Goal: Task Accomplishment & Management: Manage account settings

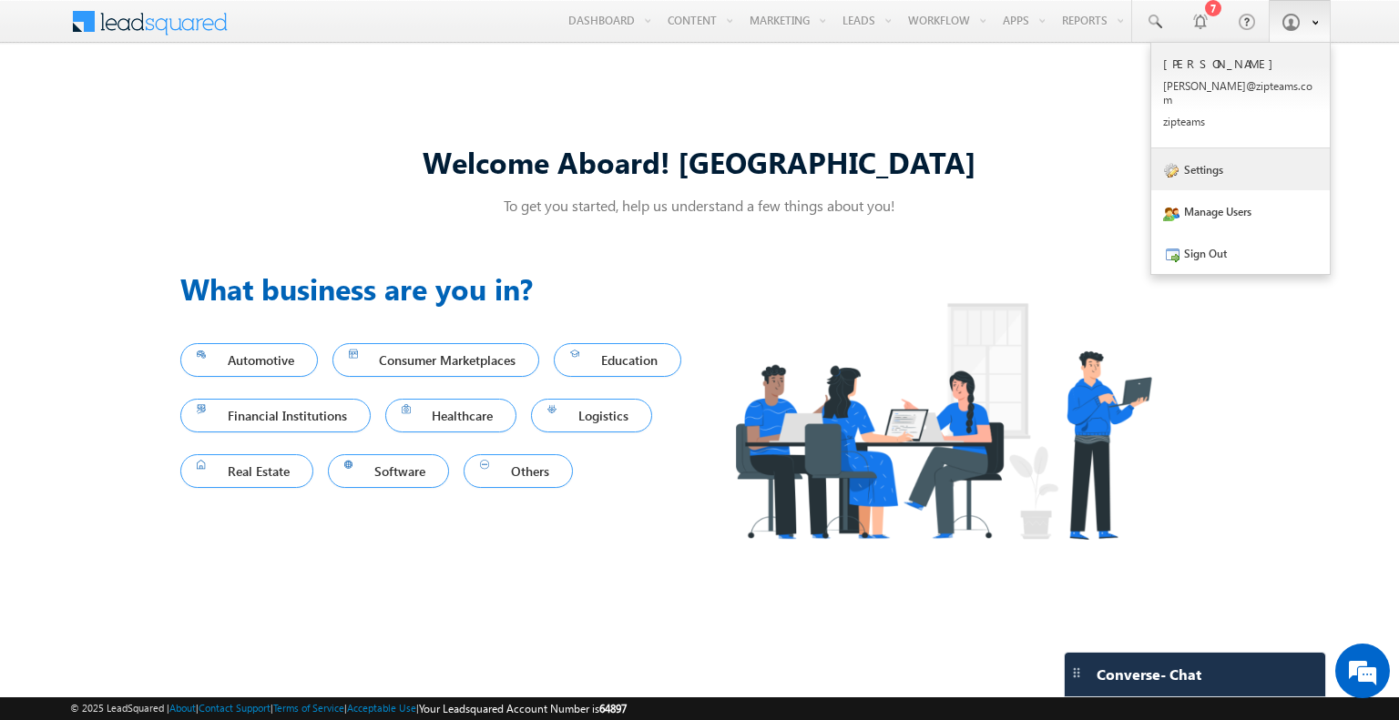
click at [1205, 156] on link "Settings" at bounding box center [1240, 169] width 178 height 42
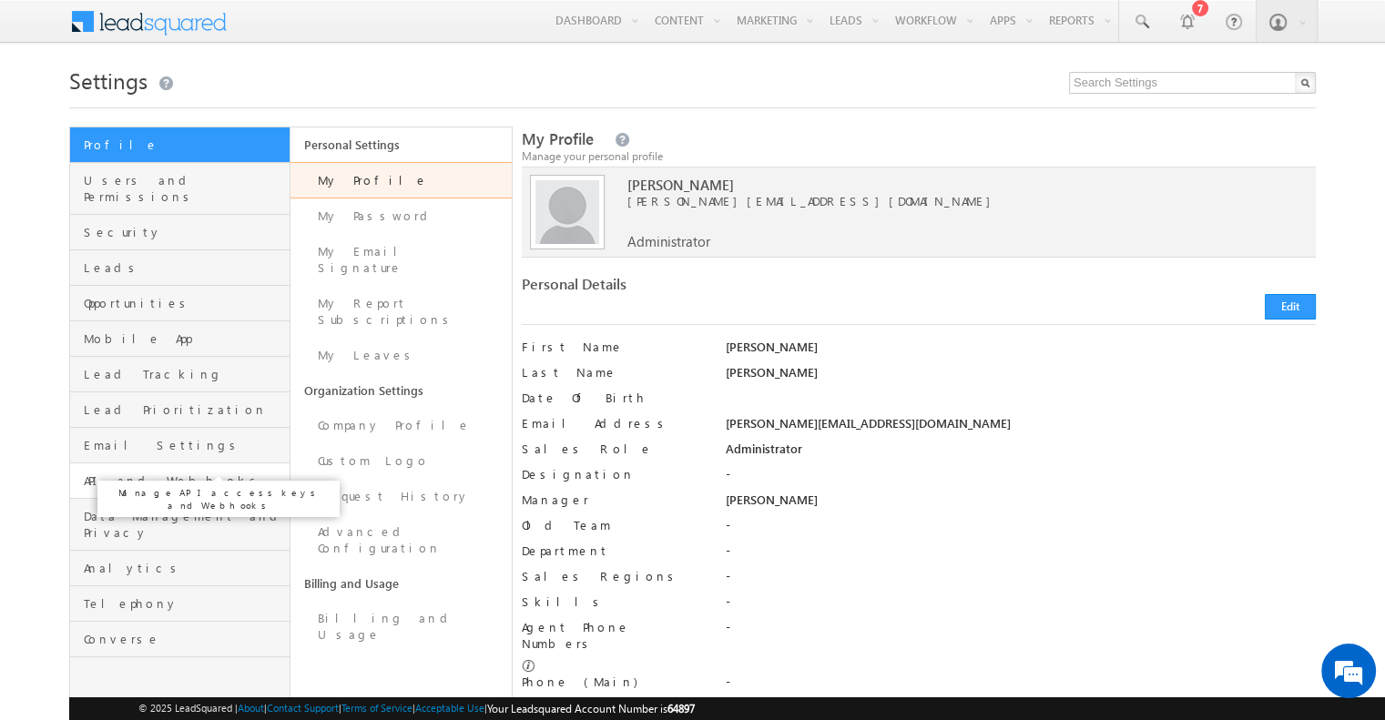
click at [146, 473] on span "API and Webhooks" at bounding box center [184, 481] width 201 height 16
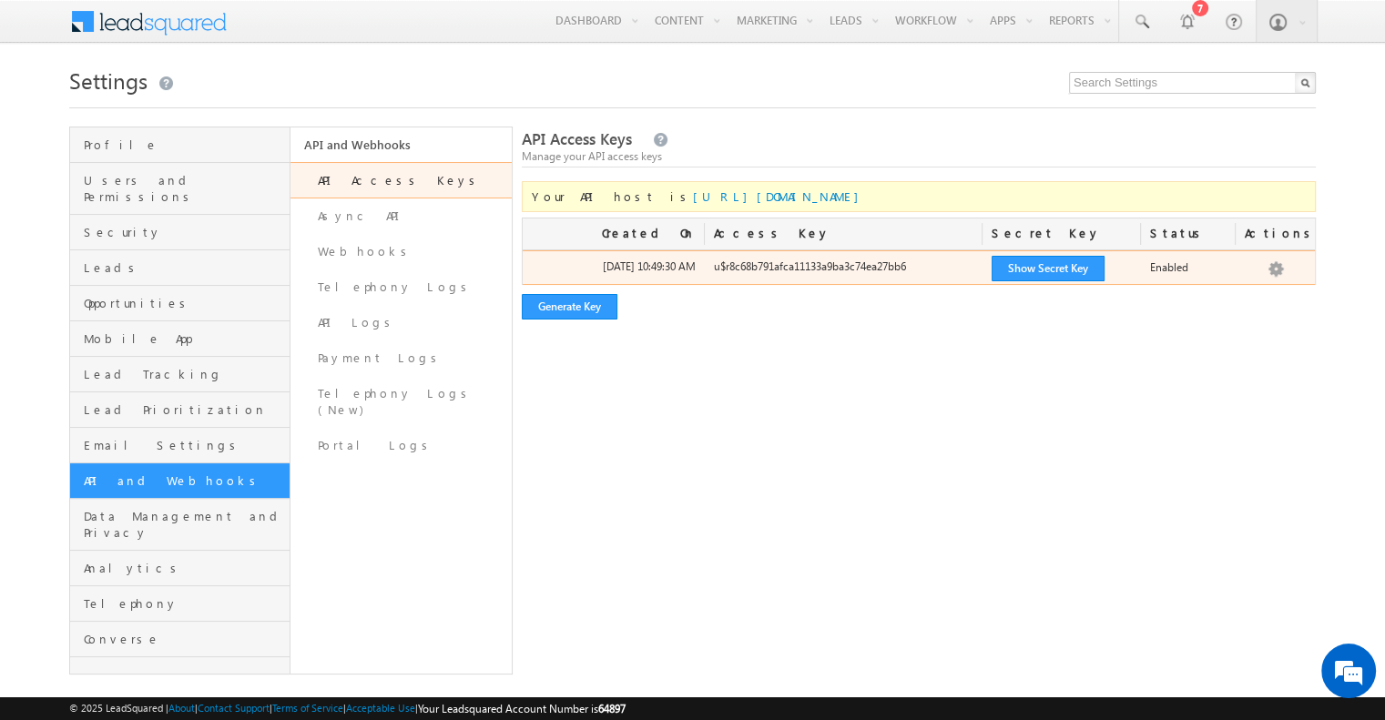
click at [787, 266] on div "u$r8c68b791afca11133a9ba3c74ea27bb6" at bounding box center [844, 271] width 278 height 25
copy div "r8c68b791afca11133a9ba3c74ea27bb6"
click at [1076, 260] on button "Show Secret Key" at bounding box center [1048, 268] width 113 height 25
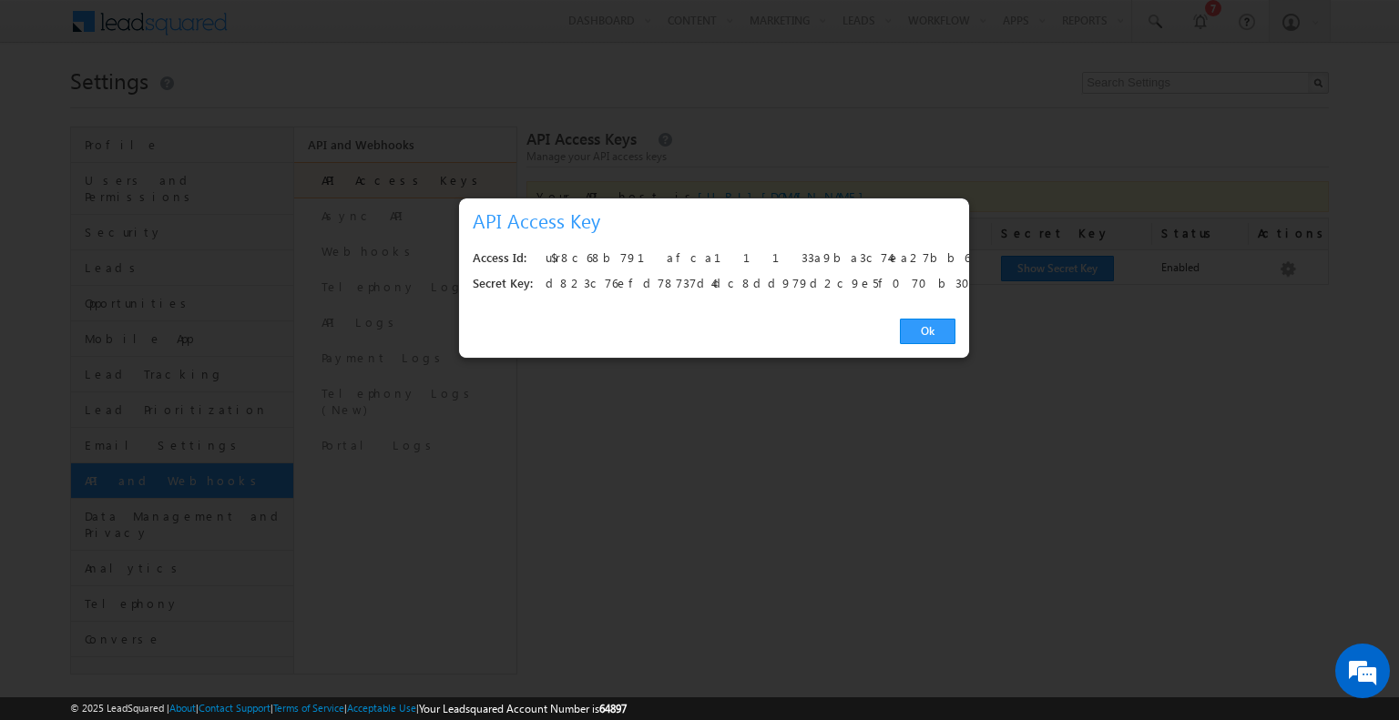
click at [634, 260] on div "u$r8c68b791afca11133a9ba3c74ea27bb6" at bounding box center [745, 258] width 400 height 25
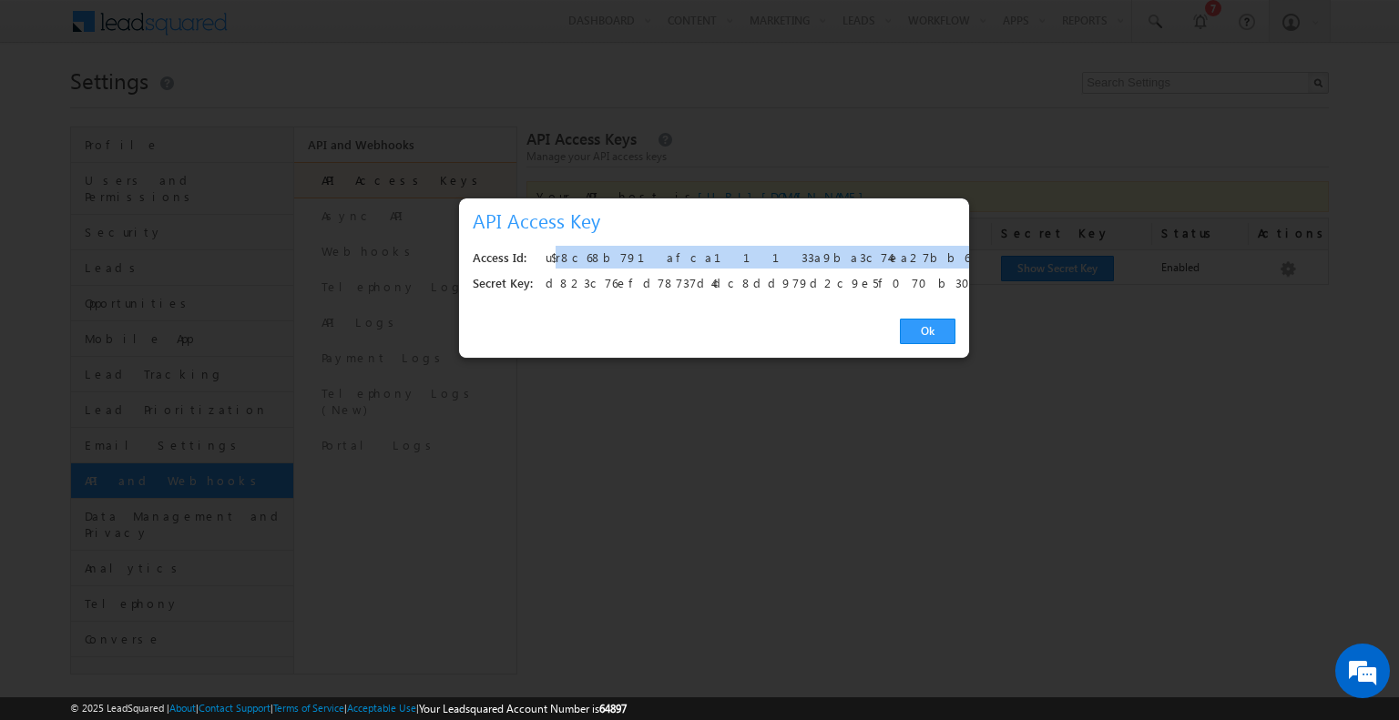
click at [634, 260] on div "u$r8c68b791afca11133a9ba3c74ea27bb6" at bounding box center [745, 258] width 400 height 25
copy div "u$r8c68b791afca11133a9ba3c74ea27bb6"
click at [742, 270] on div "u$r8c68b791afca11133a9ba3c74ea27bb6" at bounding box center [745, 258] width 400 height 25
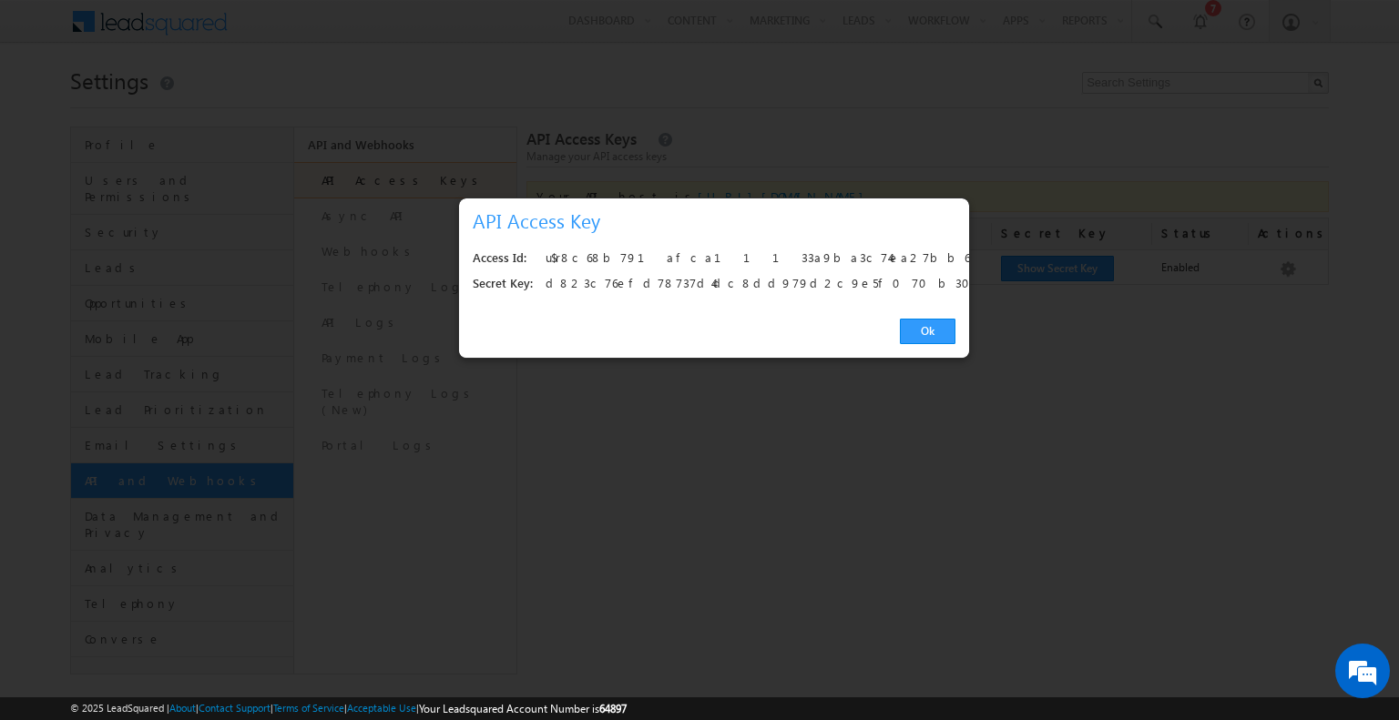
click at [742, 280] on div "d823c76efd78737d4dc8dd979d2c9e5f070b302d" at bounding box center [745, 283] width 400 height 25
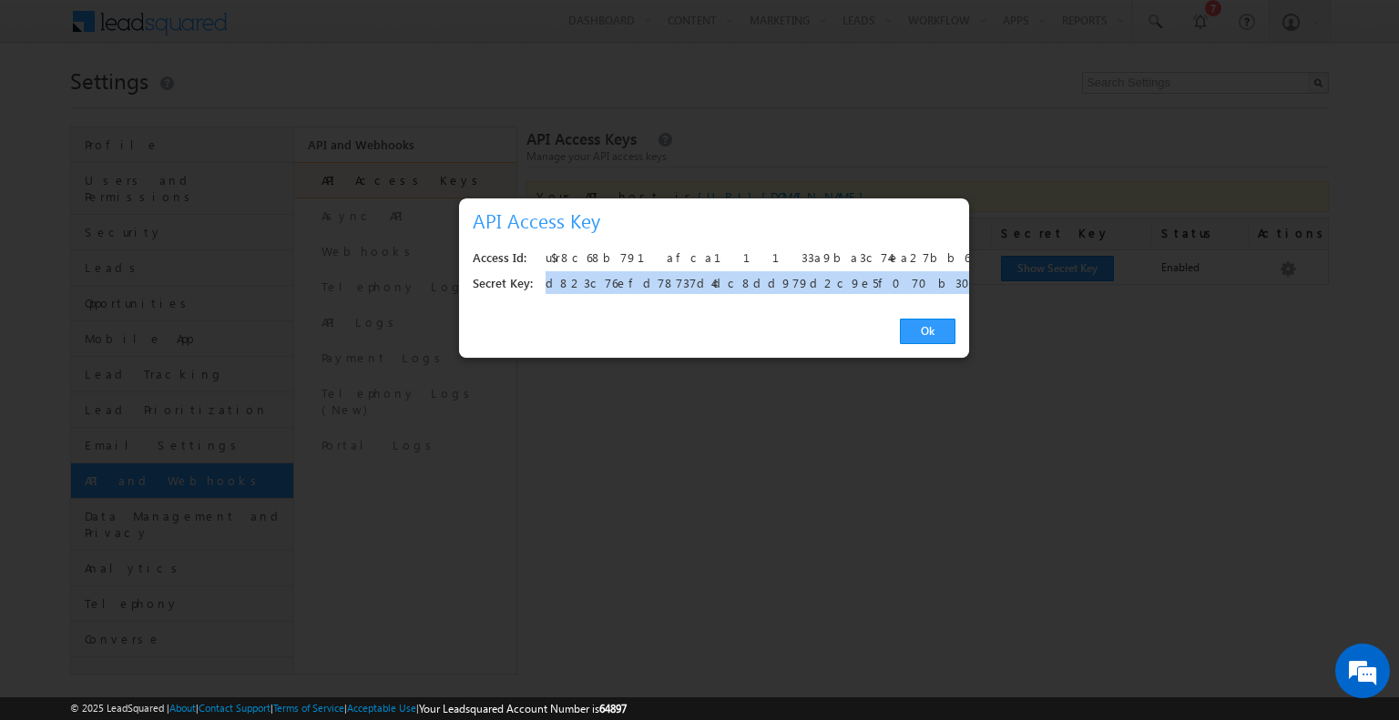
click at [742, 280] on div "d823c76efd78737d4dc8dd979d2c9e5f070b302d" at bounding box center [745, 283] width 400 height 25
copy div "d823c76efd78737d4dc8dd979d2c9e5f070b302d"
click at [922, 334] on link "Ok" at bounding box center [928, 331] width 56 height 25
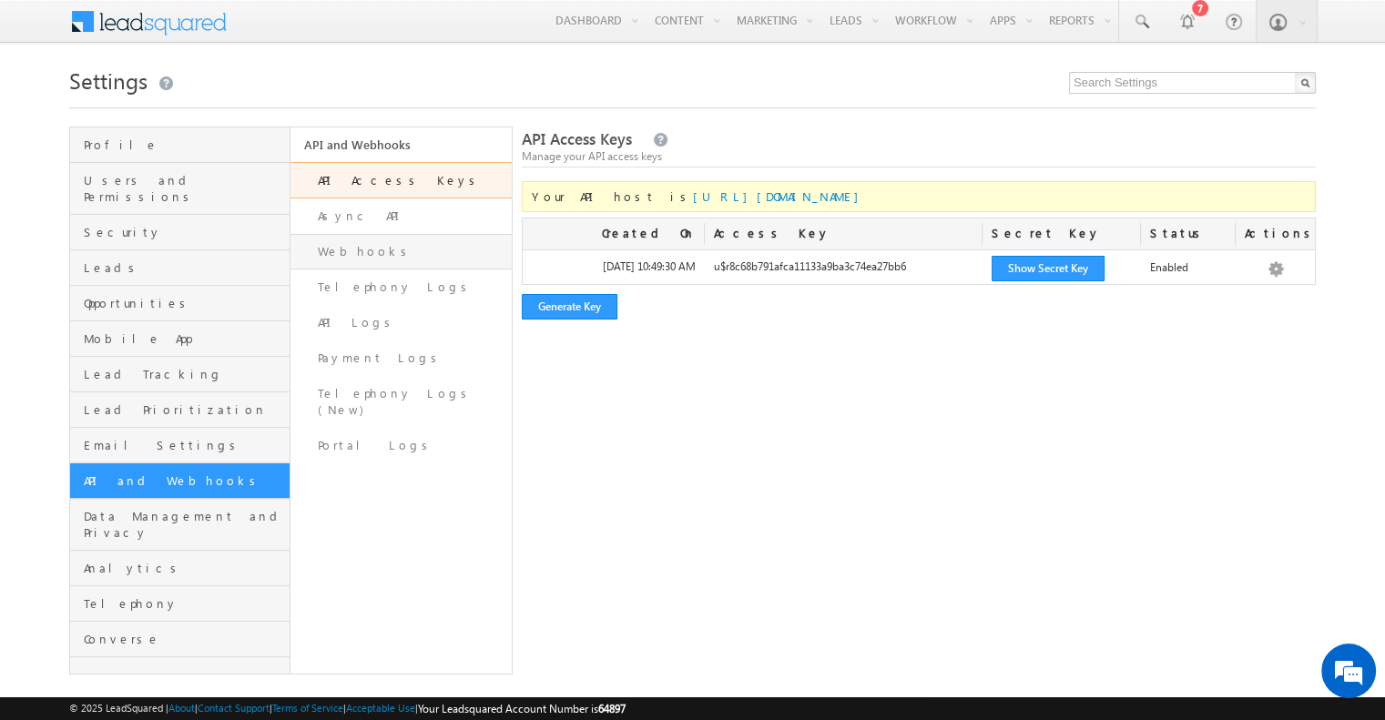
click at [428, 244] on link "Webhooks" at bounding box center [401, 252] width 220 height 36
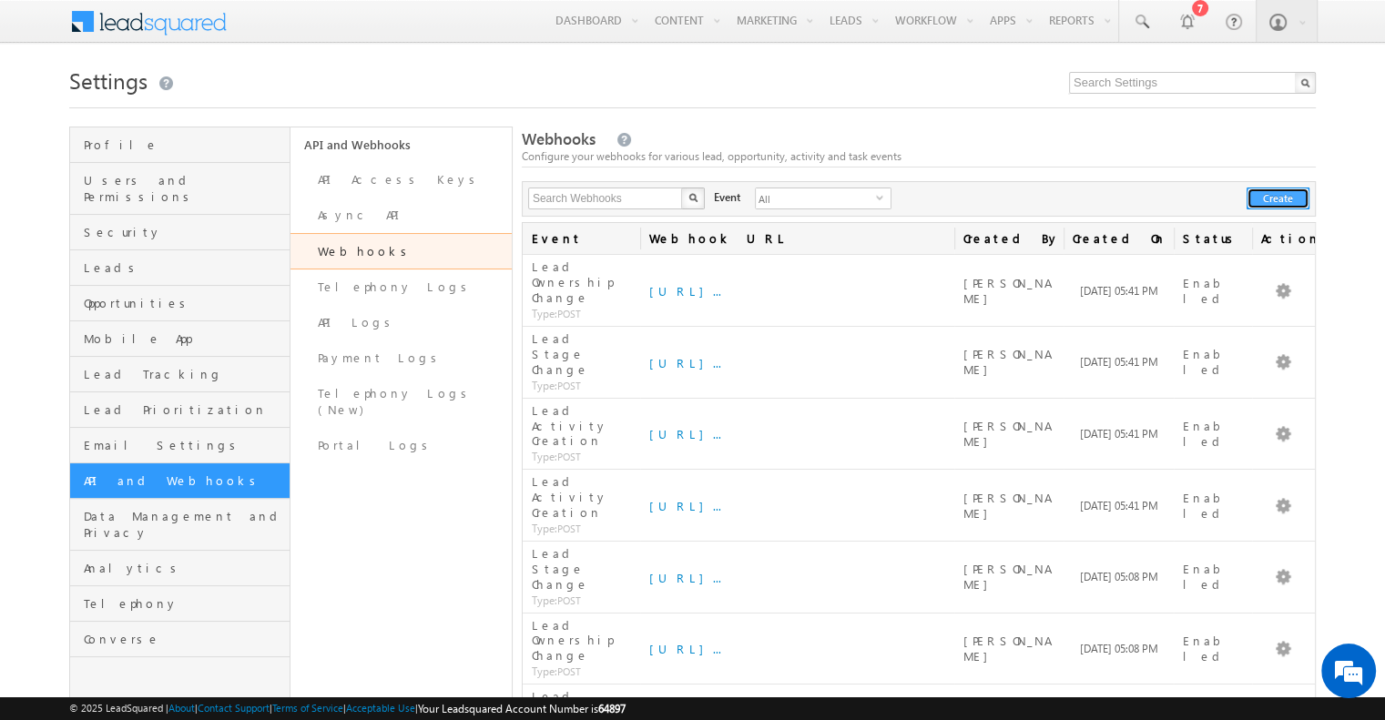
click at [1278, 203] on button "Create" at bounding box center [1278, 199] width 63 height 22
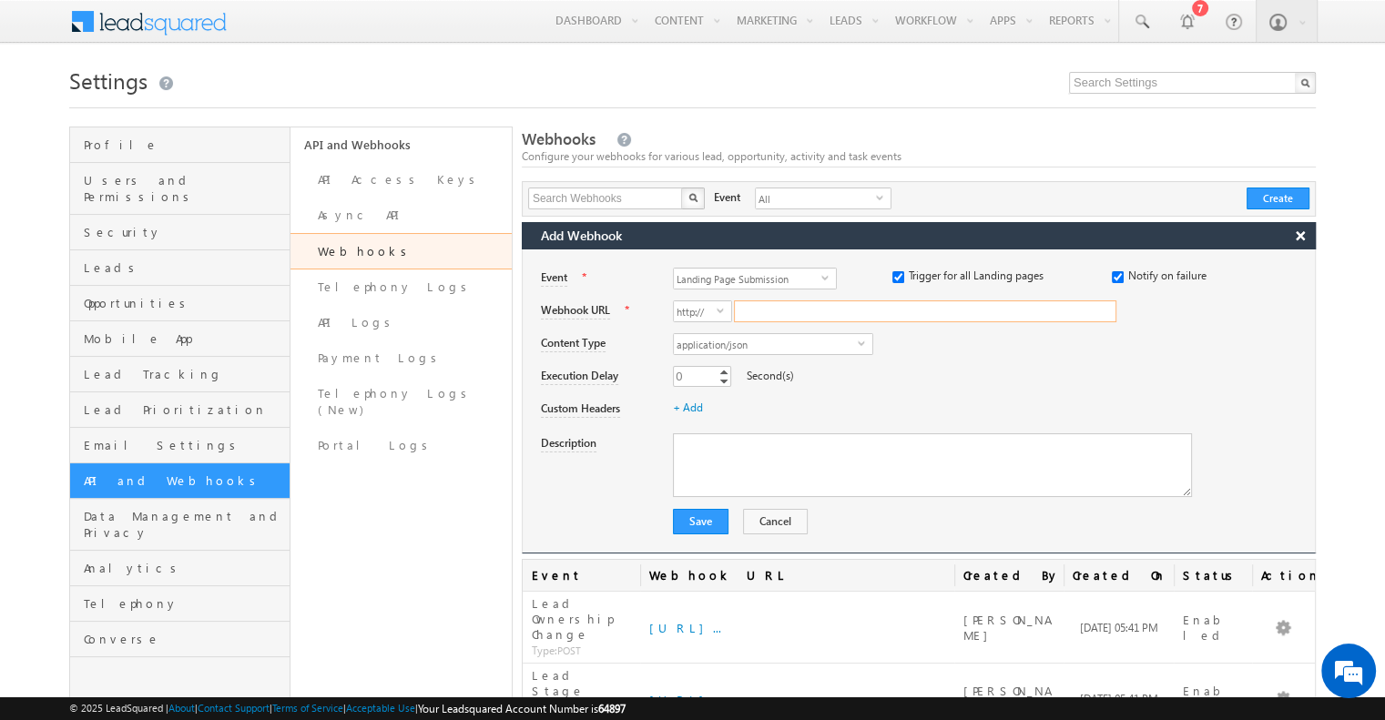
click at [860, 301] on input "Webhook URL" at bounding box center [925, 312] width 382 height 22
paste input "lpsphzhz9g.execute-api.ap-south-1.amazonaws.com/production/ingestion/crm-events"
type input "lpsphzhz9g.execute-api.ap-south-1.amazonaws.com/production/ingestion/crm-events"
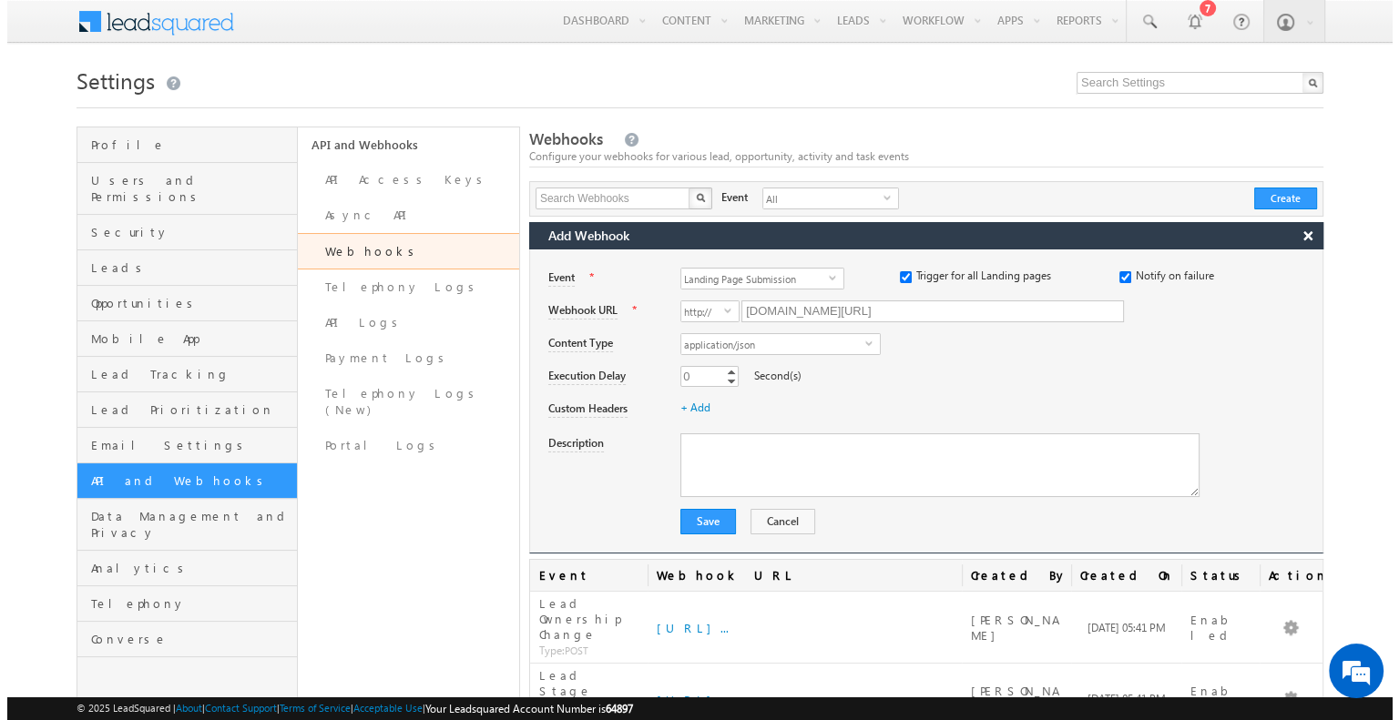
scroll to position [0, 0]
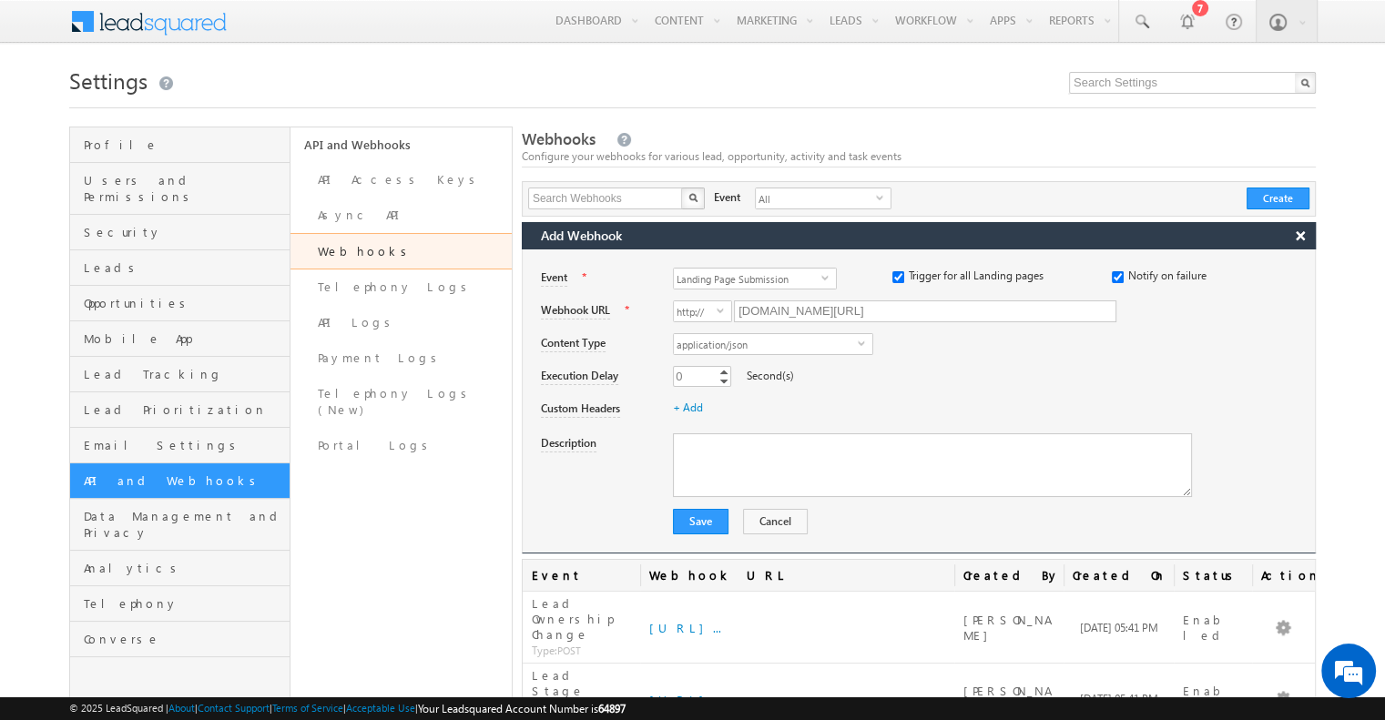
click at [900, 366] on div "0 0 Increment Decrement Second(s)" at bounding box center [994, 378] width 642 height 25
click at [699, 412] on link "+ Add" at bounding box center [688, 408] width 30 height 14
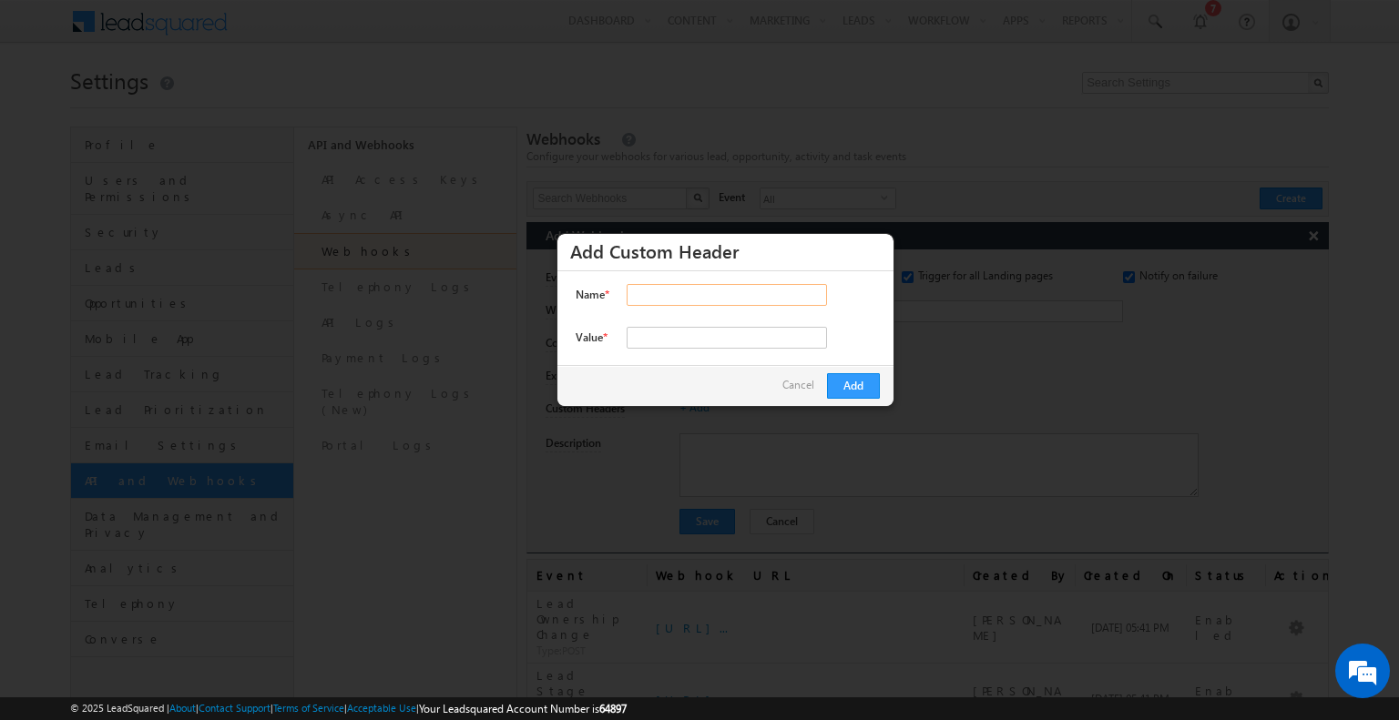
click at [674, 301] on input "Name *" at bounding box center [727, 295] width 200 height 22
type input "x-crm"
type input "leadsquared"
click at [858, 383] on button "Add" at bounding box center [853, 385] width 53 height 25
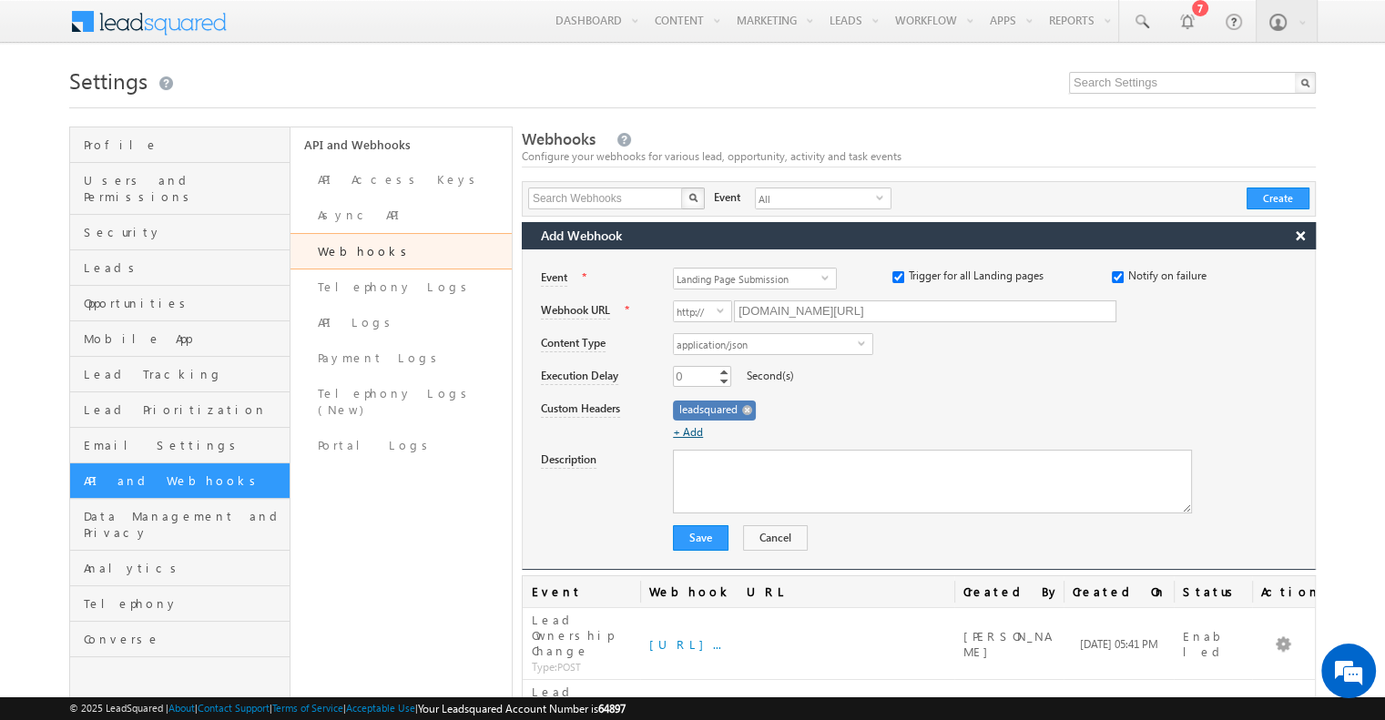
click at [697, 425] on link "+ Add" at bounding box center [688, 432] width 30 height 14
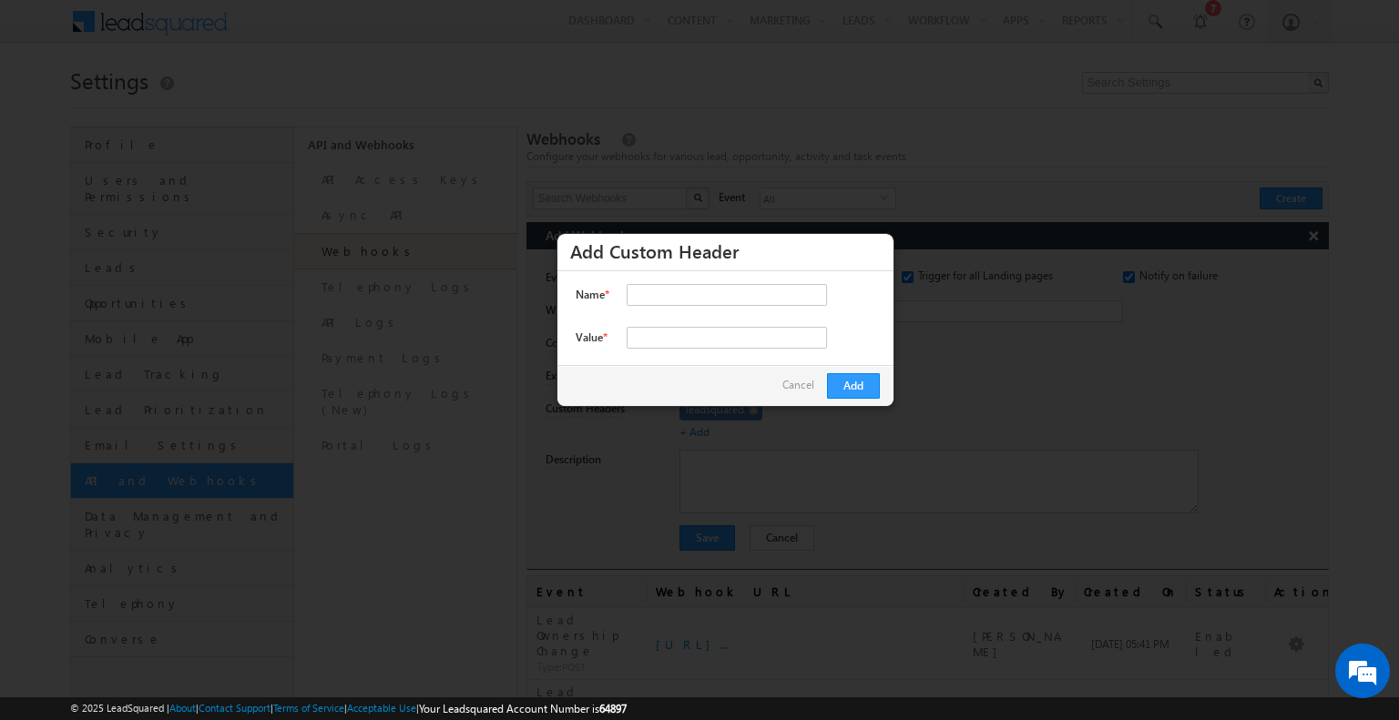
click at [678, 283] on div "Name * Name is Required. Value * Value is Required." at bounding box center [725, 317] width 336 height 93
click at [678, 294] on input "Name *" at bounding box center [727, 295] width 200 height 22
type input "x-zip-api-key"
click at [731, 341] on input "Value *" at bounding box center [727, 338] width 200 height 22
paste input "4a1930dd-f25d-4386-909d-b6f540965f5e"
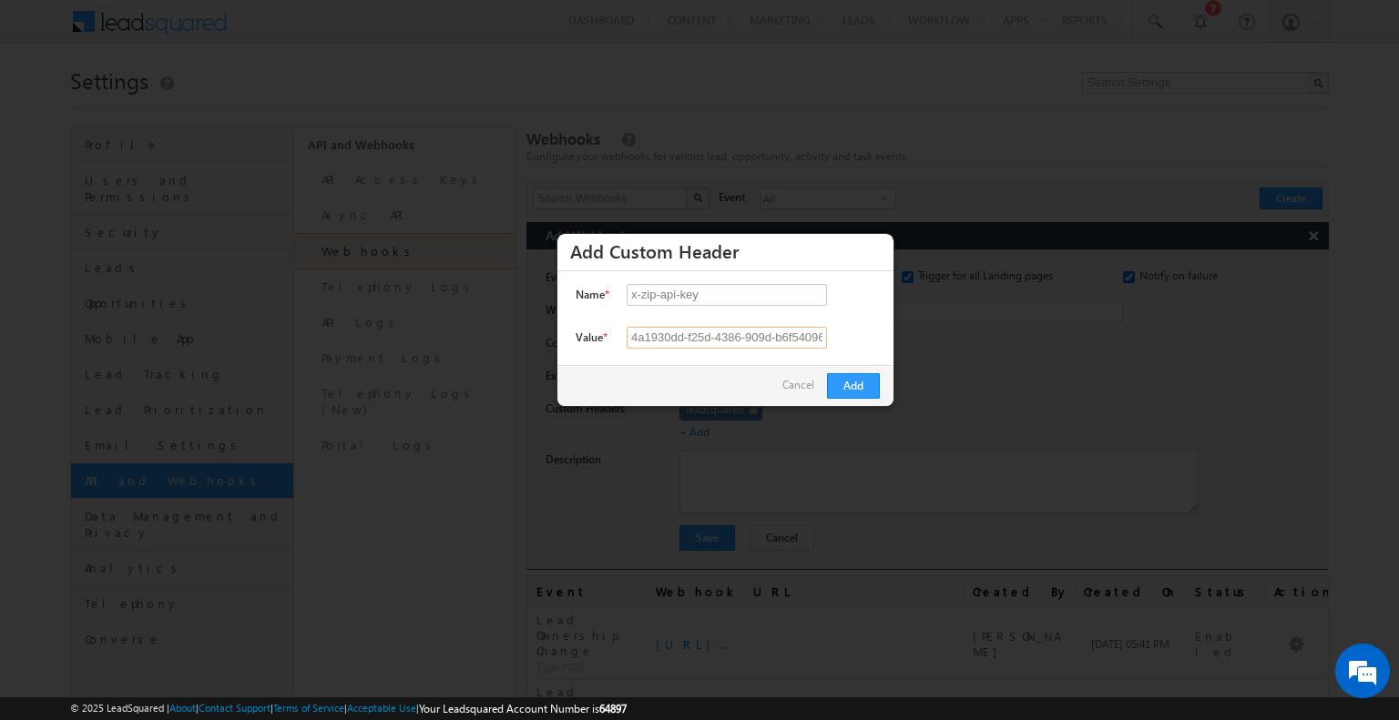
scroll to position [0, 25]
type input "4a1930dd-f25d-4386-909d-b6f540965f5e"
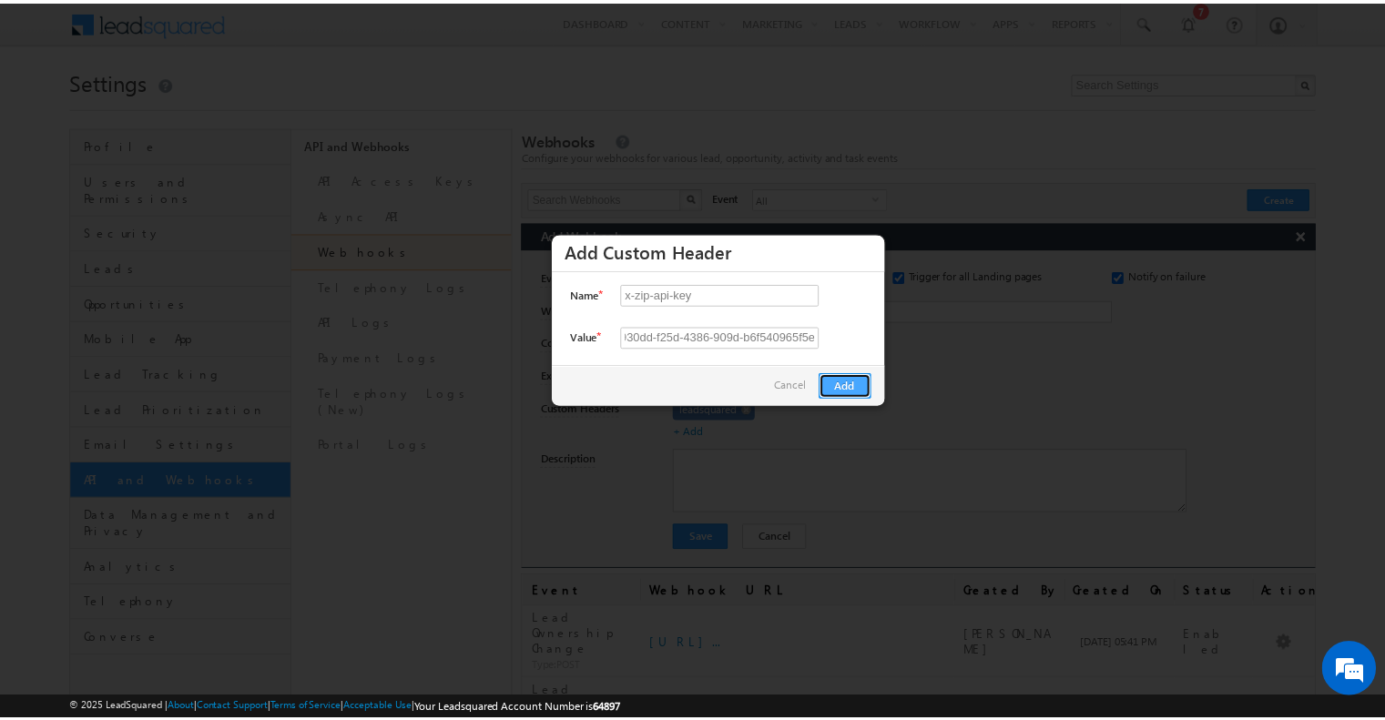
scroll to position [0, 0]
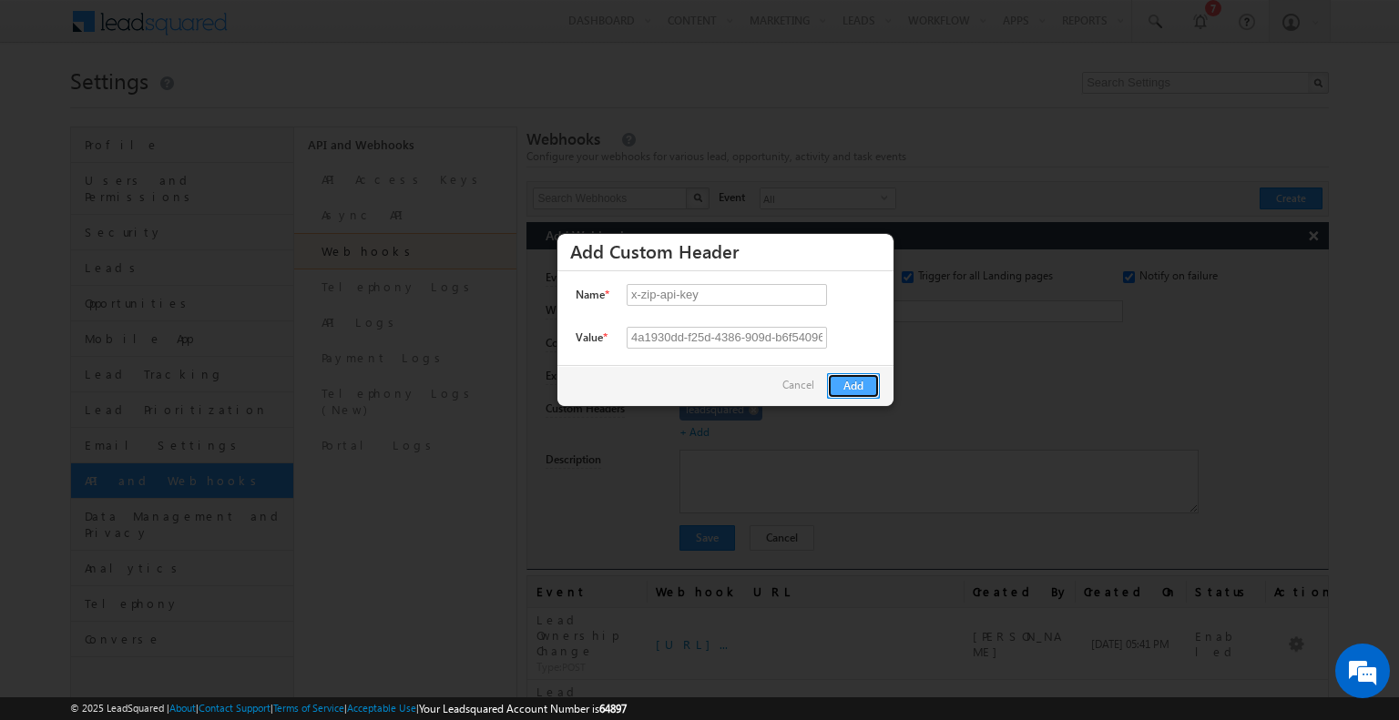
click at [854, 388] on button "Add" at bounding box center [853, 385] width 53 height 25
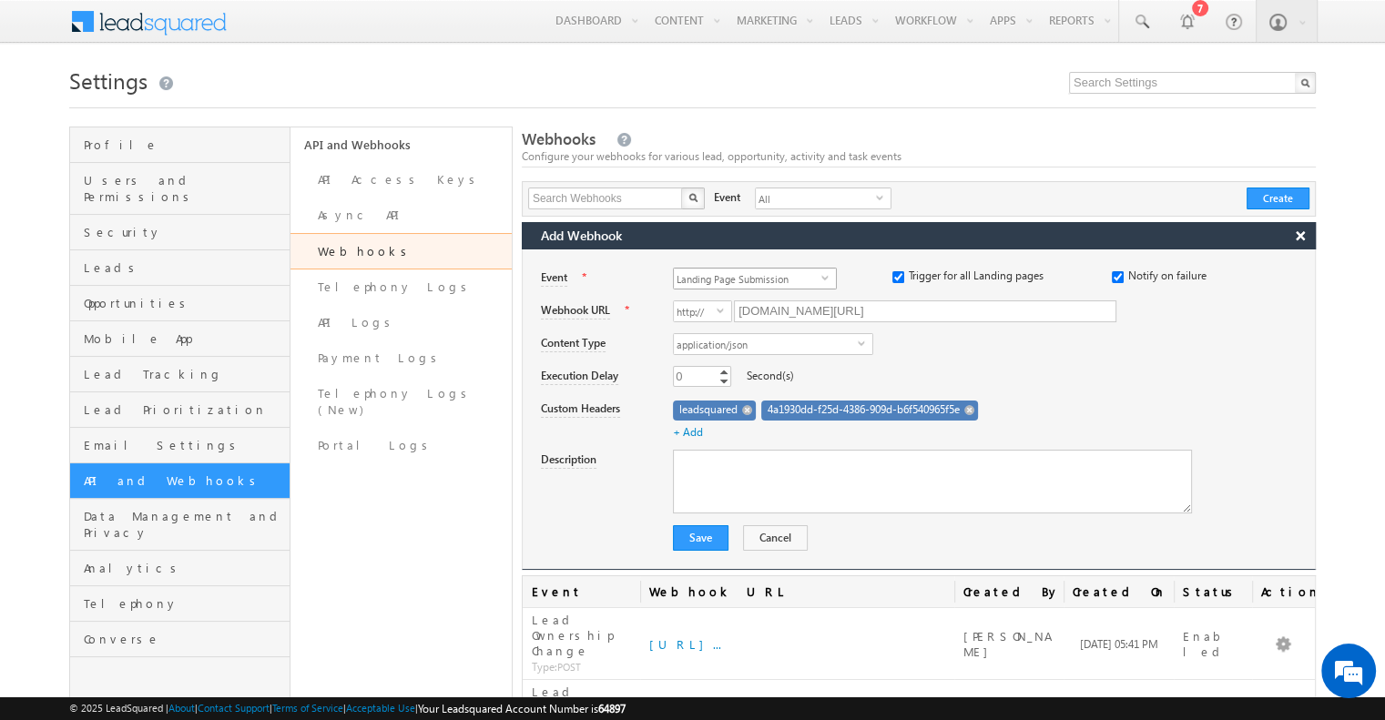
click at [739, 272] on span "Landing Page Submission" at bounding box center [748, 279] width 148 height 20
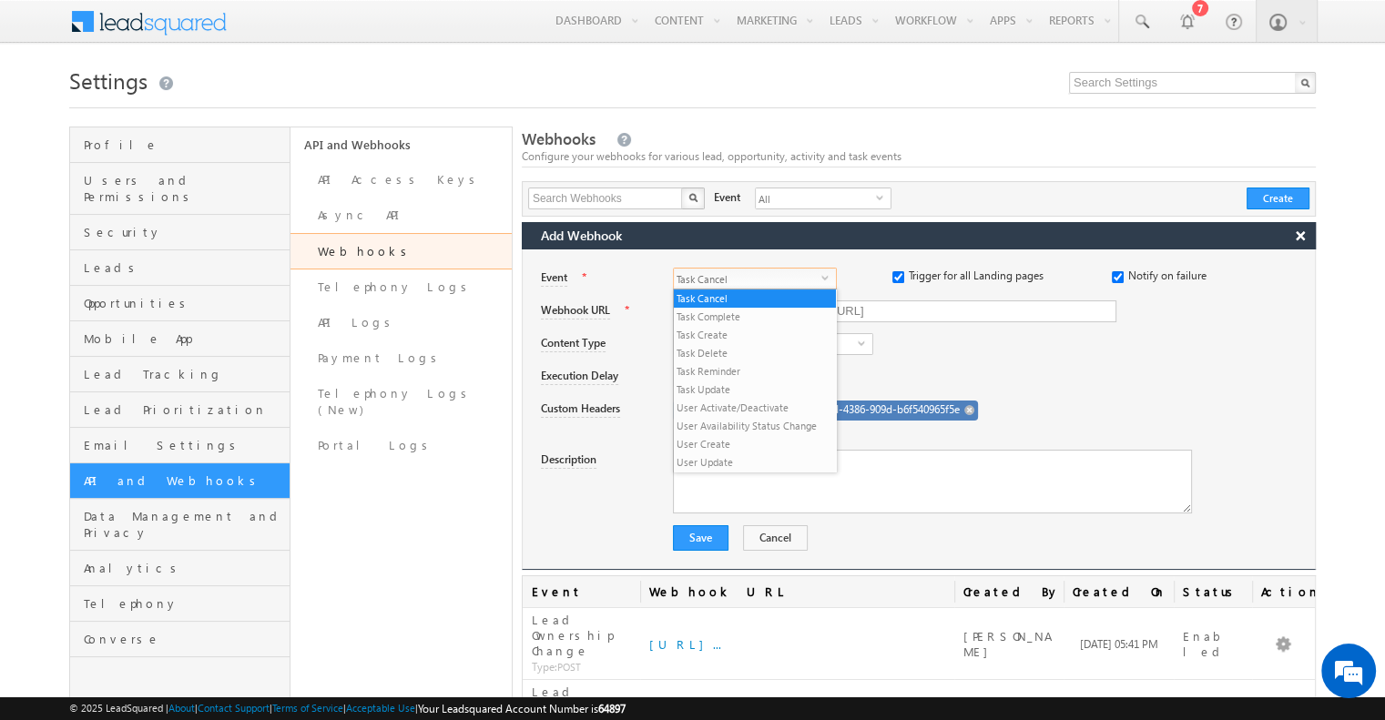
scroll to position [416, 0]
click at [732, 318] on li "Task Complete" at bounding box center [755, 317] width 162 height 18
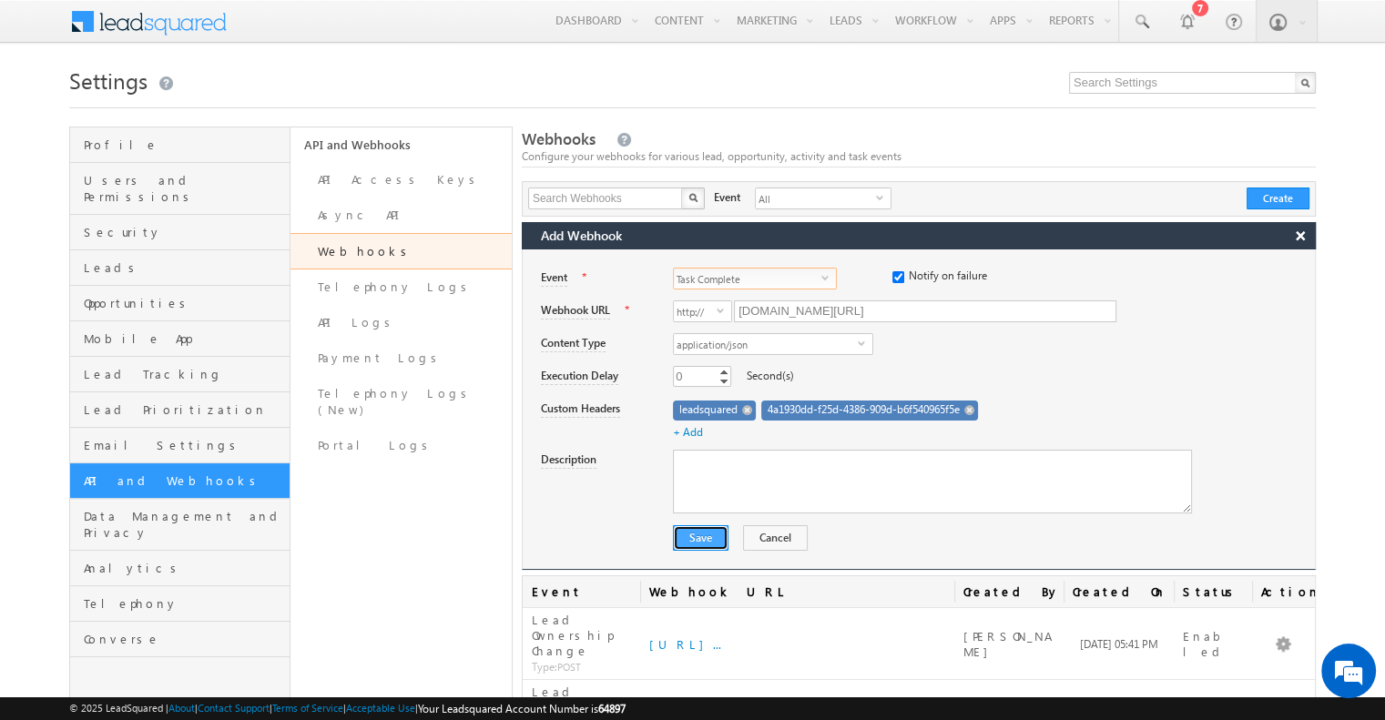
click at [682, 545] on button "Save" at bounding box center [701, 537] width 56 height 25
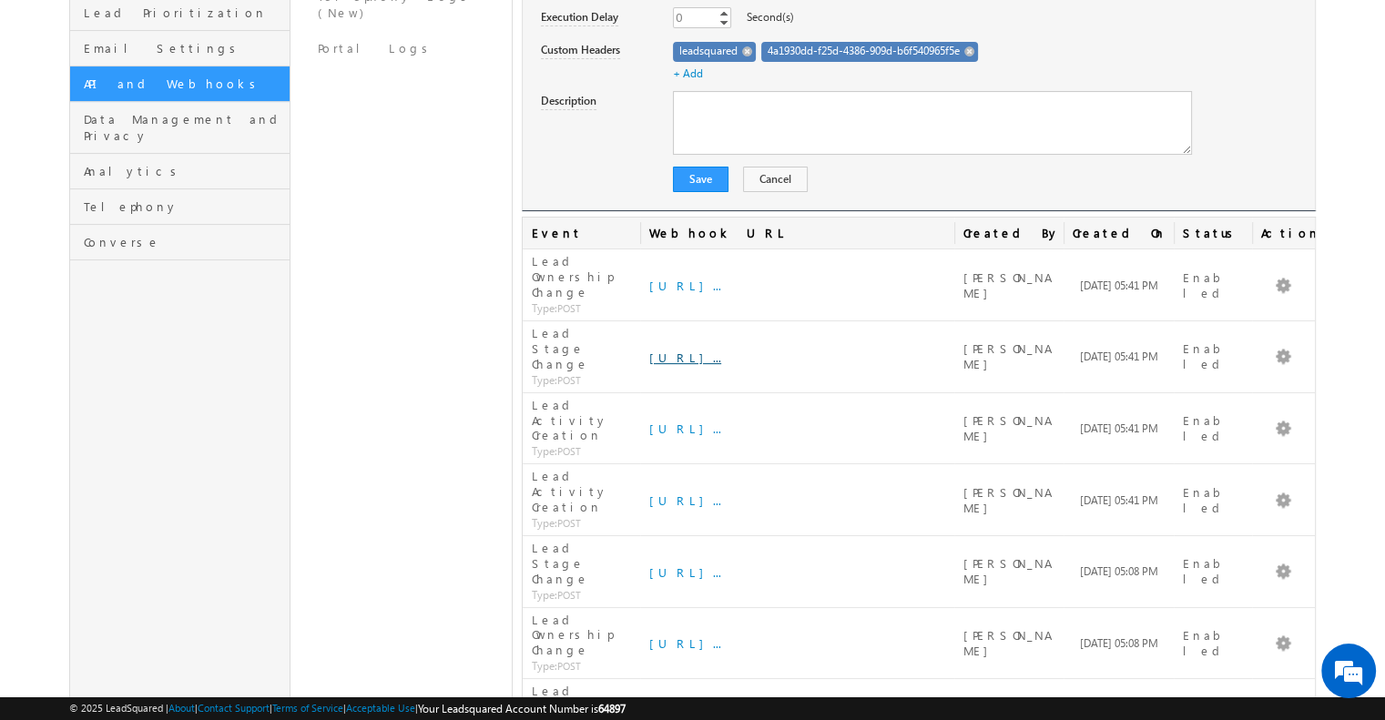
scroll to position [285, 0]
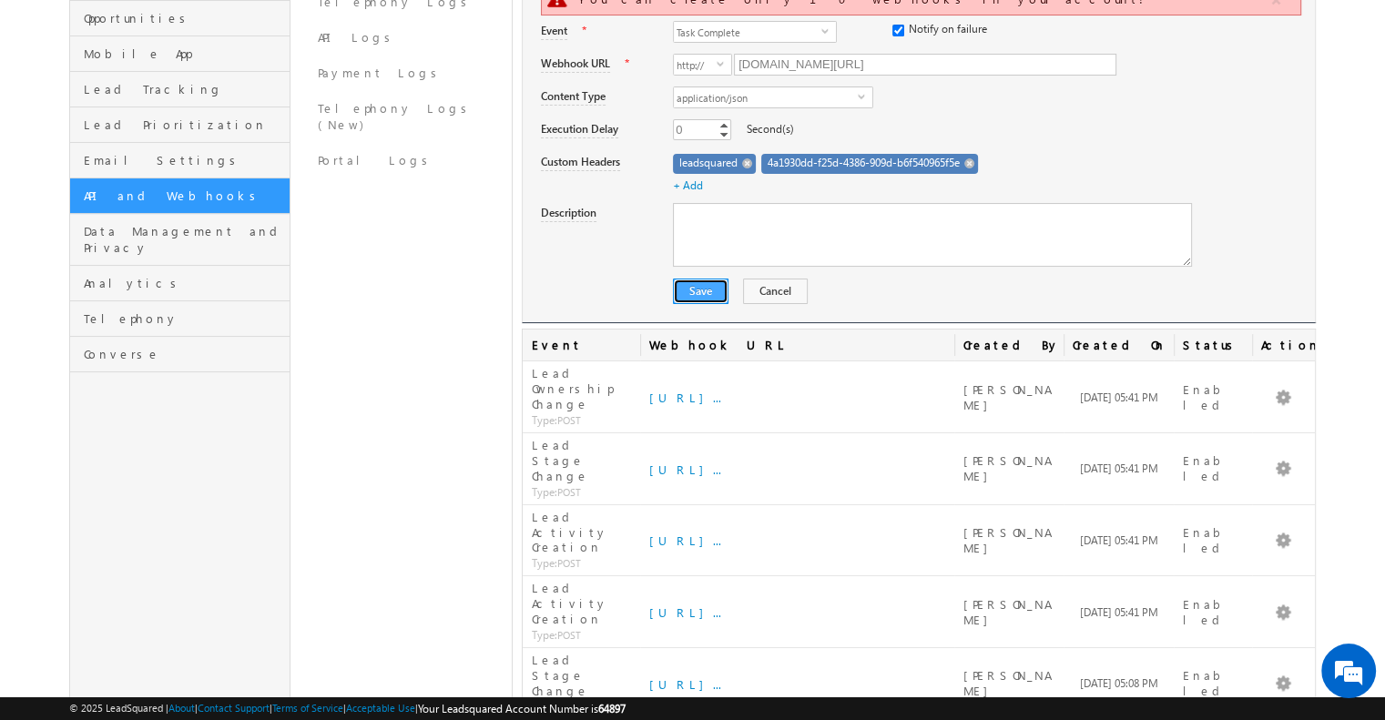
click at [711, 291] on button "Save" at bounding box center [701, 291] width 56 height 25
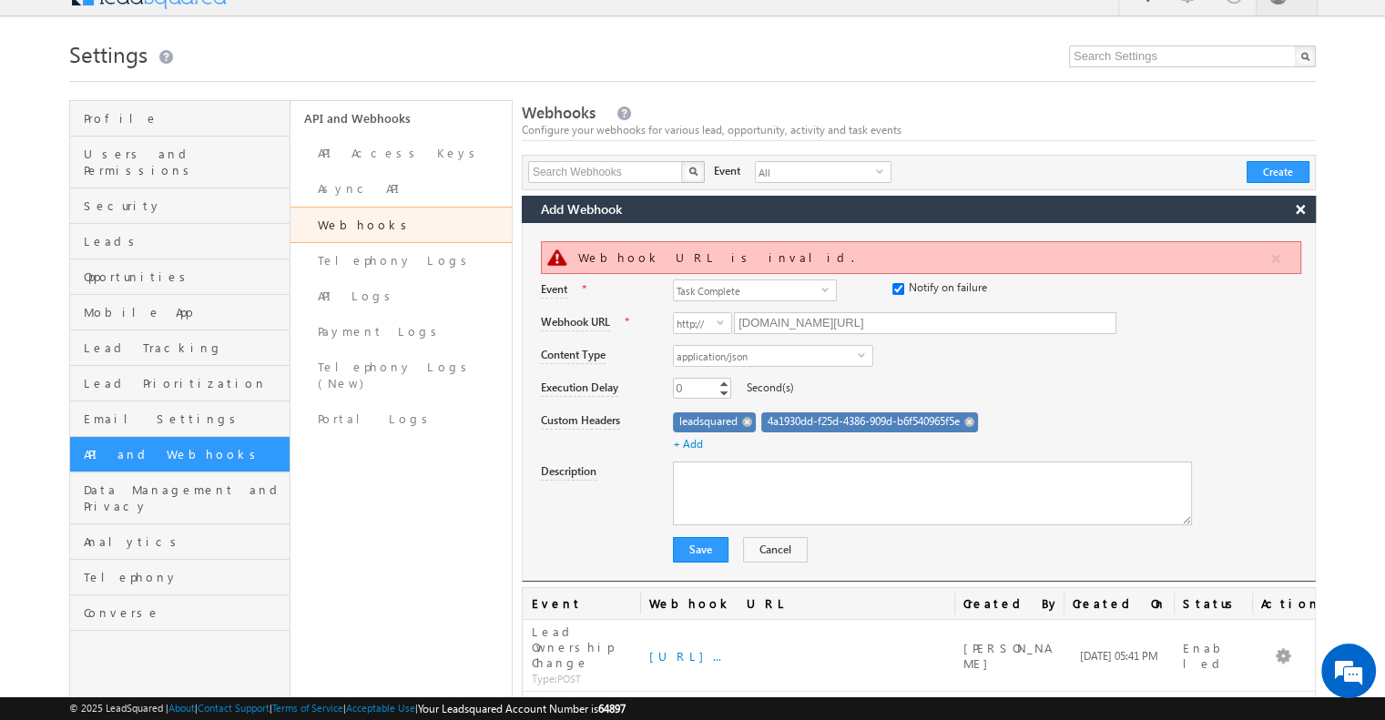
scroll to position [0, 0]
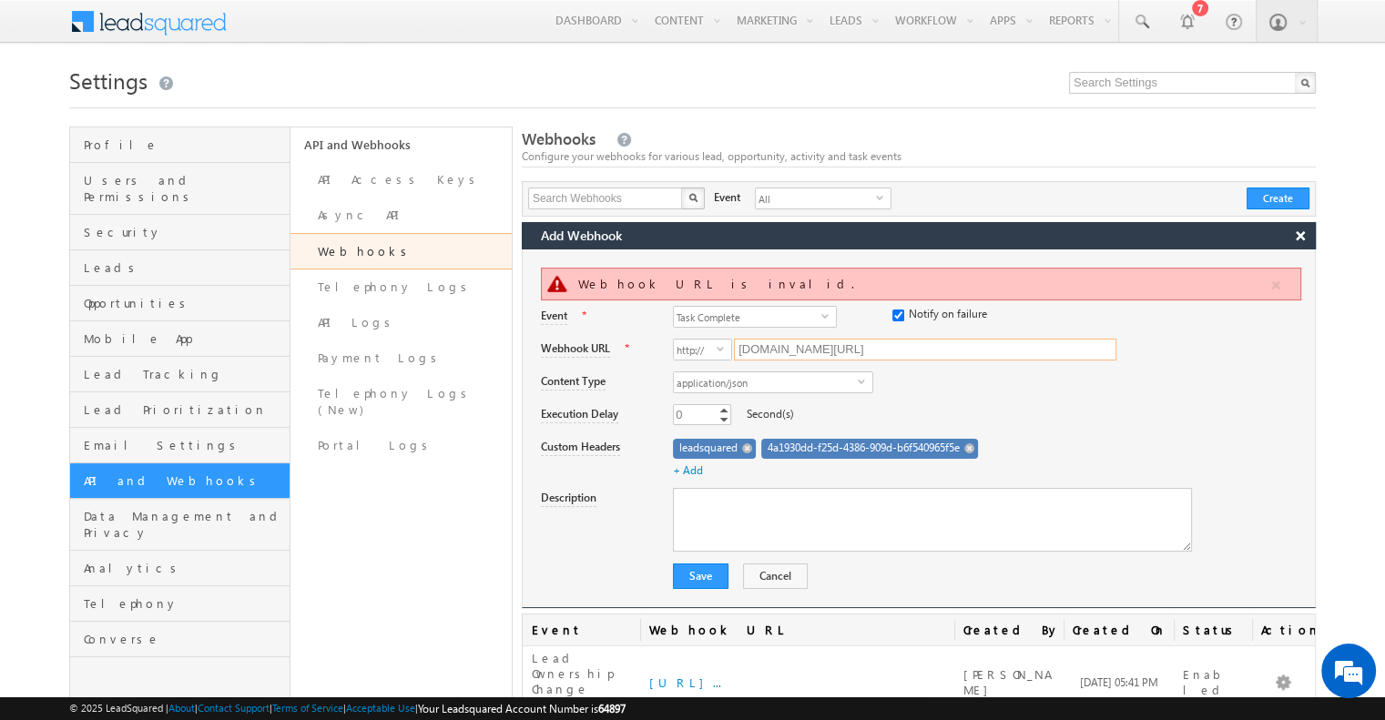
click at [830, 357] on input "lpsphzhz9g.execute-api.ap-south-1.amazonaws.com/production/ingestion/crm-events" at bounding box center [925, 350] width 382 height 22
click at [717, 354] on span "select" at bounding box center [724, 355] width 15 height 31
click at [710, 385] on li "https://" at bounding box center [702, 388] width 57 height 18
click at [929, 379] on div "application/json select application/json" at bounding box center [994, 384] width 642 height 25
click at [694, 578] on button "Save" at bounding box center [701, 576] width 56 height 25
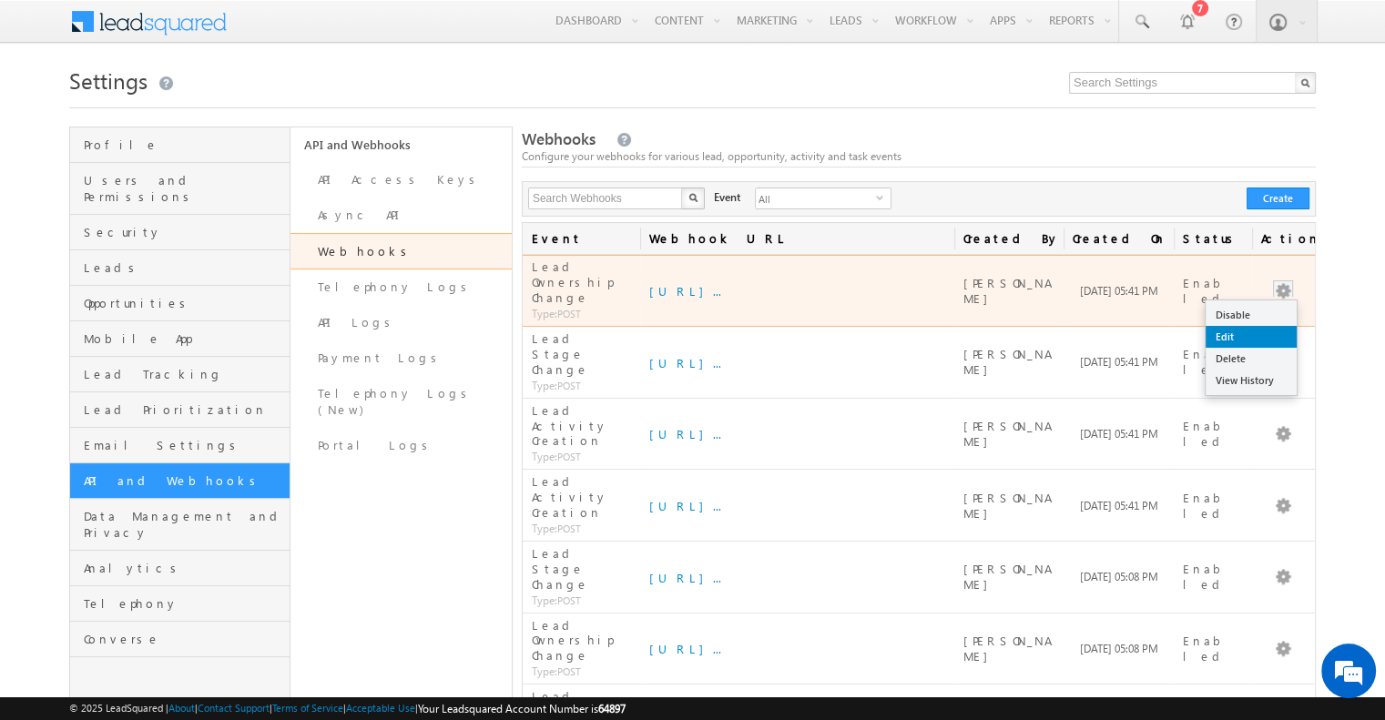
click at [1269, 326] on link "Edit" at bounding box center [1251, 337] width 91 height 22
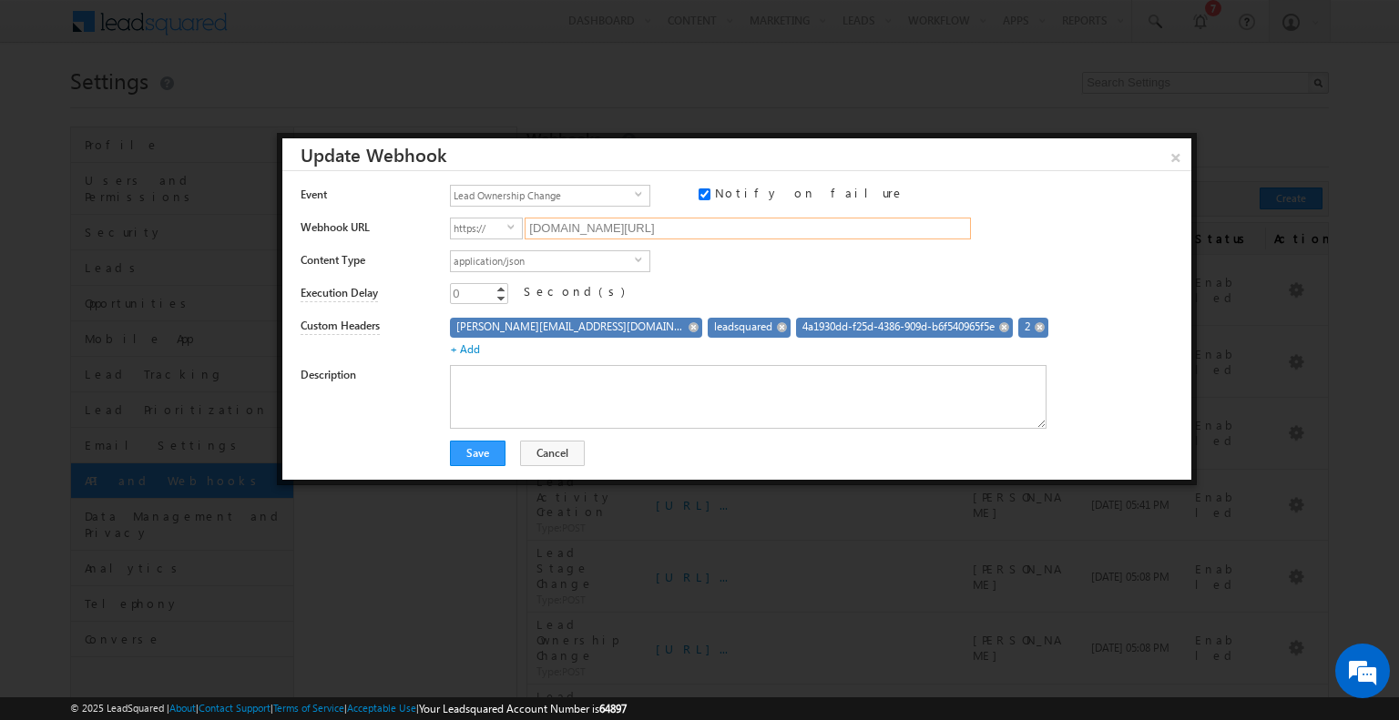
click at [696, 232] on input "lpsphzhz9g.execute-api.ap-south-1.amazonaws.com/production/ingestion/crm-events" at bounding box center [748, 229] width 446 height 22
drag, startPoint x: 685, startPoint y: 322, endPoint x: 887, endPoint y: 331, distance: 202.3
click at [887, 331] on div "4a1930dd-f25d-4386-909d-b6f540965f5e" at bounding box center [904, 328] width 217 height 20
copy span "4a1930dd-f25d-4386-909d-b6f540965f5e"
click at [532, 453] on button "Cancel" at bounding box center [552, 453] width 65 height 25
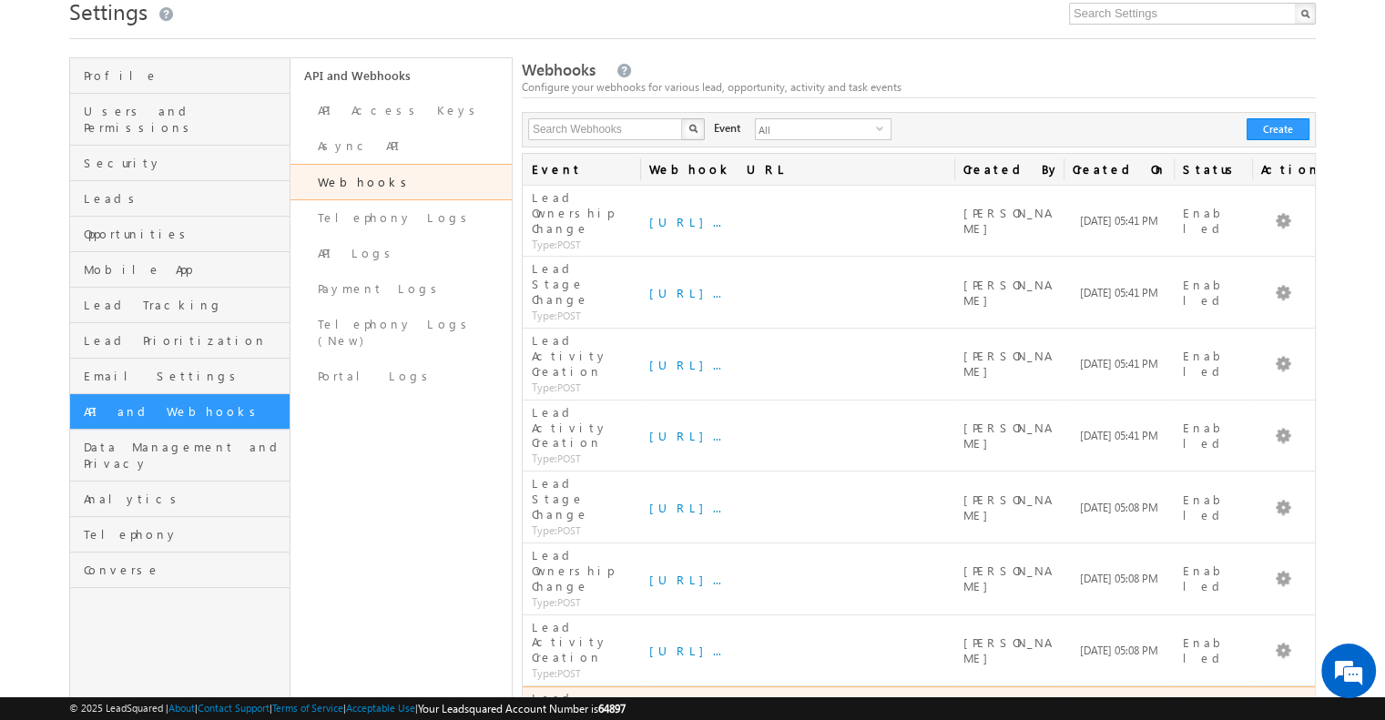
scroll to position [76, 0]
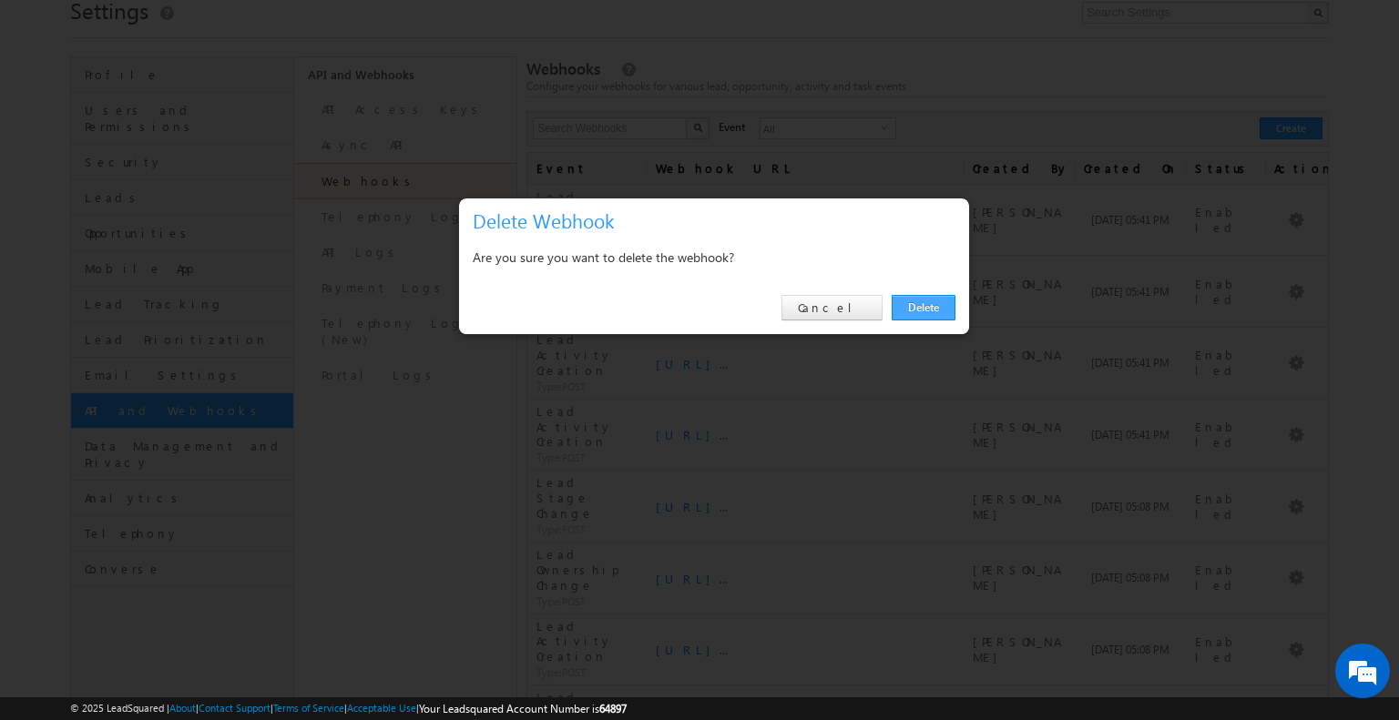
click at [902, 308] on link "Delete" at bounding box center [924, 307] width 64 height 25
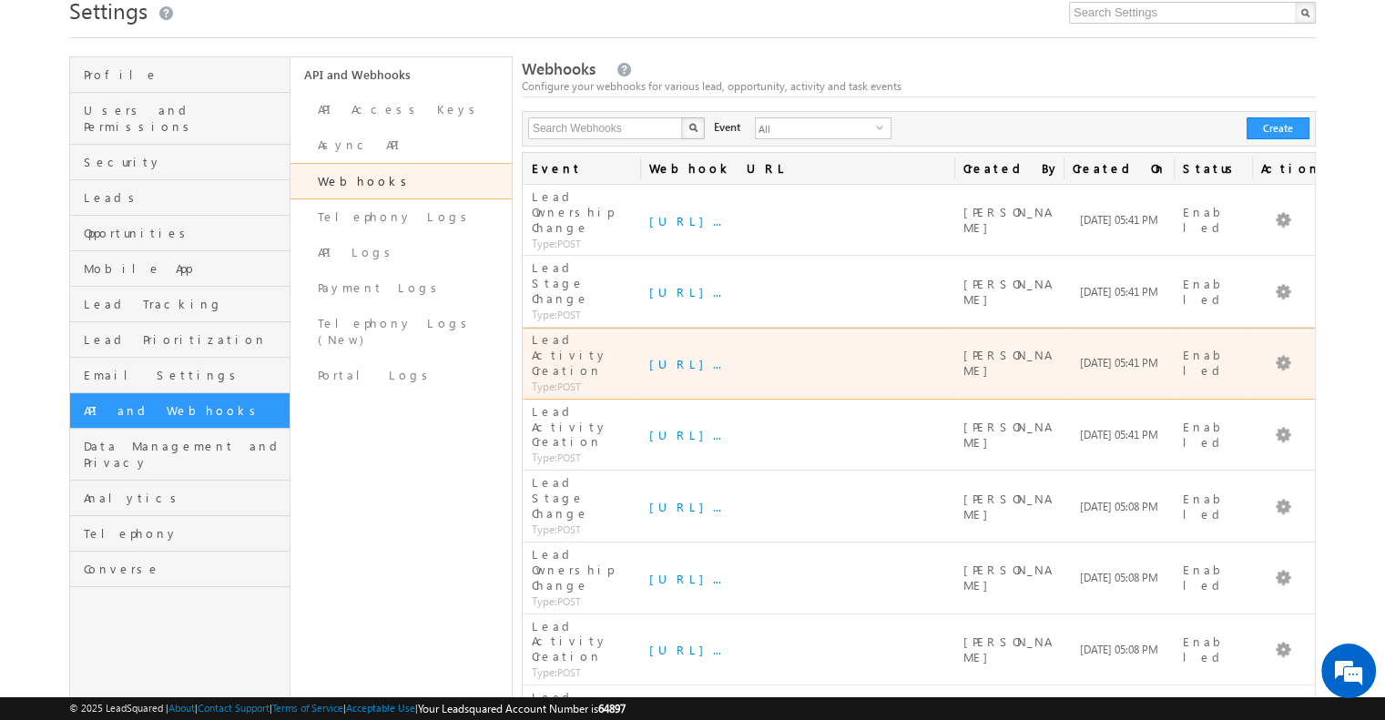
scroll to position [36, 0]
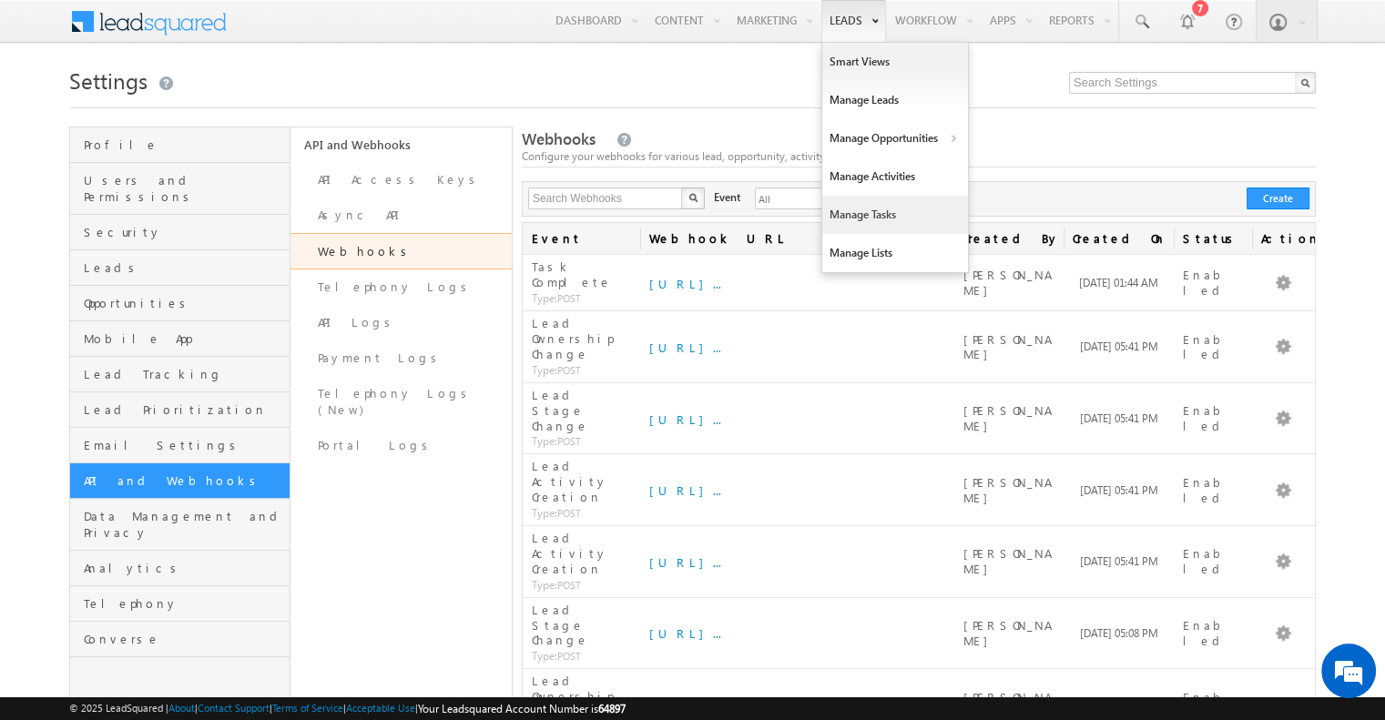
click at [868, 219] on link "Manage Tasks" at bounding box center [895, 215] width 146 height 38
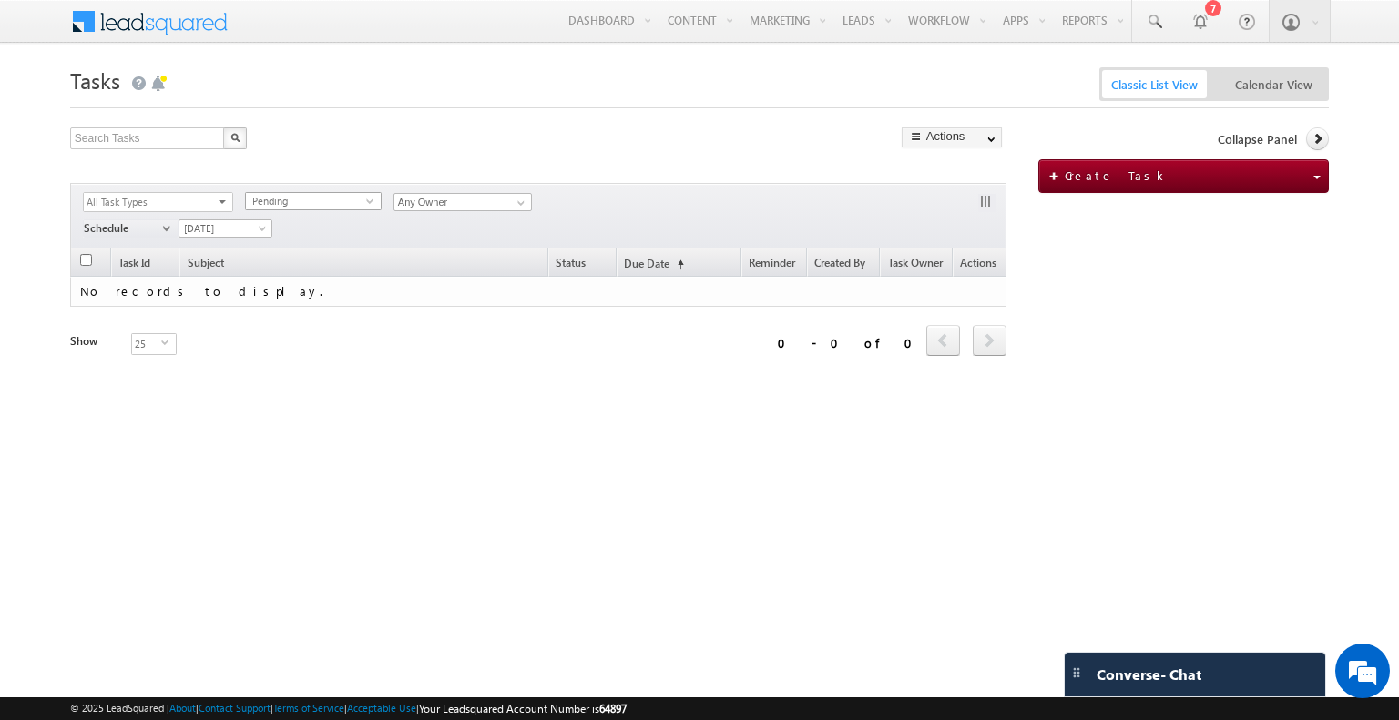
click at [366, 203] on span "select" at bounding box center [373, 201] width 15 height 8
click at [351, 229] on li "All Statuses" at bounding box center [313, 221] width 135 height 18
click at [423, 207] on input "Any Owner" at bounding box center [462, 202] width 138 height 18
click at [263, 221] on span "[DATE]" at bounding box center [222, 228] width 87 height 16
click at [233, 242] on link "All Time" at bounding box center [225, 248] width 92 height 16
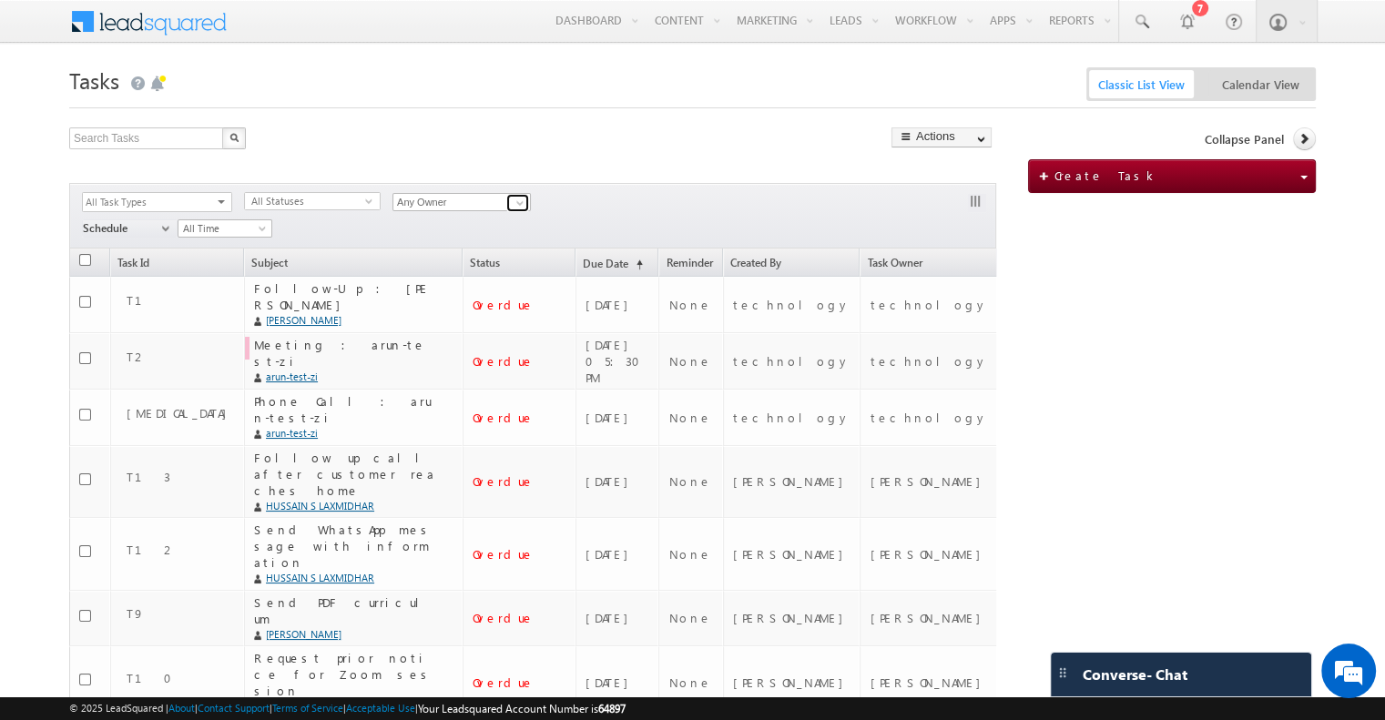
click at [515, 201] on span at bounding box center [520, 203] width 15 height 15
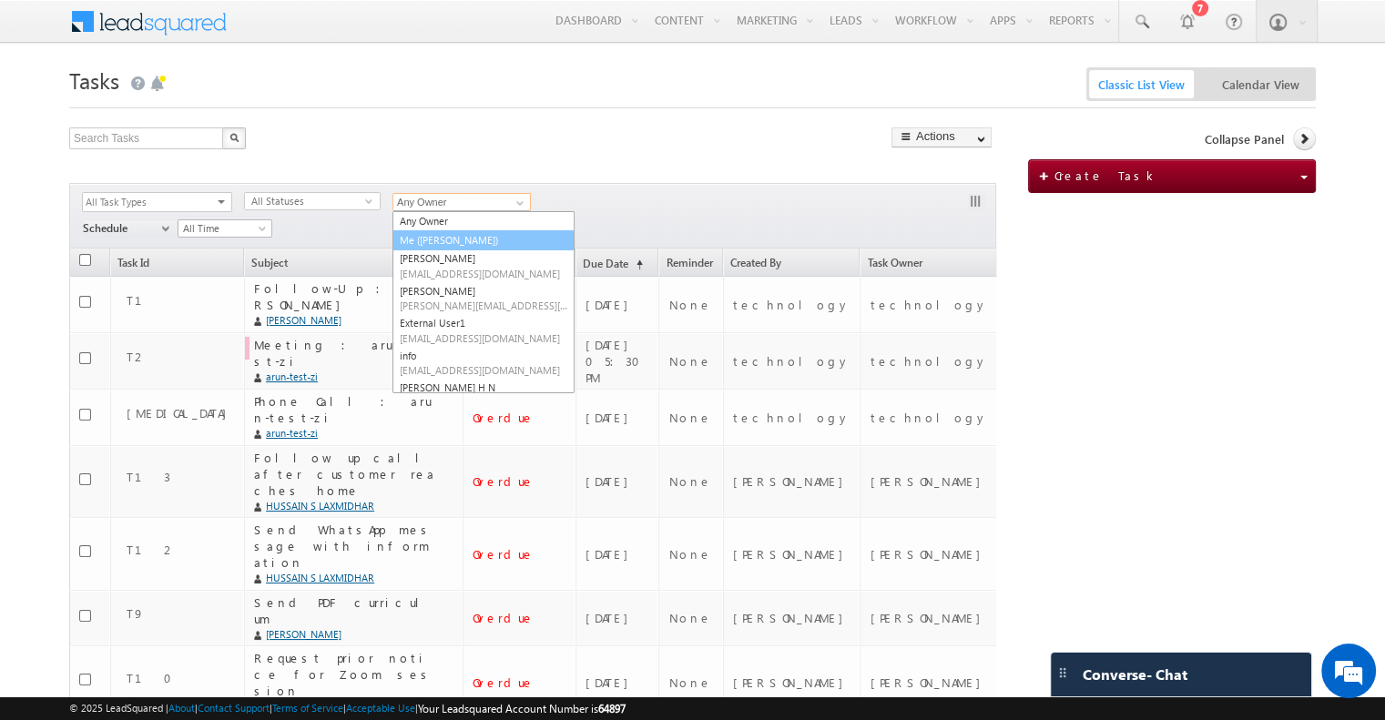
click at [494, 231] on link "Me ([PERSON_NAME])" at bounding box center [483, 240] width 182 height 21
type input "Me ([PERSON_NAME])"
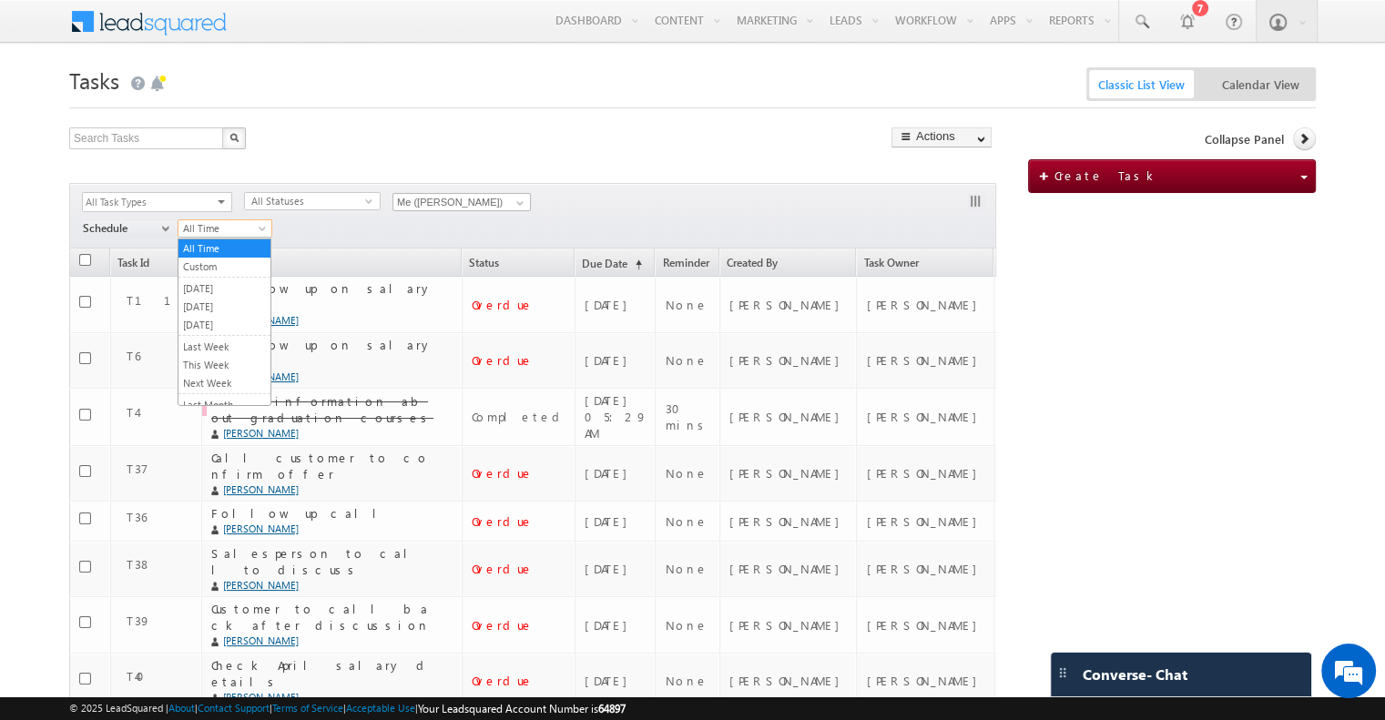
click at [255, 232] on span "All Time" at bounding box center [221, 228] width 87 height 16
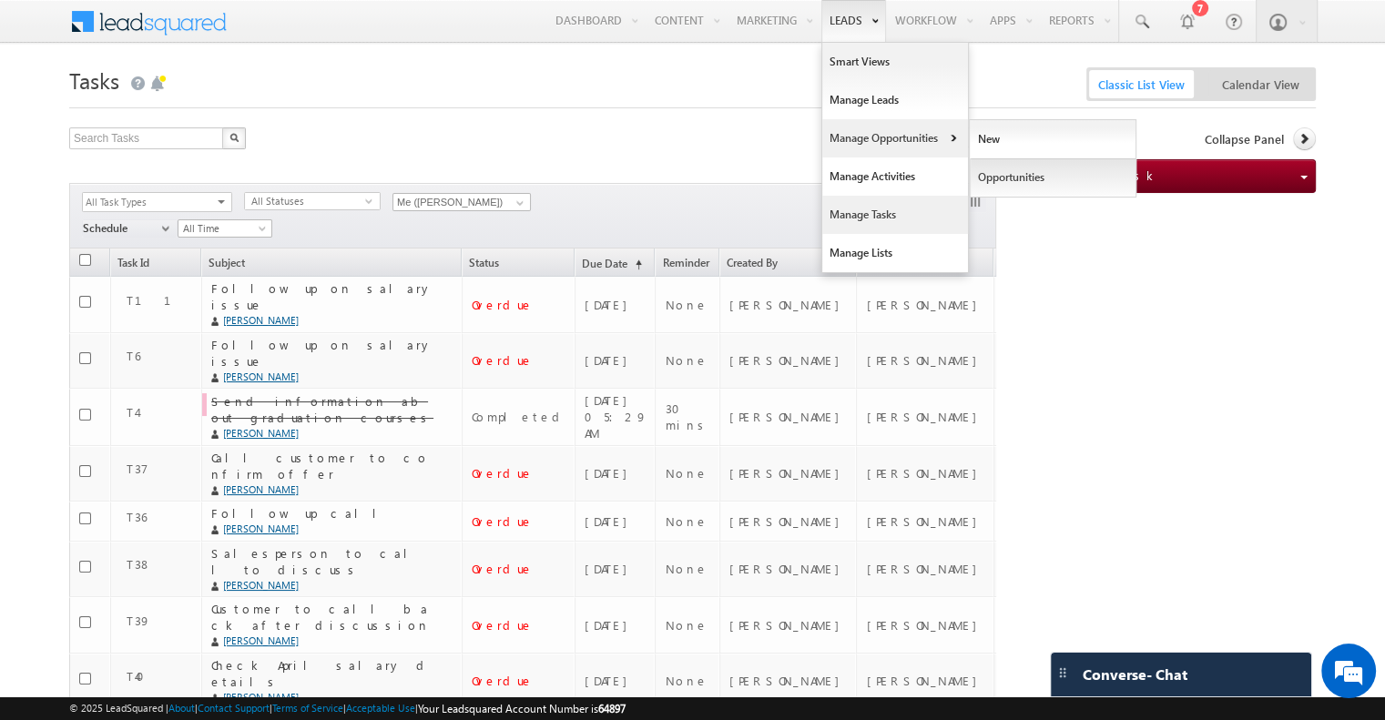
click at [1035, 177] on link "Opportunities" at bounding box center [1053, 177] width 167 height 38
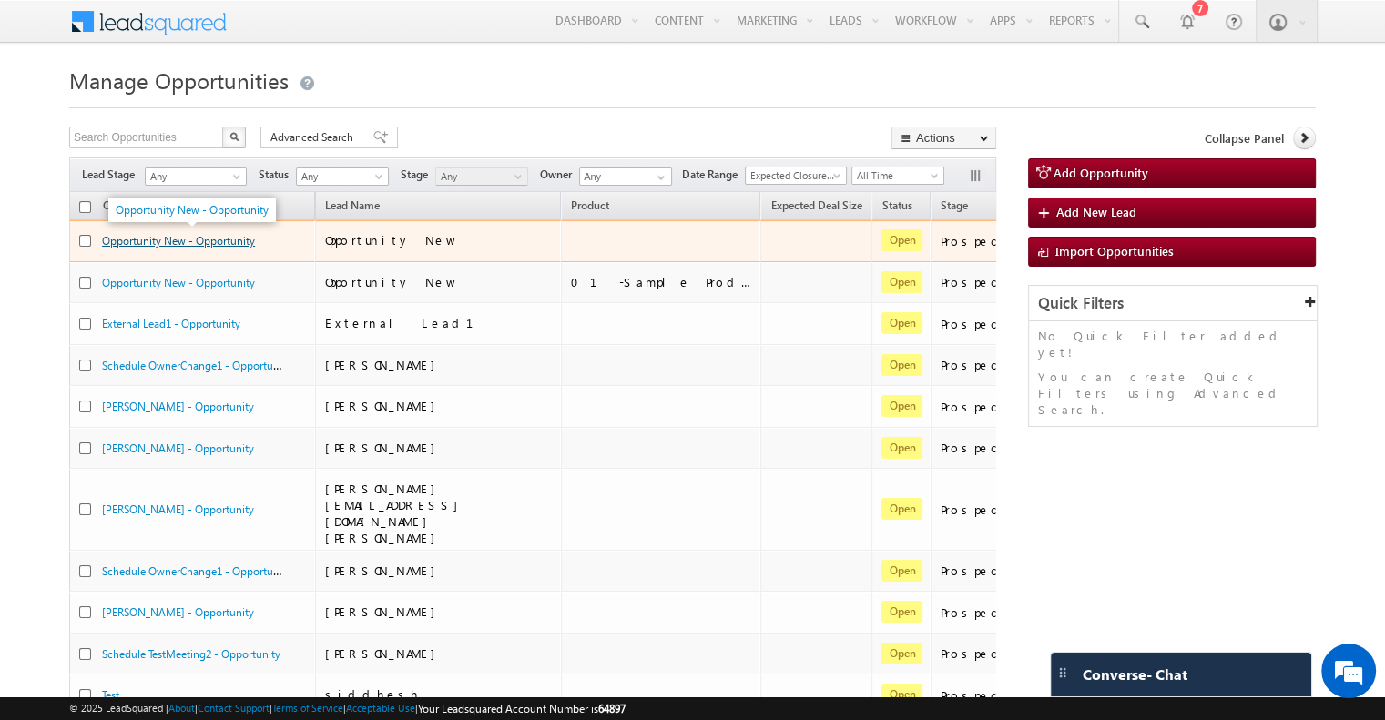
click at [151, 240] on link "Opportunity New - Opportunity" at bounding box center [178, 241] width 153 height 14
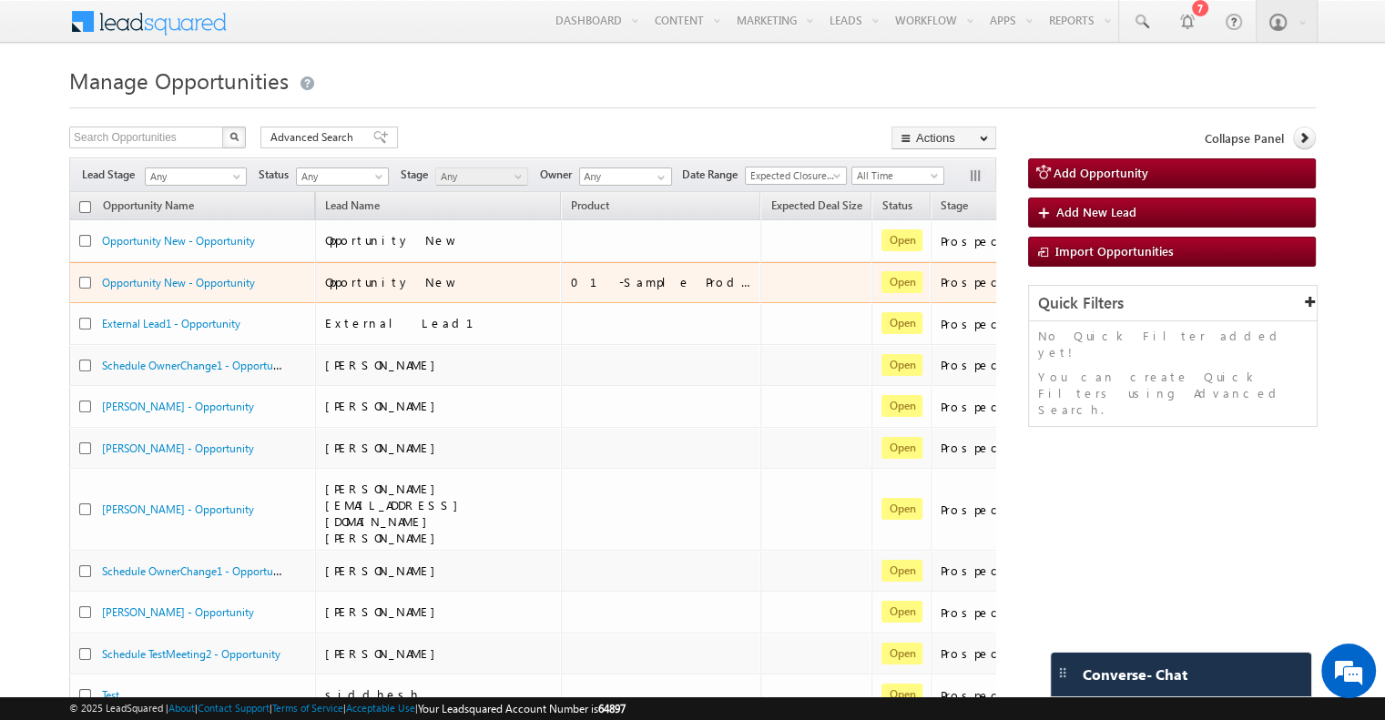
click at [182, 291] on div "Opportunity New - Opportunity" at bounding box center [193, 286] width 228 height 25
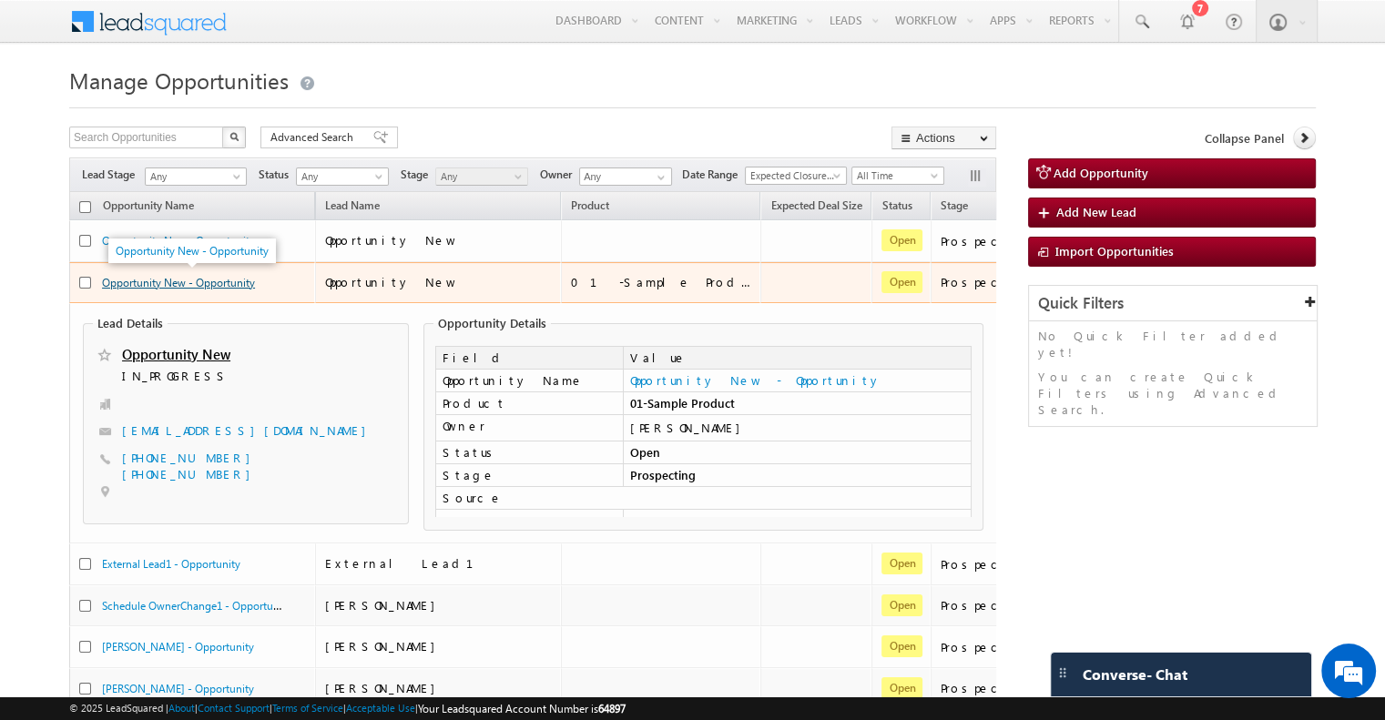
click at [164, 280] on link "Opportunity New - Opportunity" at bounding box center [178, 283] width 153 height 14
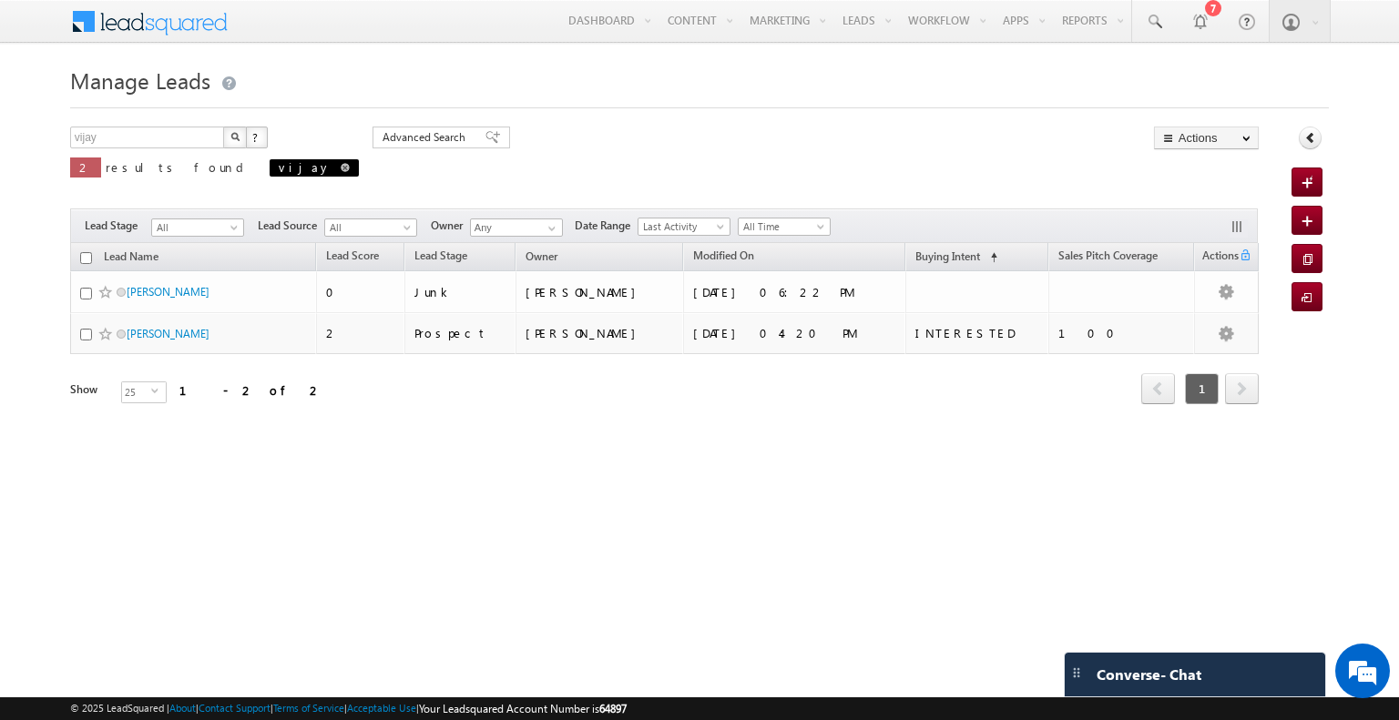
click at [341, 163] on span at bounding box center [345, 167] width 9 height 9
type input "Search Leads"
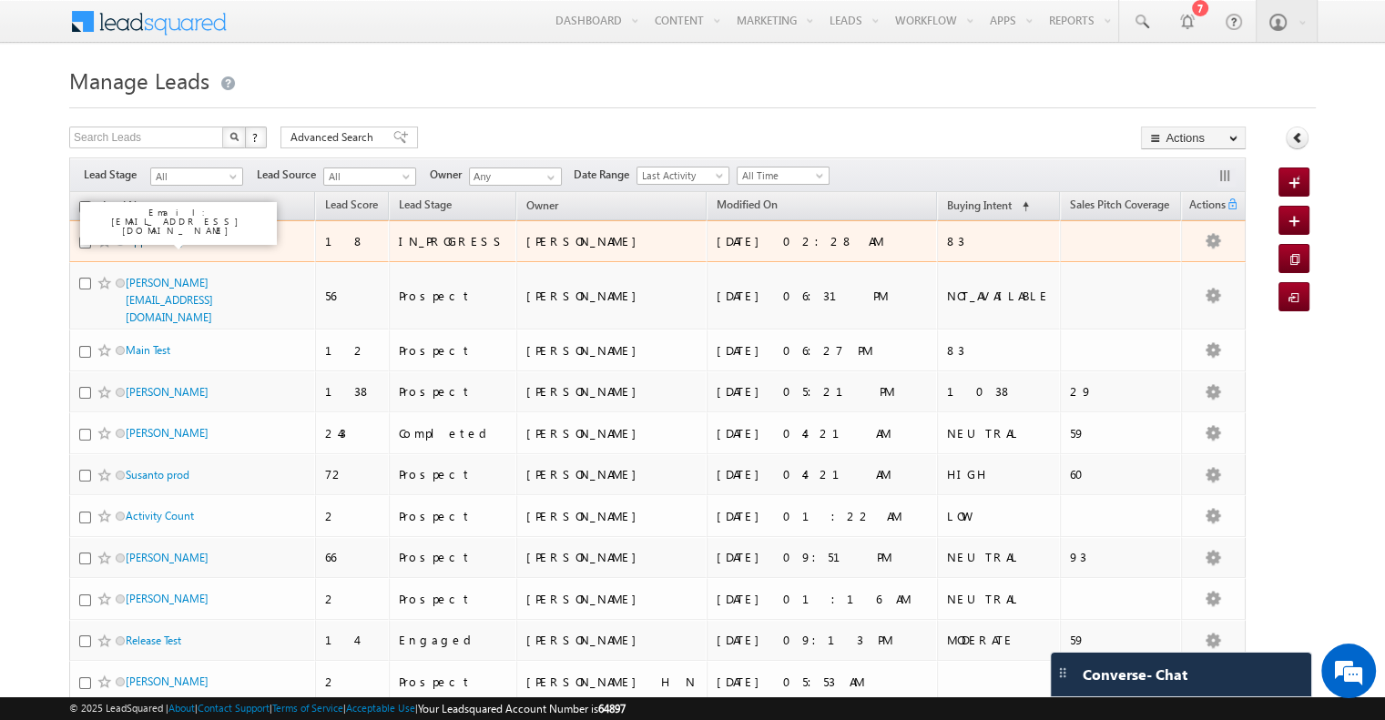
click at [166, 239] on link "Opportunity New" at bounding box center [168, 241] width 84 height 14
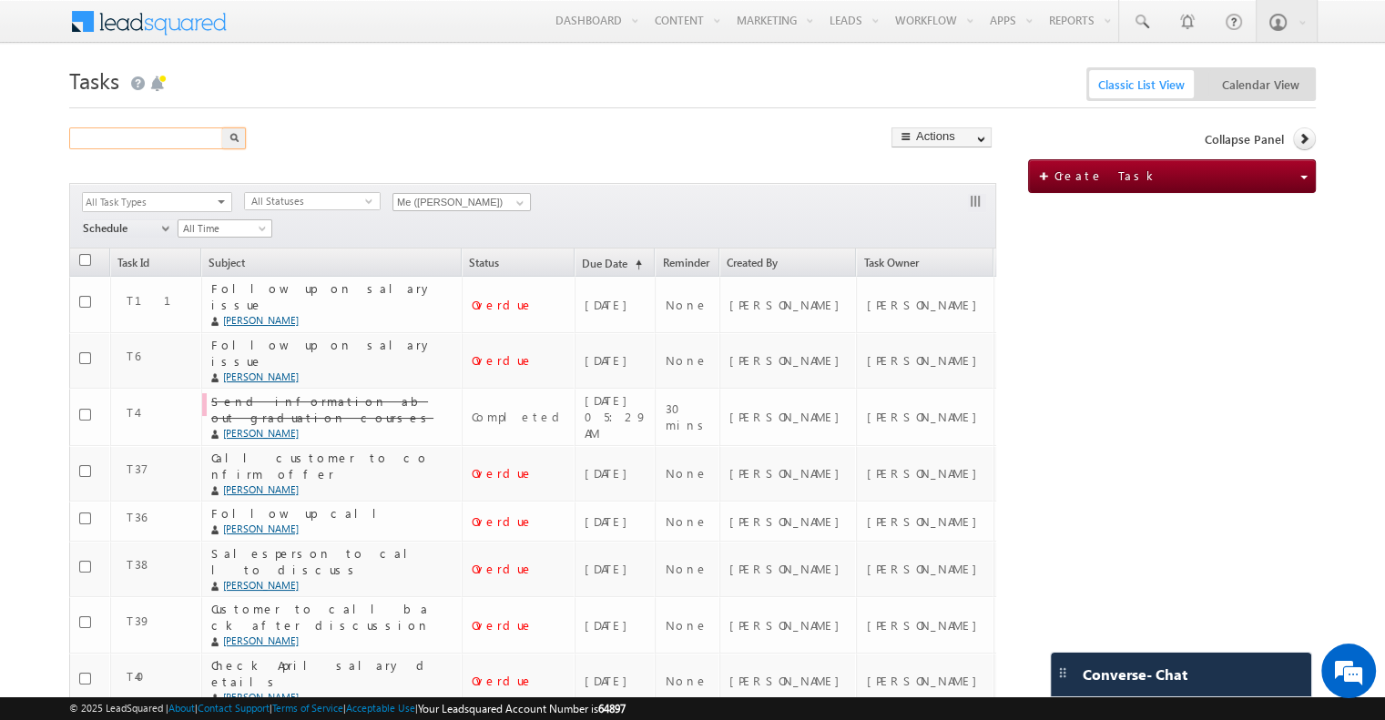
click at [148, 135] on input "text" at bounding box center [147, 138] width 156 height 22
paste input "Zipteams-Customer to call back with feedback"
type input "Zipteams-Customer to call back with feedback"
click at [222, 127] on button "button" at bounding box center [234, 138] width 24 height 22
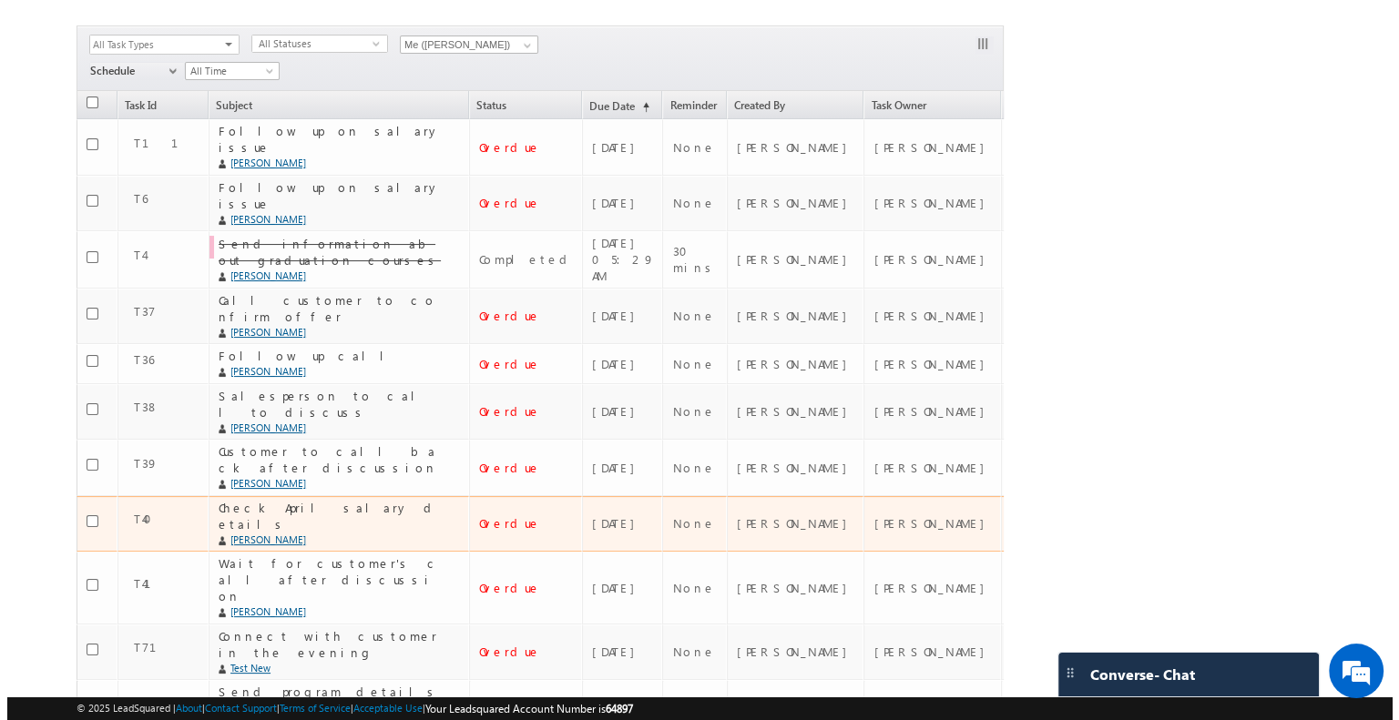
scroll to position [0, 0]
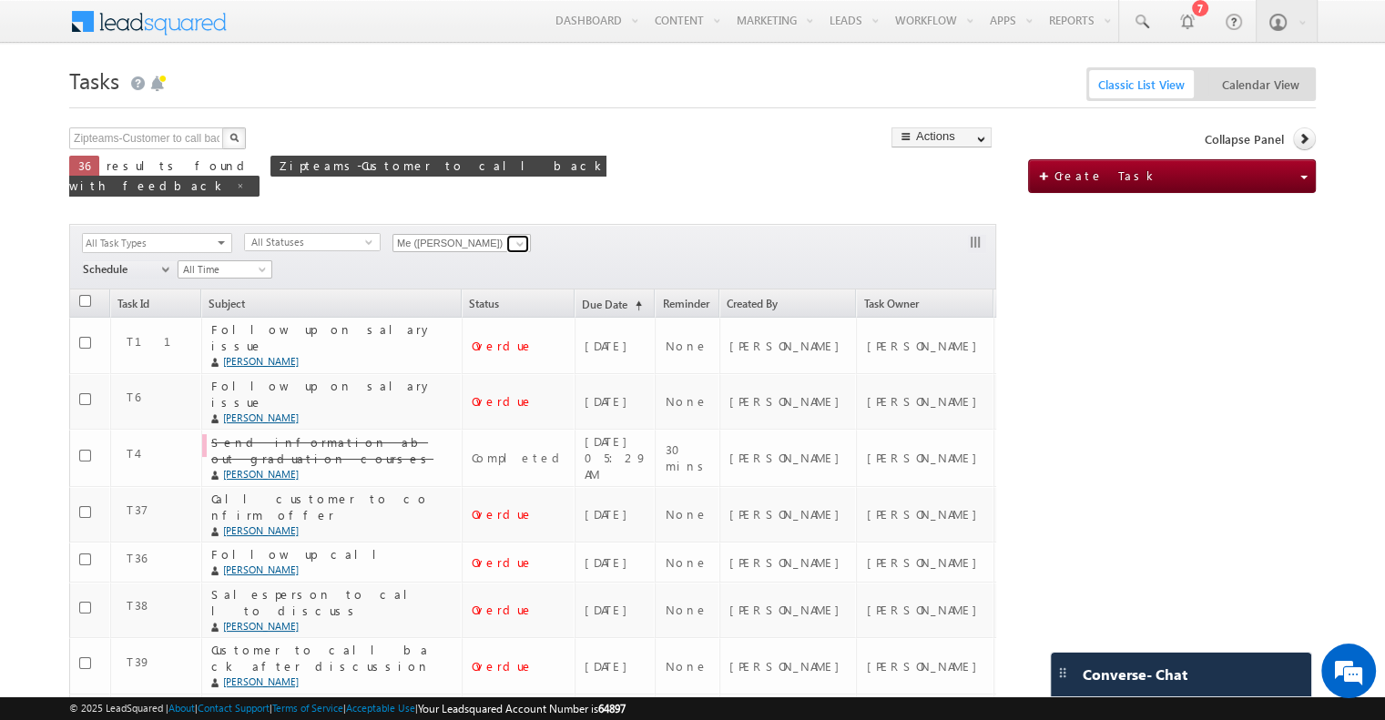
click at [525, 237] on span at bounding box center [520, 244] width 15 height 15
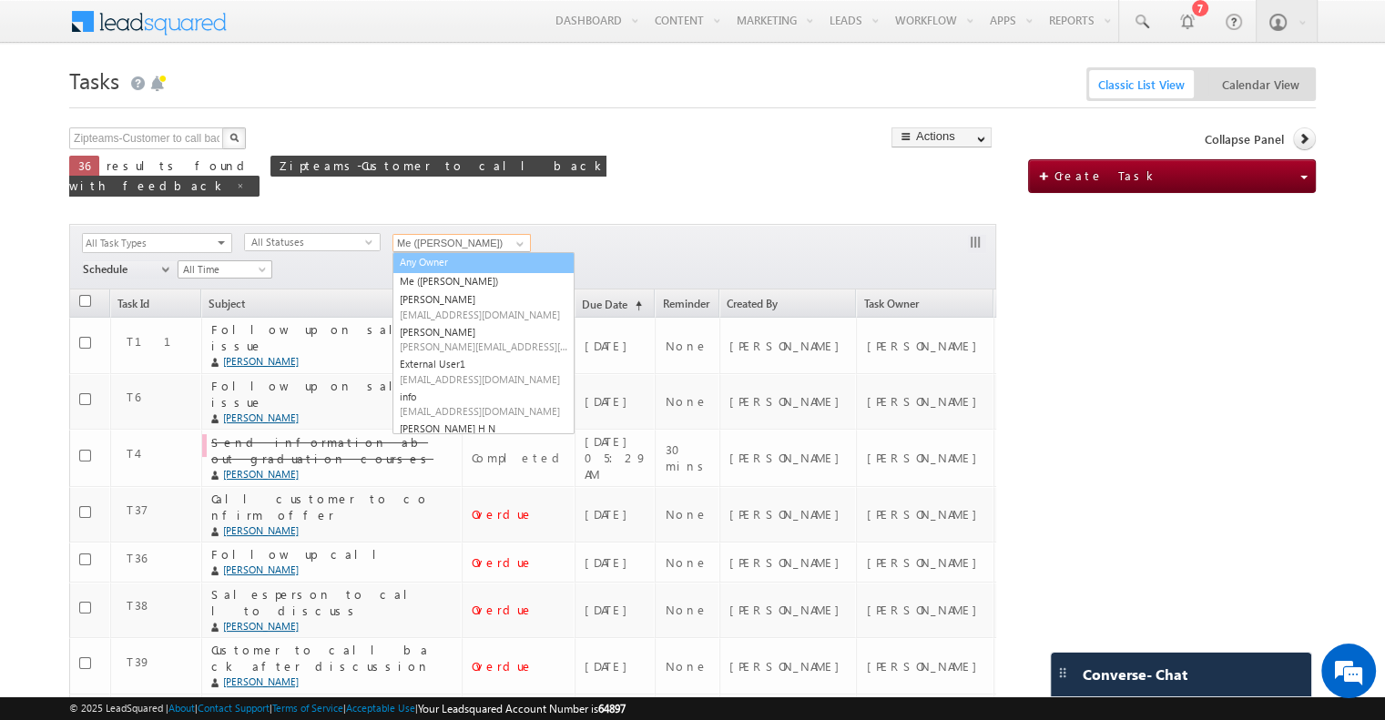
click at [501, 252] on link "Any Owner" at bounding box center [483, 262] width 182 height 21
type input "Any Owner"
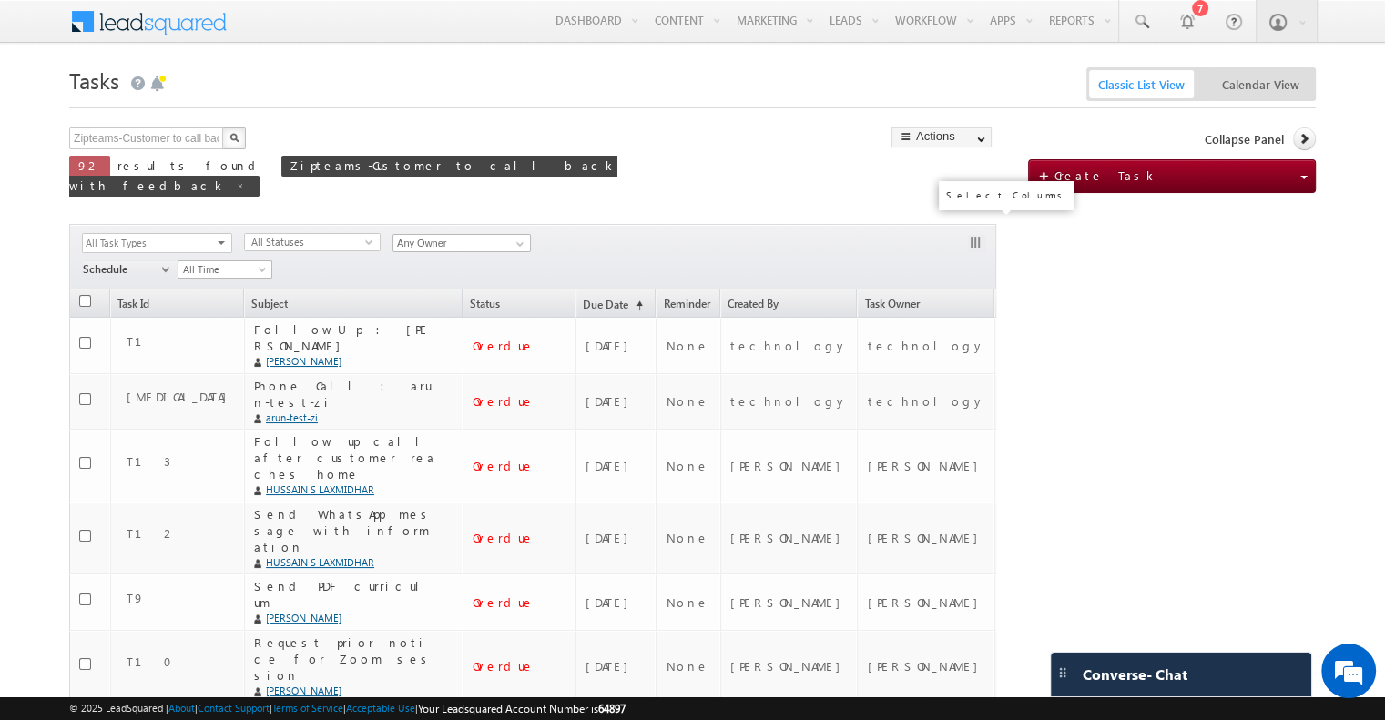
click at [971, 235] on button "button" at bounding box center [977, 244] width 18 height 18
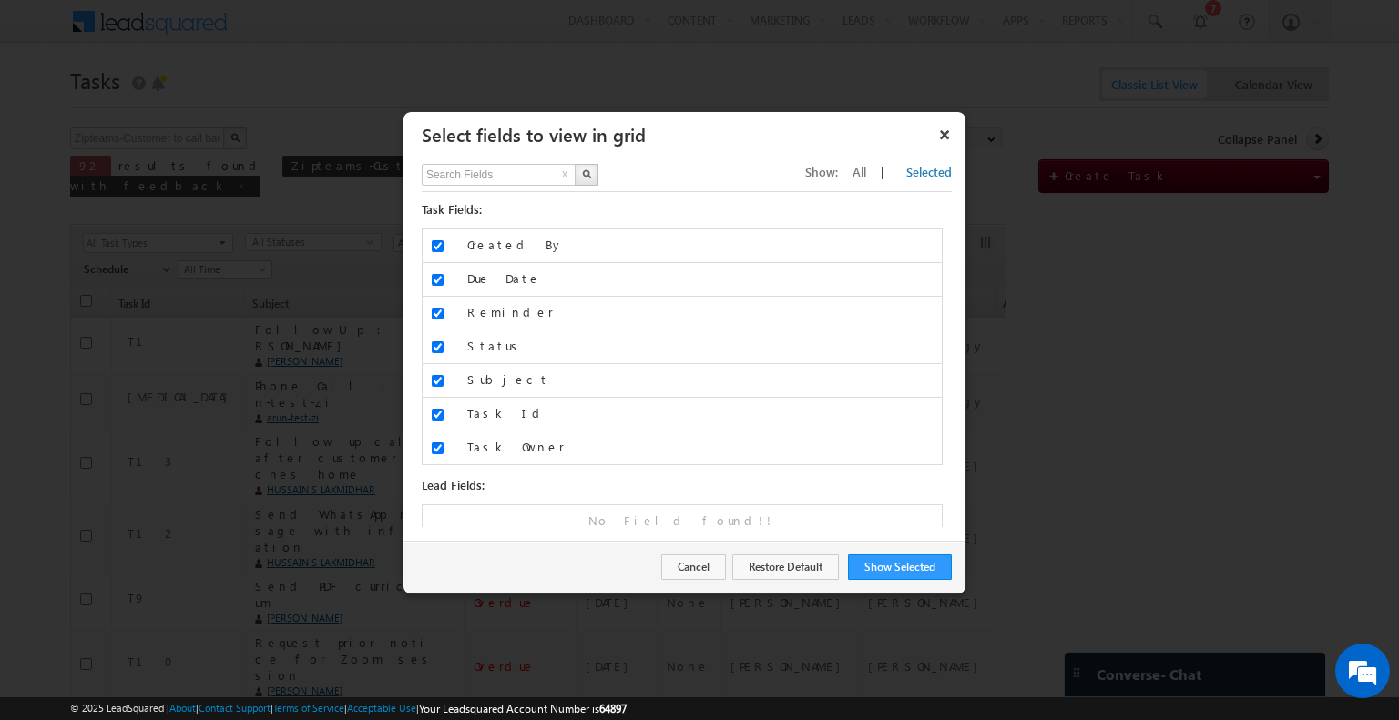
click at [866, 172] on span "All" at bounding box center [859, 171] width 14 height 15
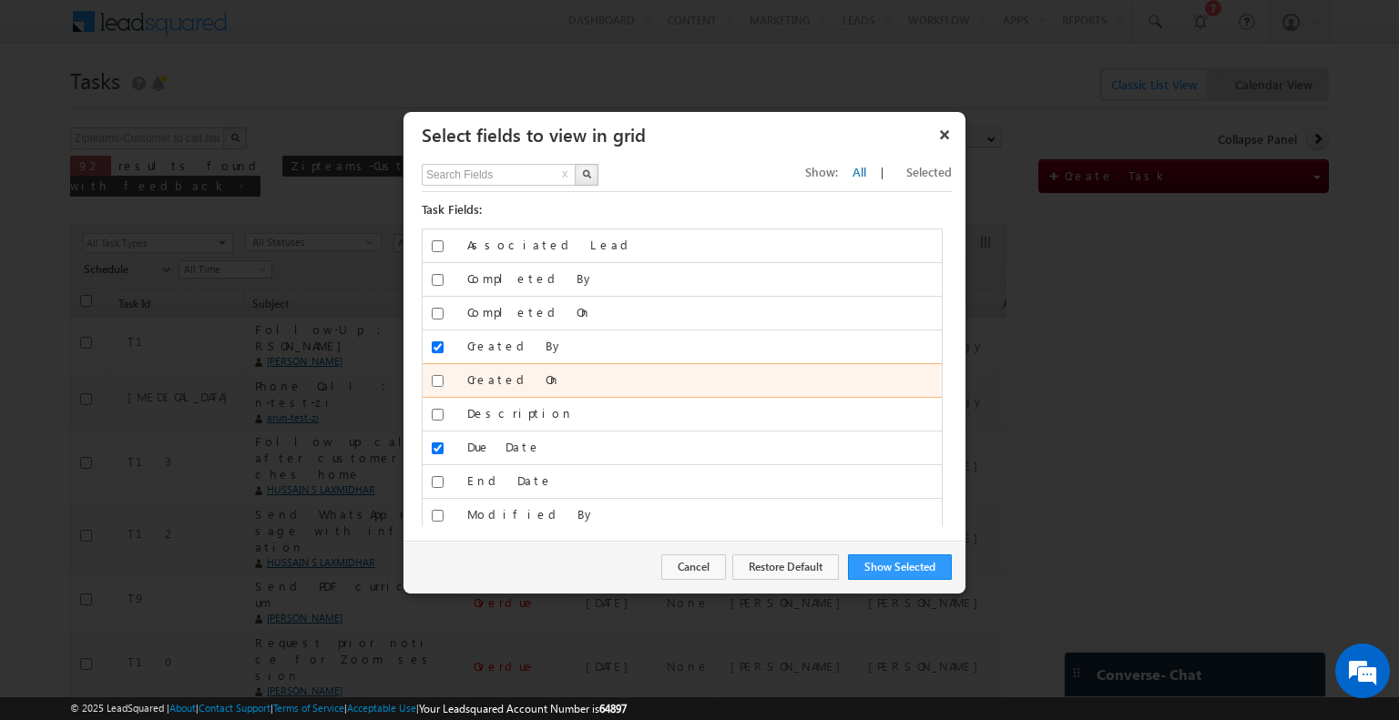
click at [432, 382] on input "Created On" at bounding box center [438, 381] width 12 height 12
checkbox input "true"
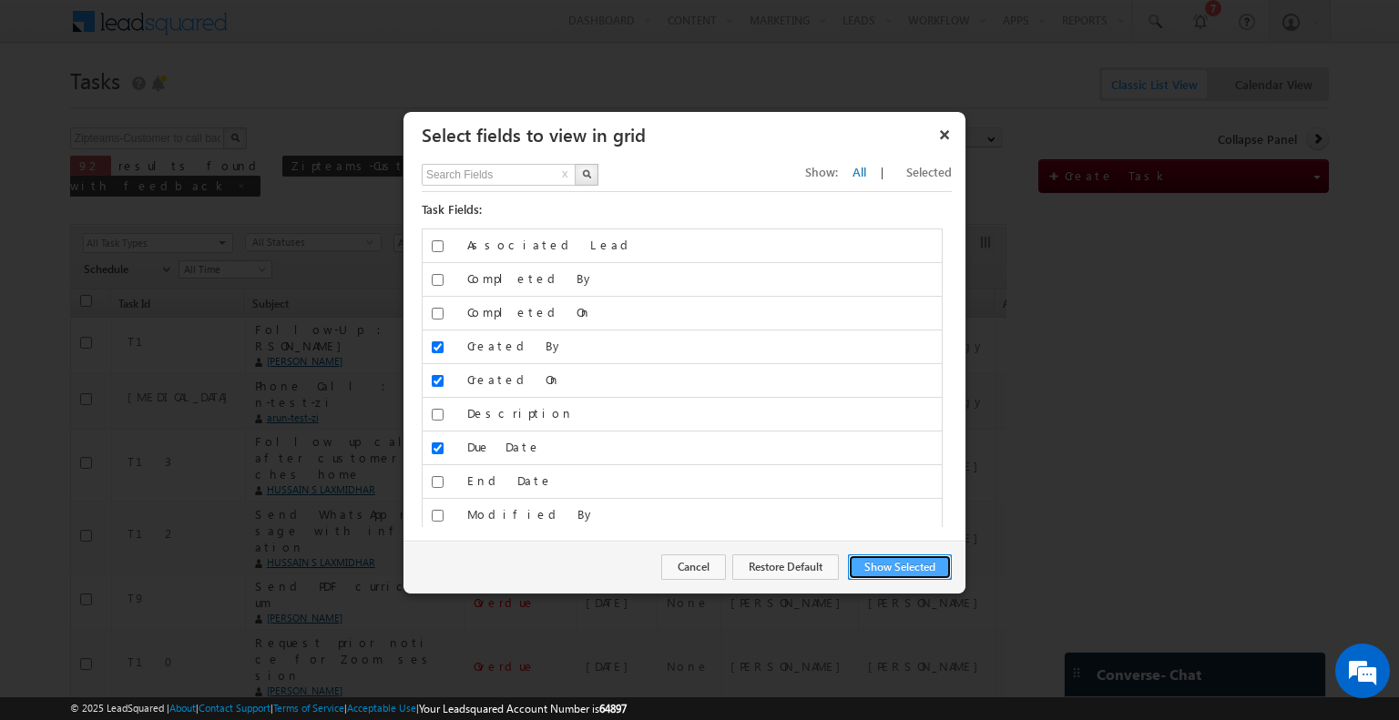
click at [896, 568] on button "Show Selected" at bounding box center [900, 567] width 104 height 25
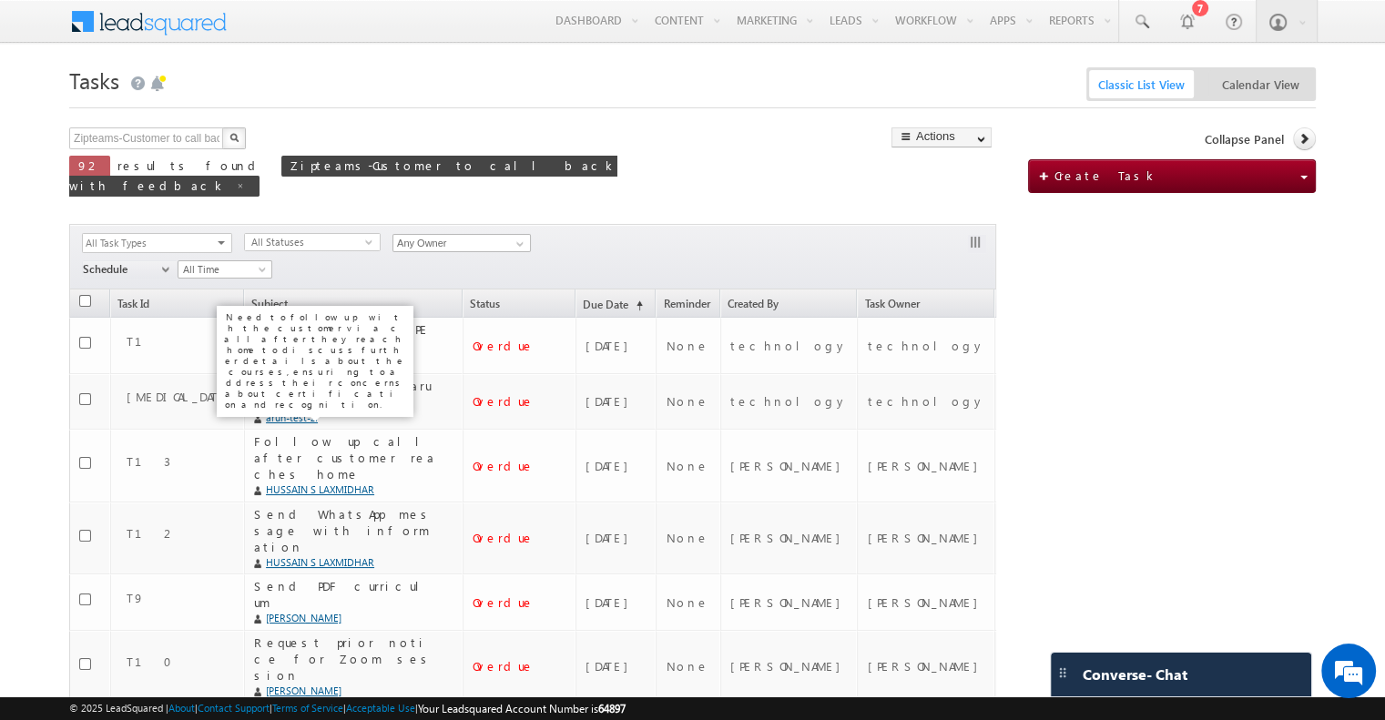
click at [995, 299] on link "Created On" at bounding box center [1069, 308] width 148 height 18
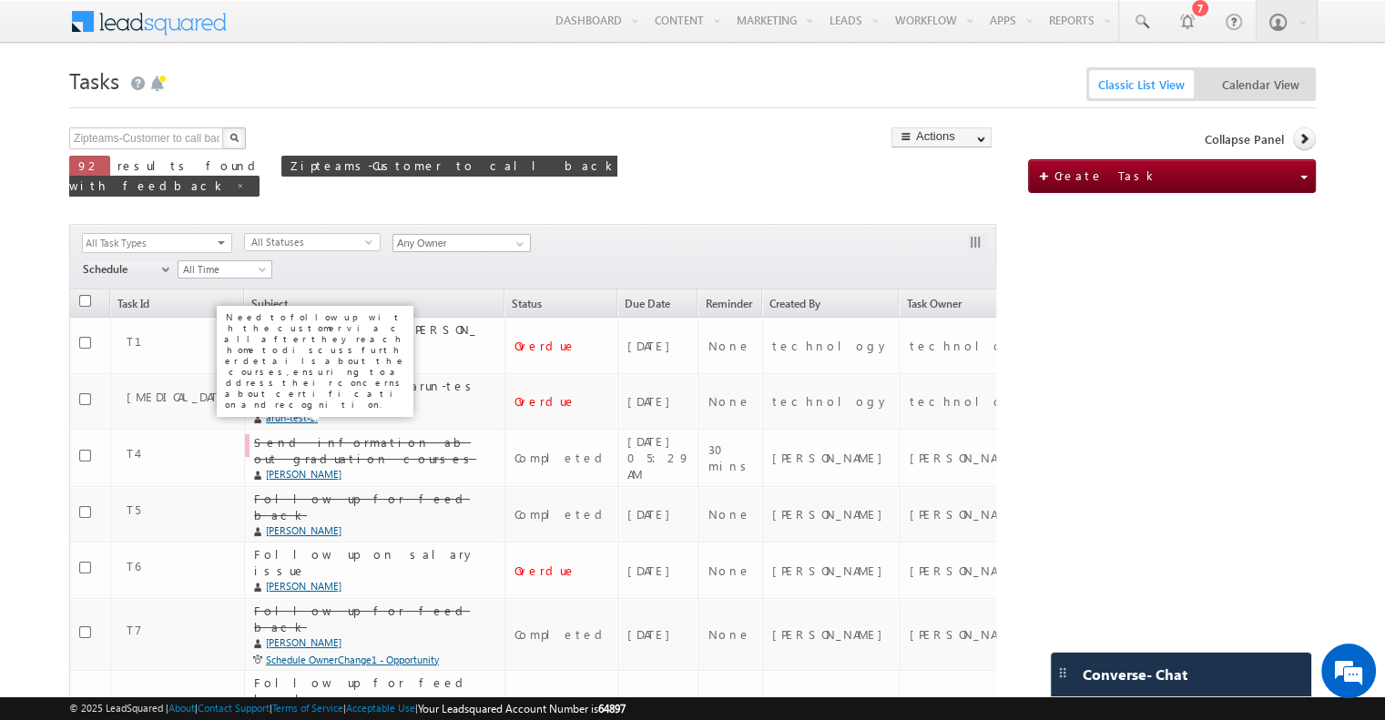
click at [1097, 299] on span "(sorted ascending)" at bounding box center [1104, 306] width 15 height 15
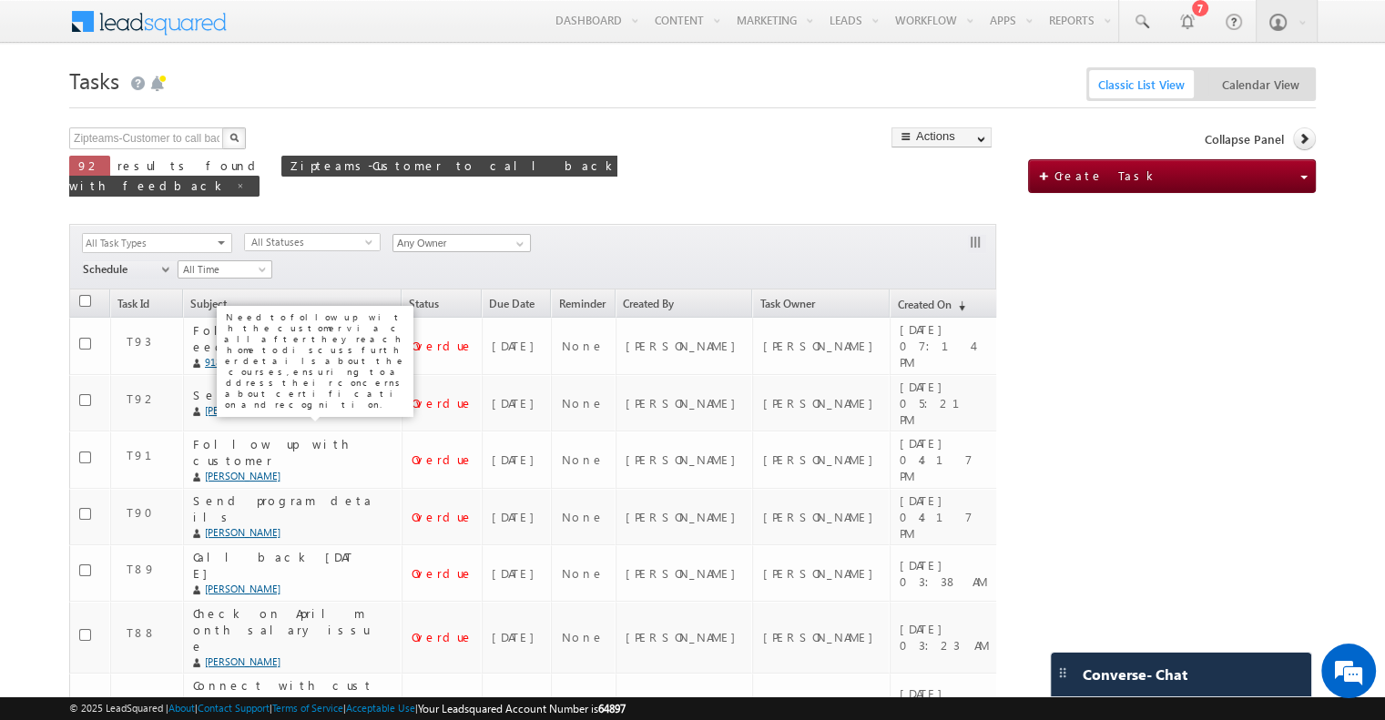
click at [707, 247] on div "Filters All Task Types All Appointments Meeting All To-dos Follow-Up Phone Call…" at bounding box center [532, 257] width 927 height 66
click at [912, 299] on link "Created On (sorted descending)" at bounding box center [948, 308] width 114 height 18
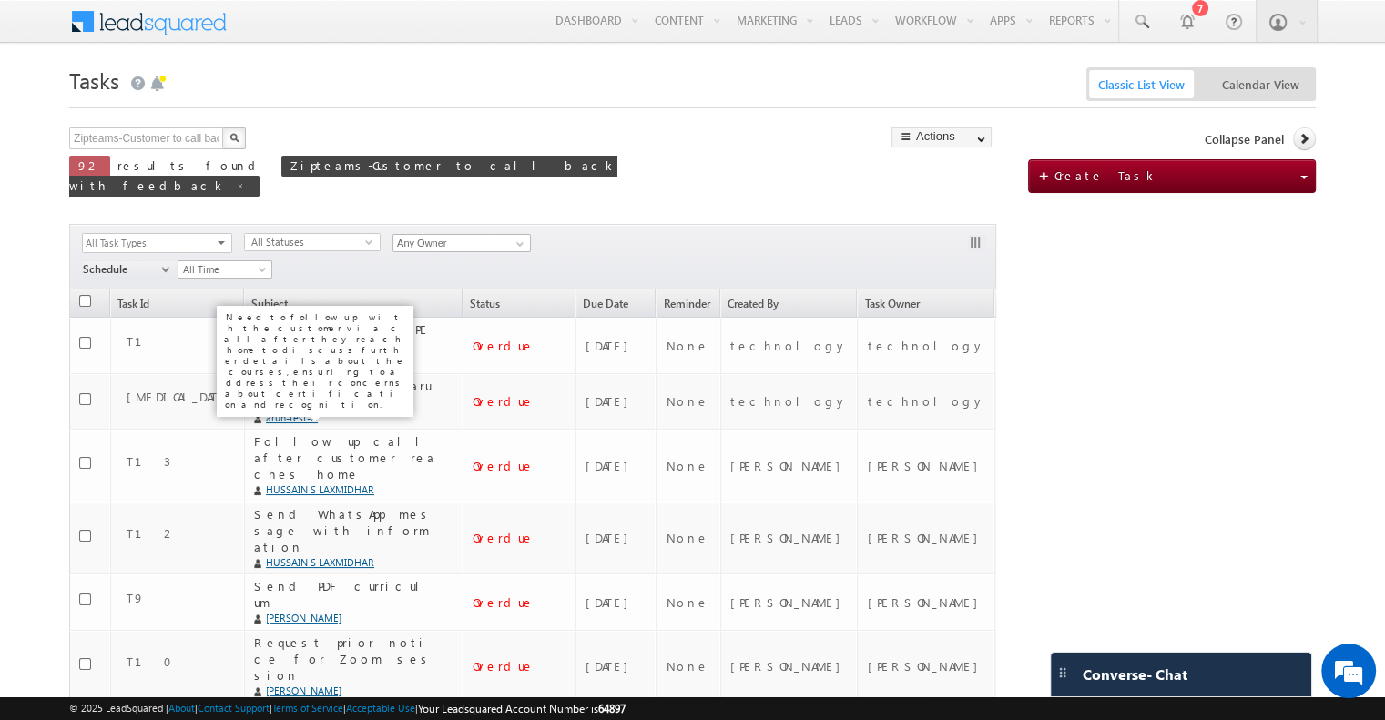
click at [995, 299] on link "Created On (sorted descending)" at bounding box center [1069, 308] width 148 height 18
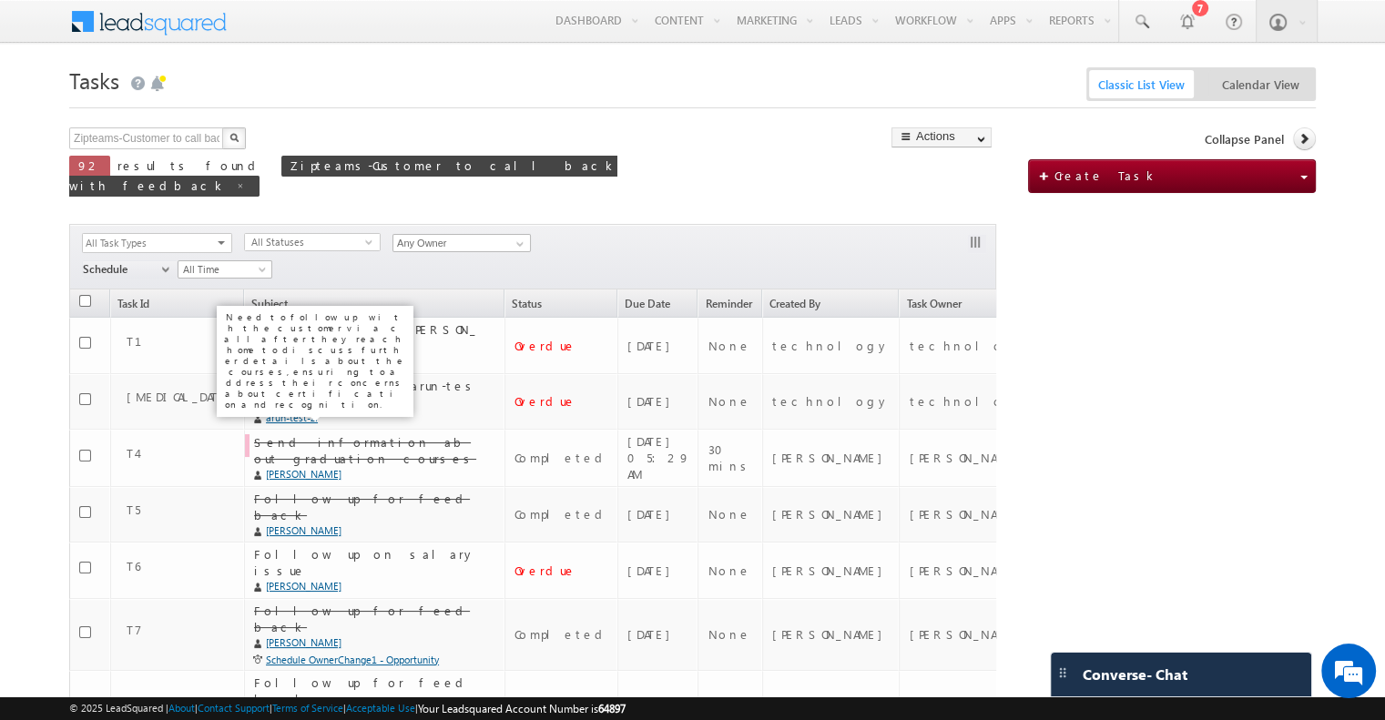
click at [1097, 299] on span "(sorted ascending)" at bounding box center [1104, 306] width 15 height 15
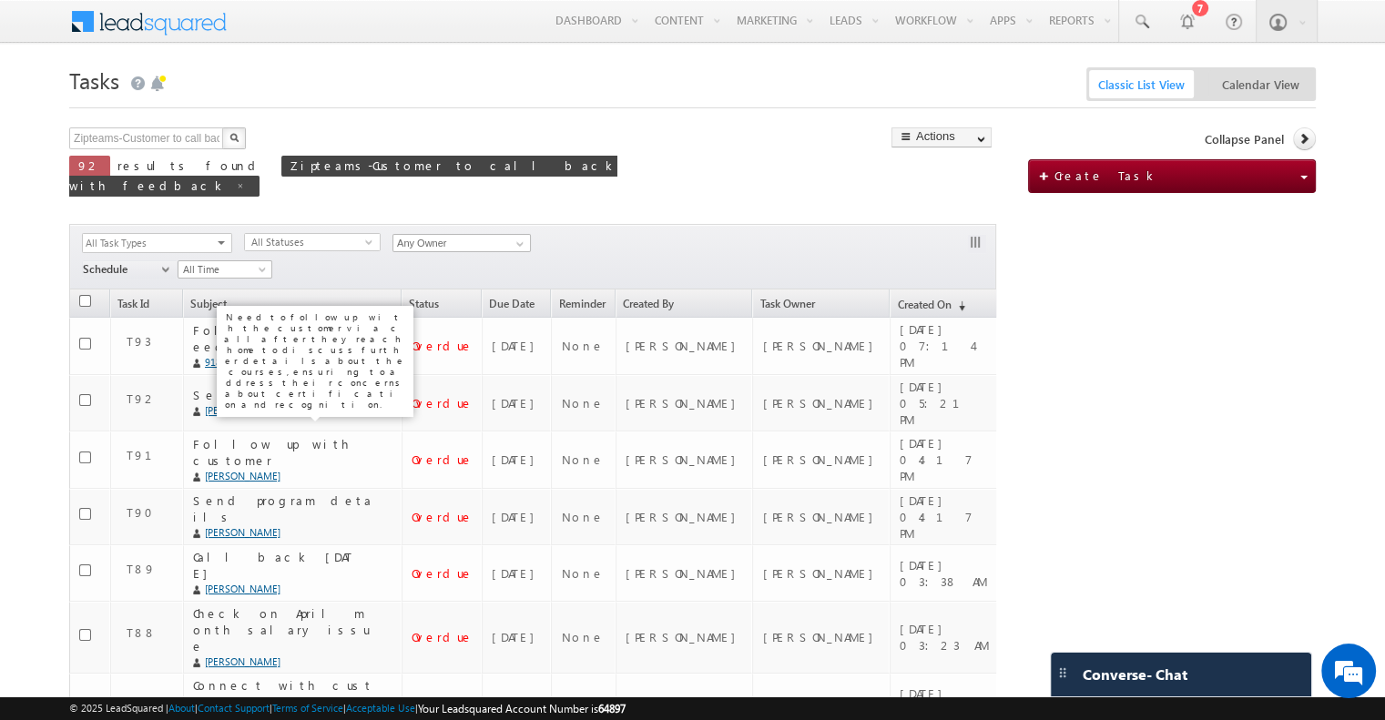
click at [176, 224] on div "Filters All Task Types All Appointments Meeting All To-dos Follow-Up Phone Call…" at bounding box center [532, 257] width 927 height 66
click at [186, 234] on span "All Task Types" at bounding box center [150, 243] width 134 height 19
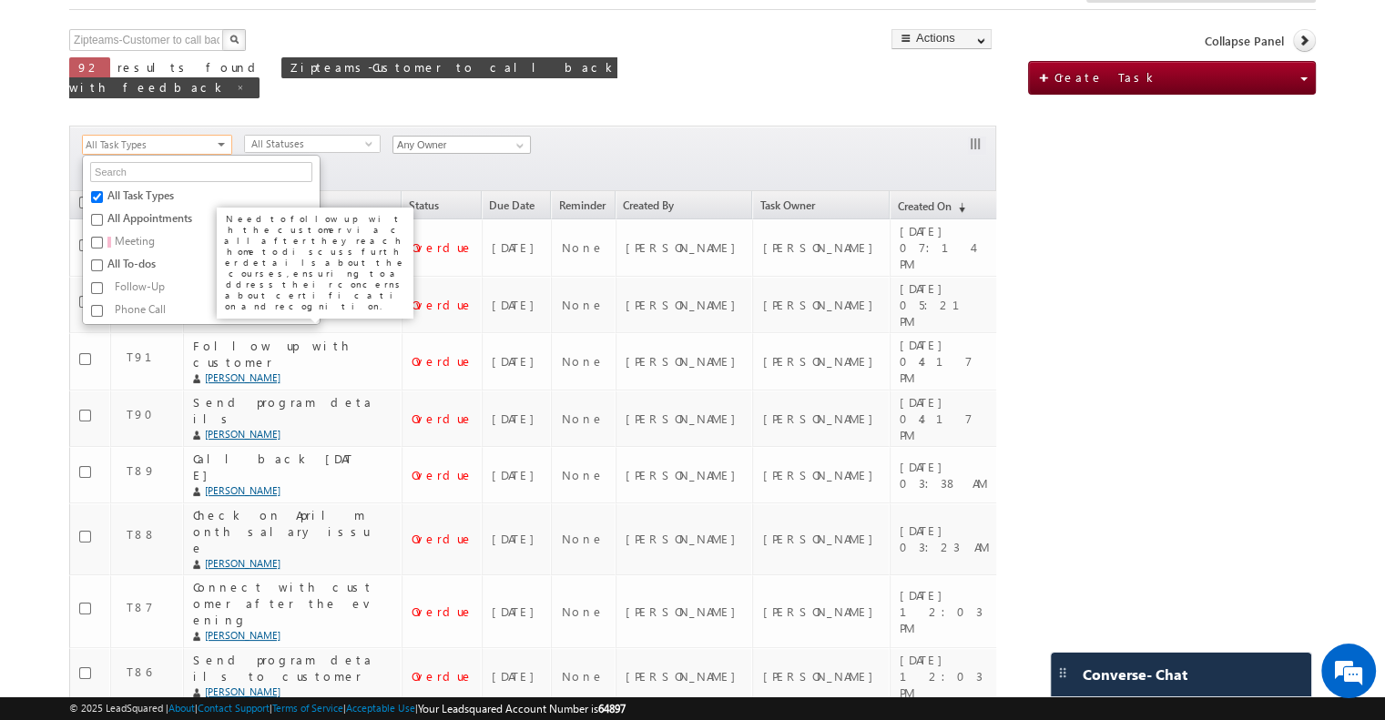
scroll to position [91, 0]
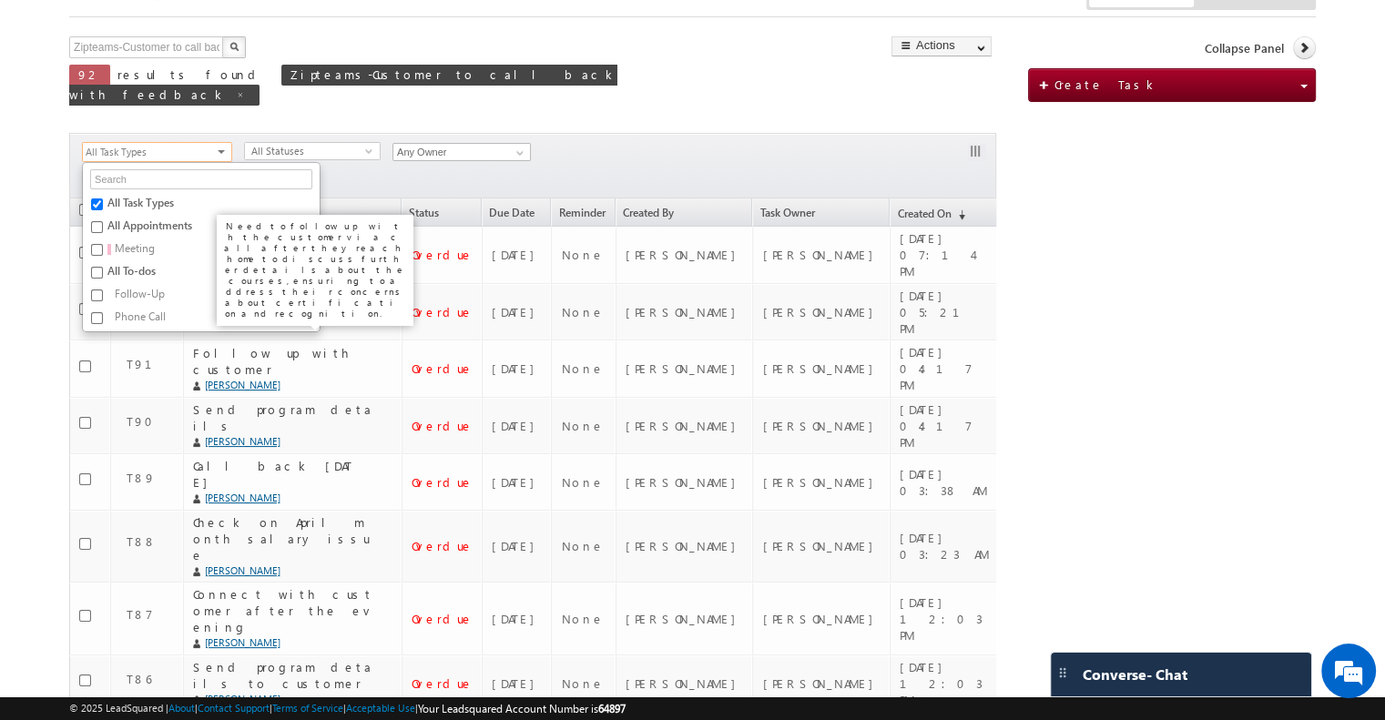
click at [93, 199] on input "All Task Types" at bounding box center [97, 205] width 12 height 12
checkbox input "true"
click at [91, 267] on input "All To-dos" at bounding box center [97, 273] width 12 height 12
checkbox input "true"
checkbox input "false"
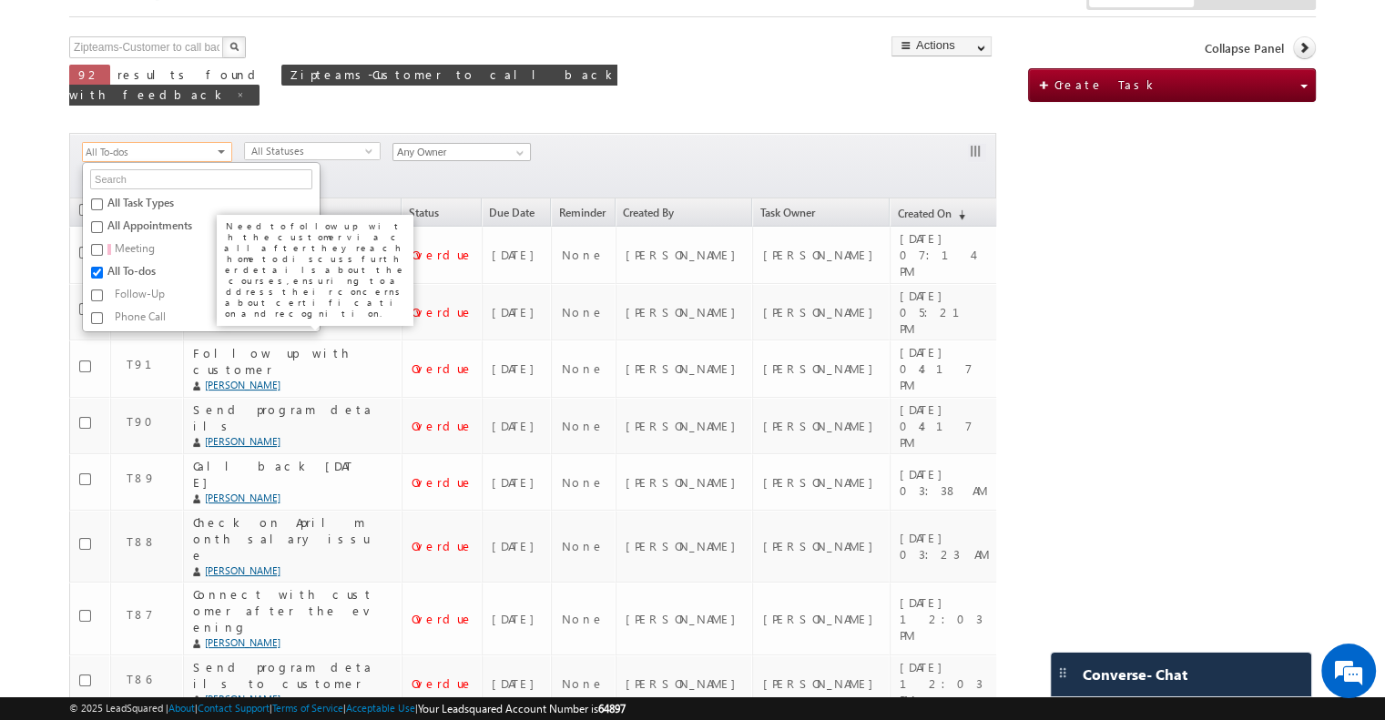
click at [495, 167] on div "Filters All Task Types All Appointments Meeting All To-dos Follow-Up Phone Call…" at bounding box center [532, 166] width 927 height 66
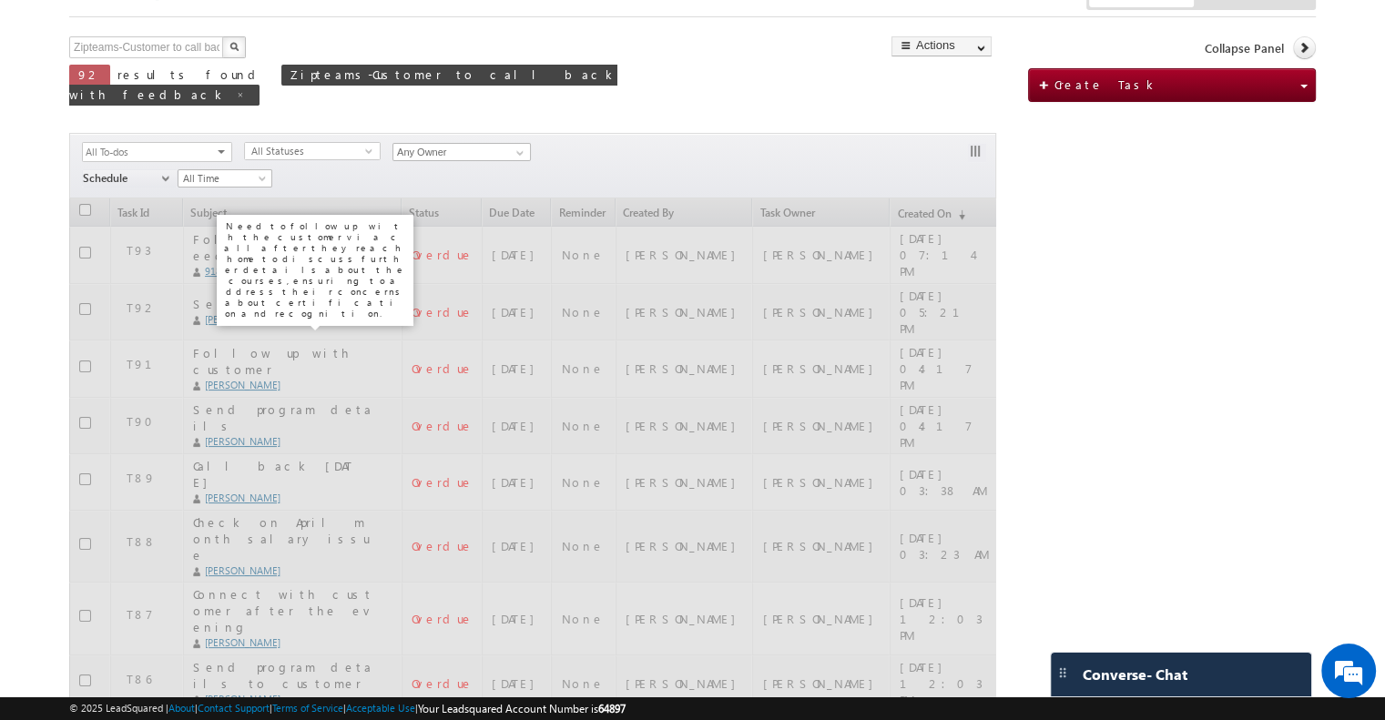
scroll to position [0, 0]
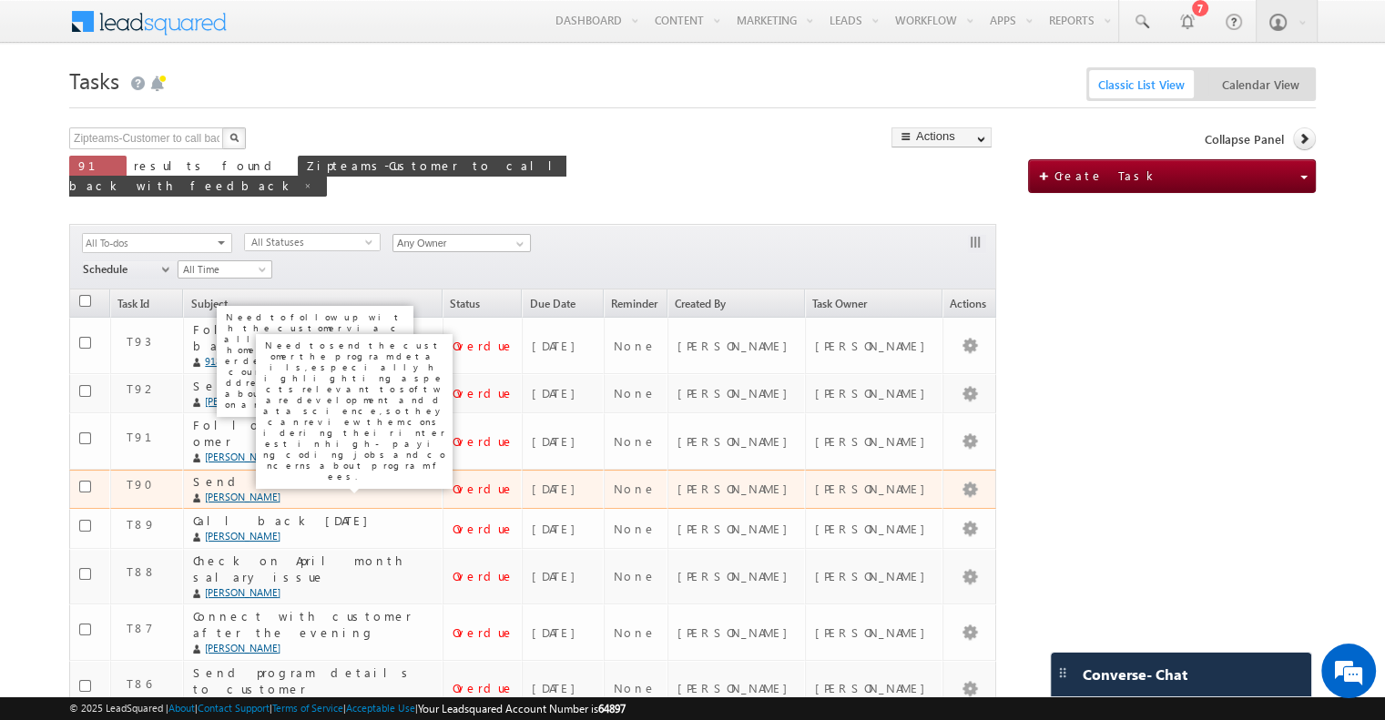
click at [319, 474] on div "Send program details" at bounding box center [304, 482] width 223 height 16
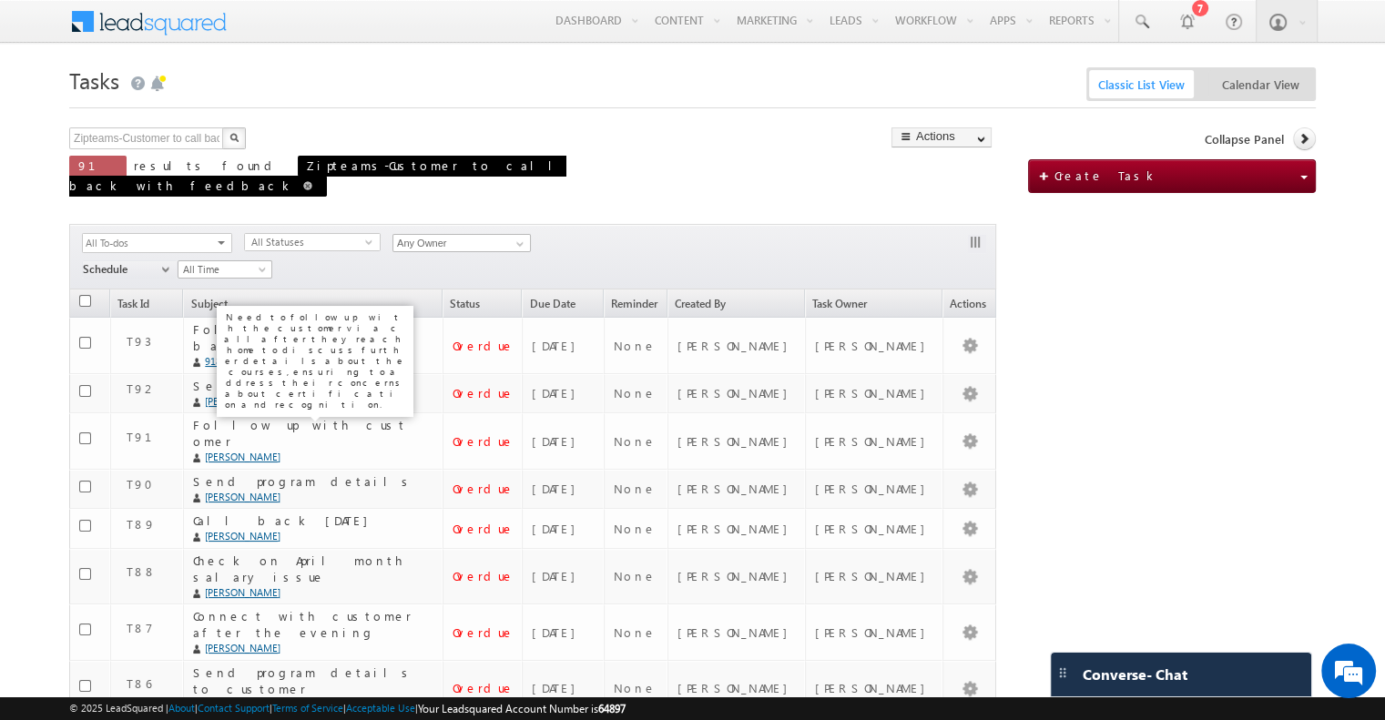
click at [318, 178] on link at bounding box center [310, 185] width 15 height 15
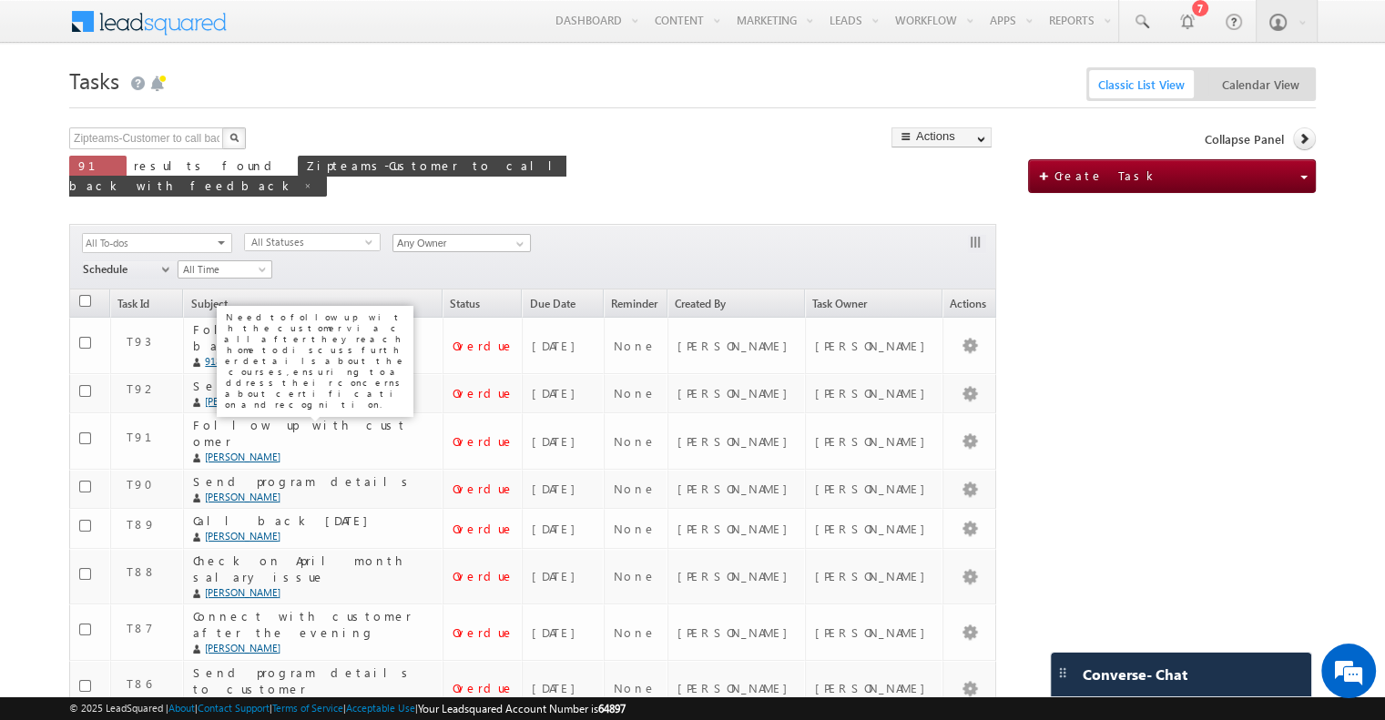
type input "Search Tasks"
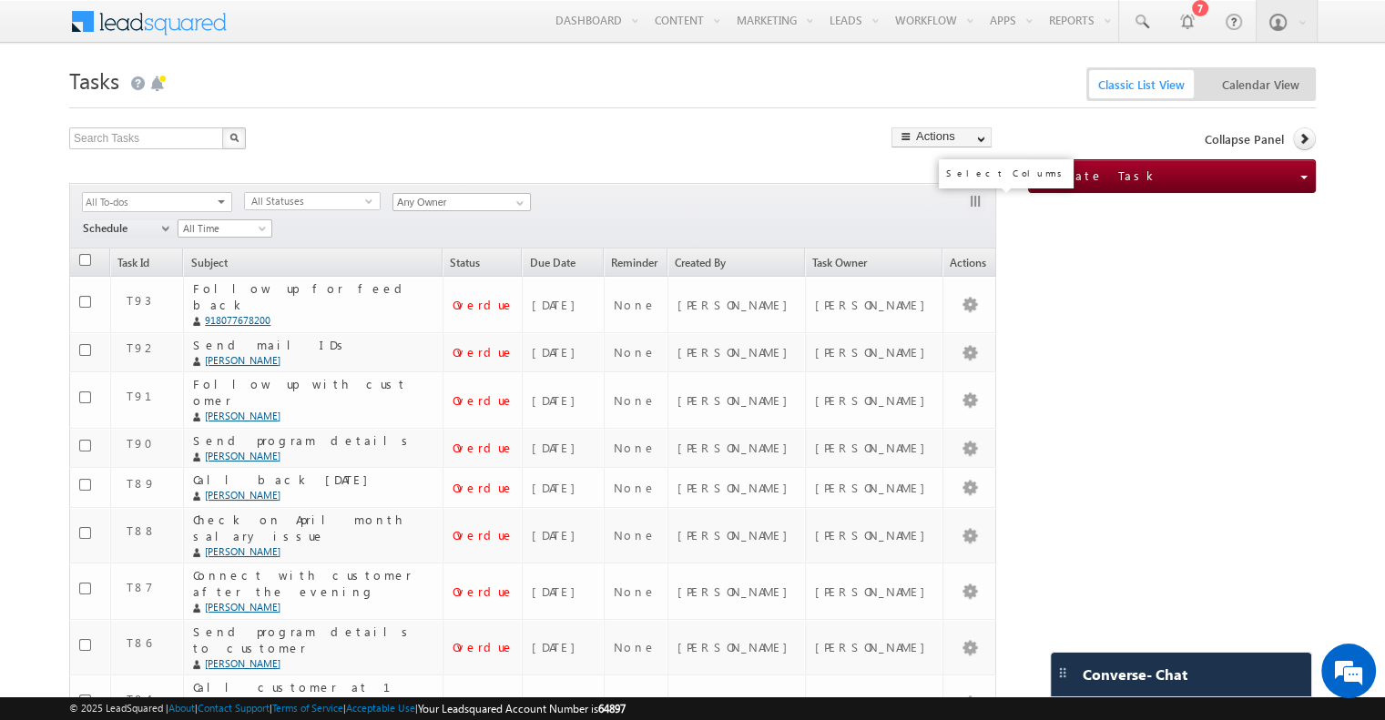
click at [982, 195] on button "button" at bounding box center [977, 203] width 18 height 18
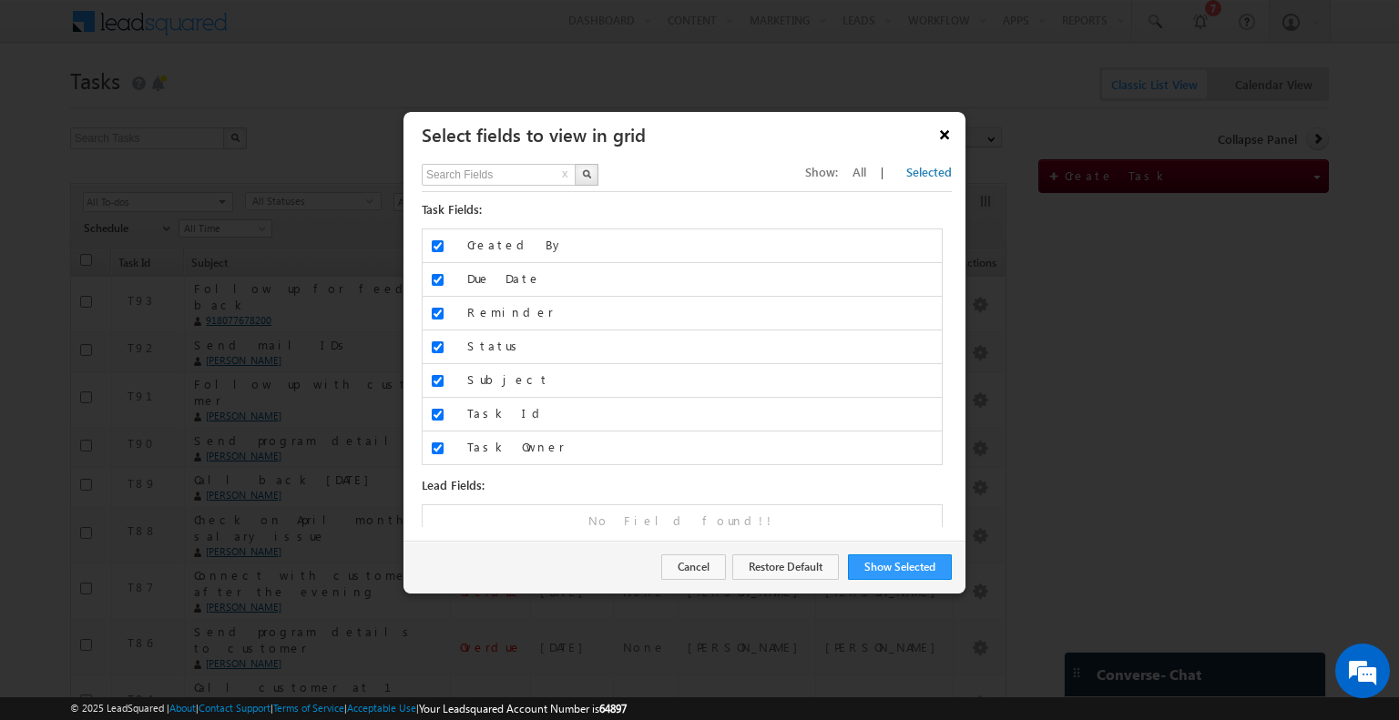
click at [937, 133] on button "×" at bounding box center [944, 134] width 29 height 32
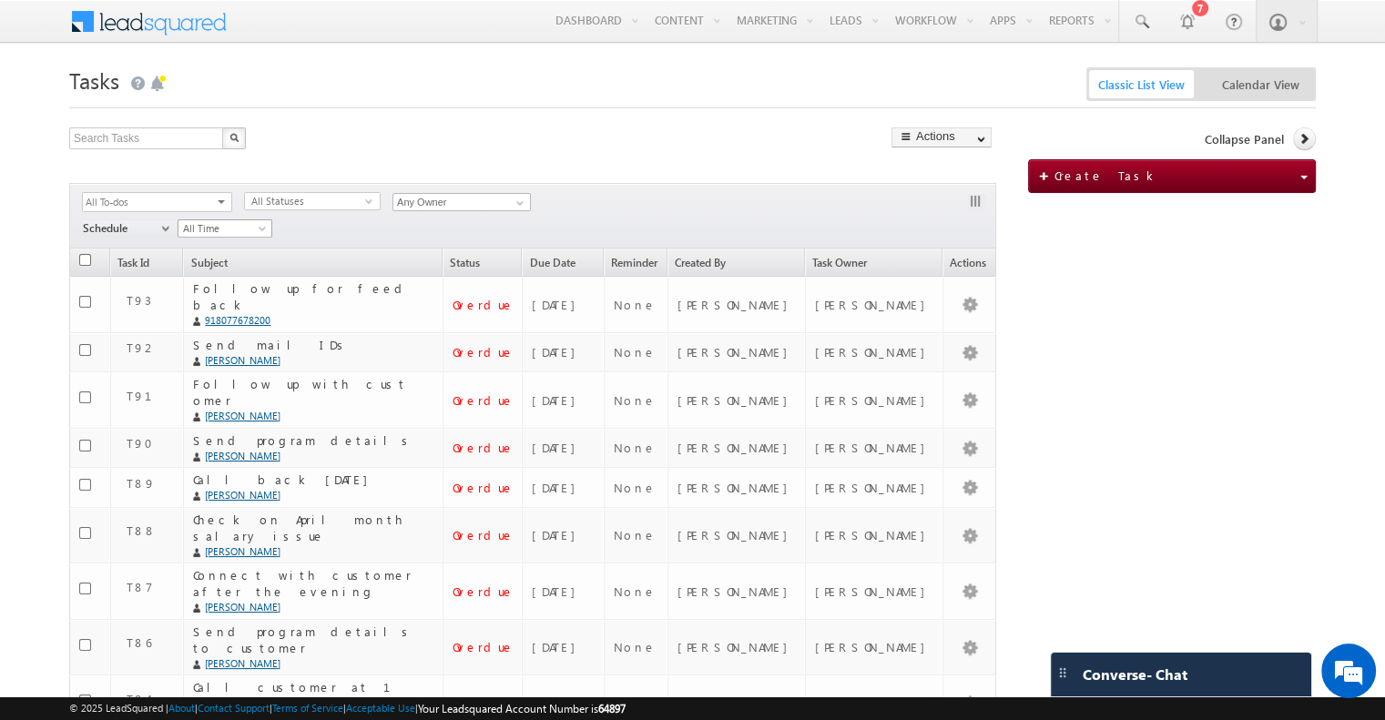
click at [252, 224] on span "All Time" at bounding box center [221, 228] width 87 height 16
click at [389, 221] on div "Filters All Task Types All Appointments Meeting All To-dos Follow-Up Phone Call…" at bounding box center [532, 216] width 927 height 66
click at [975, 204] on button "button" at bounding box center [977, 203] width 18 height 18
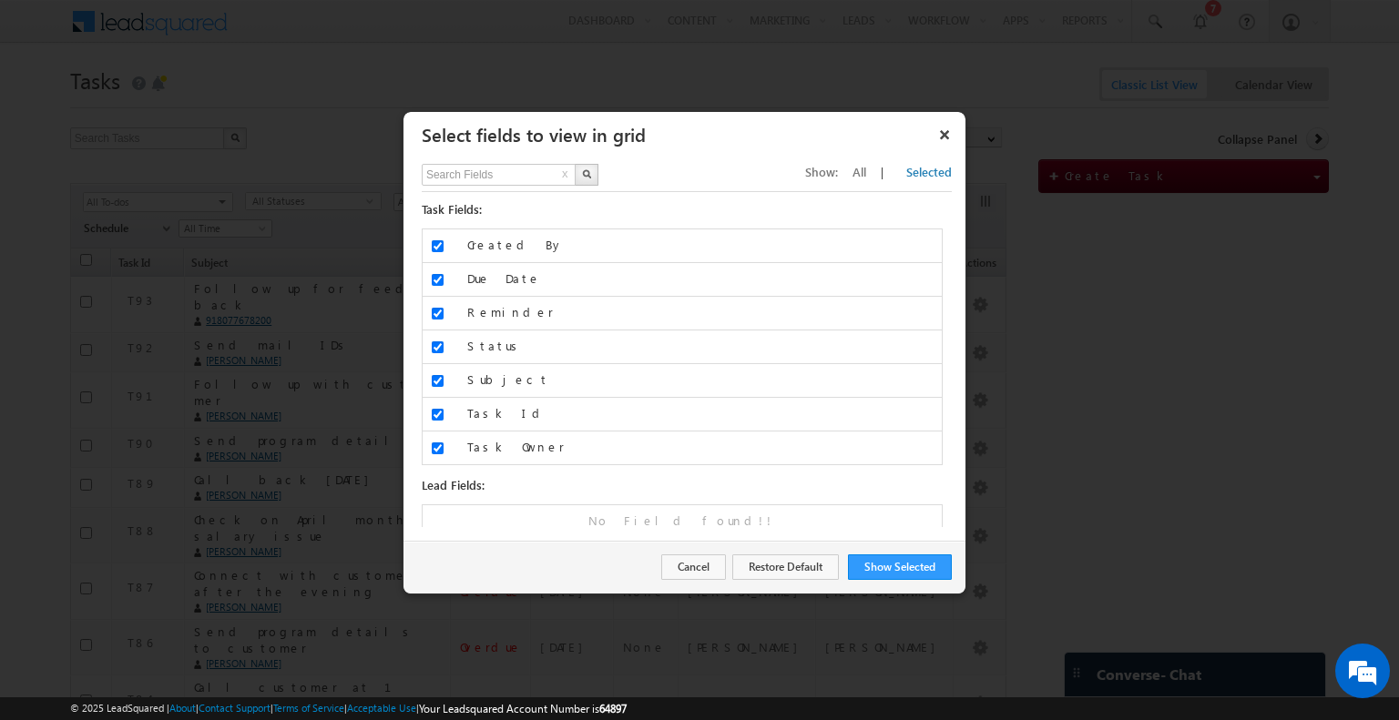
click at [866, 176] on span "All" at bounding box center [859, 171] width 14 height 15
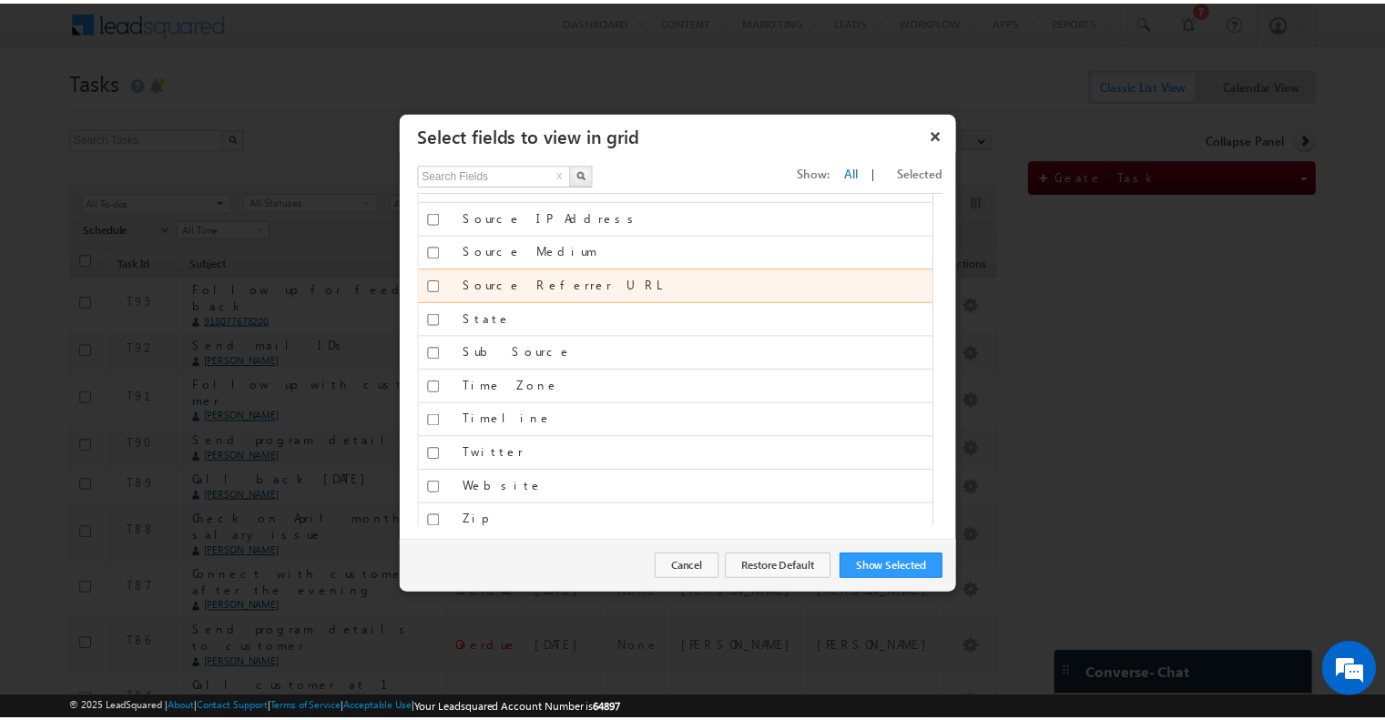
scroll to position [3074, 0]
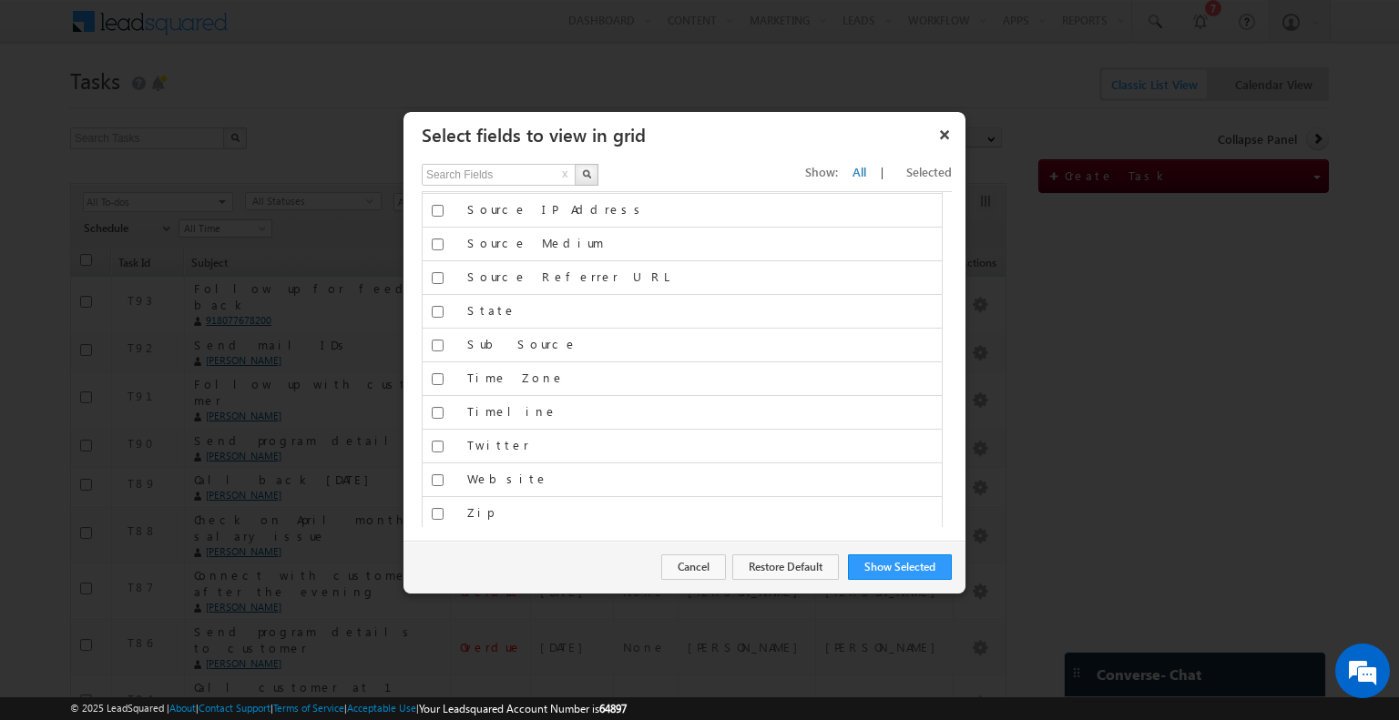
click at [950, 127] on button "×" at bounding box center [944, 134] width 29 height 32
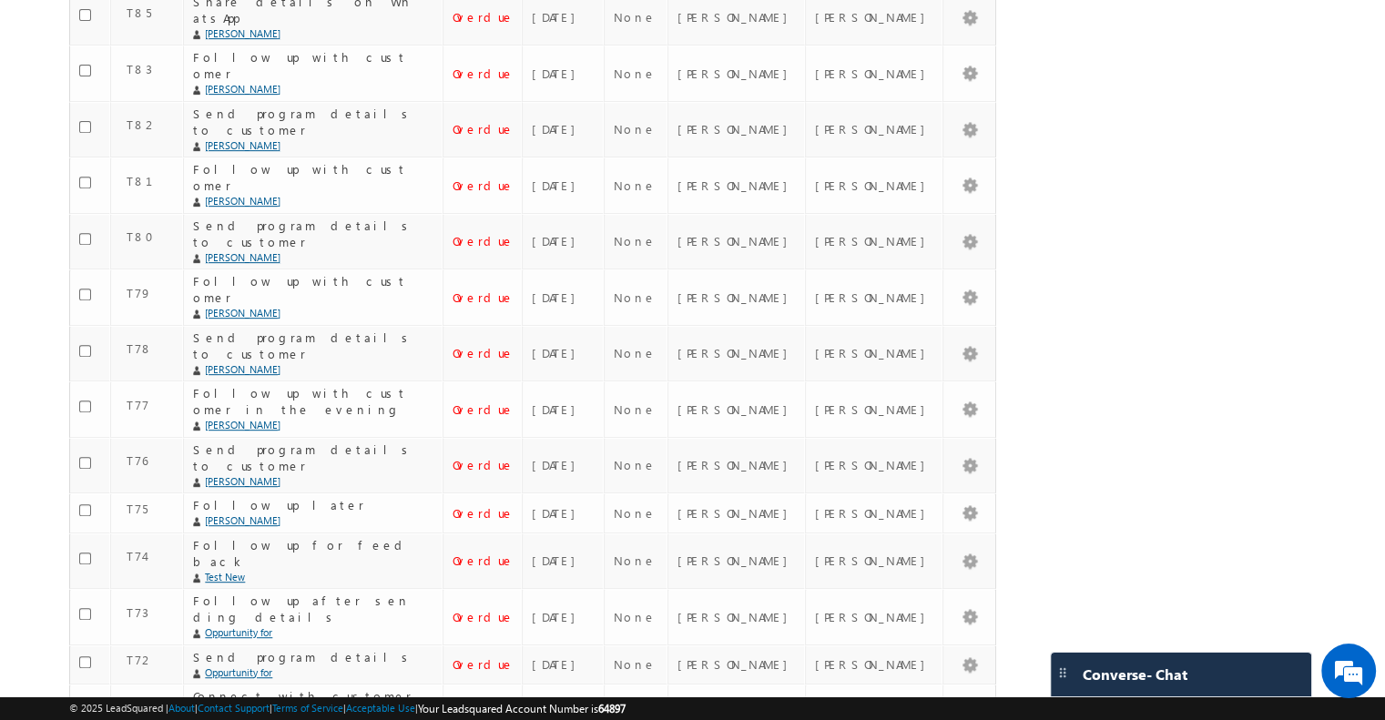
scroll to position [755, 0]
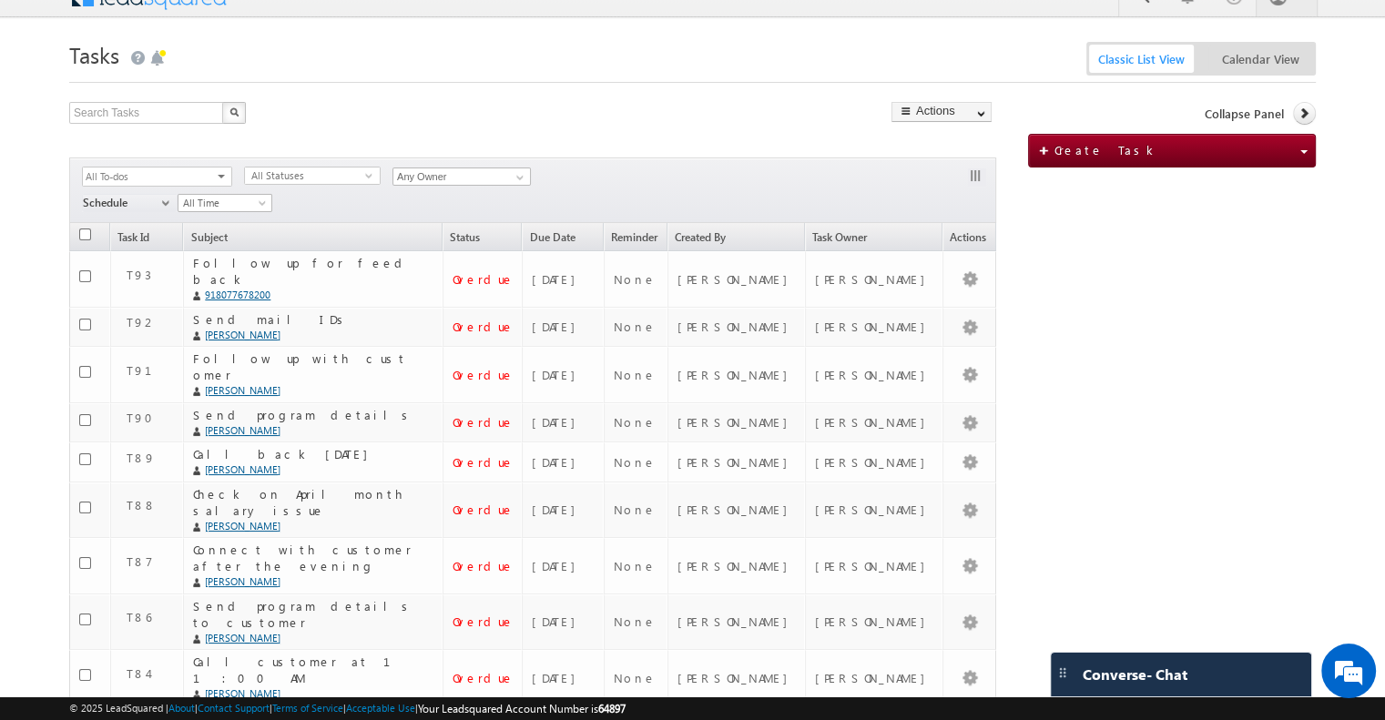
scroll to position [0, 0]
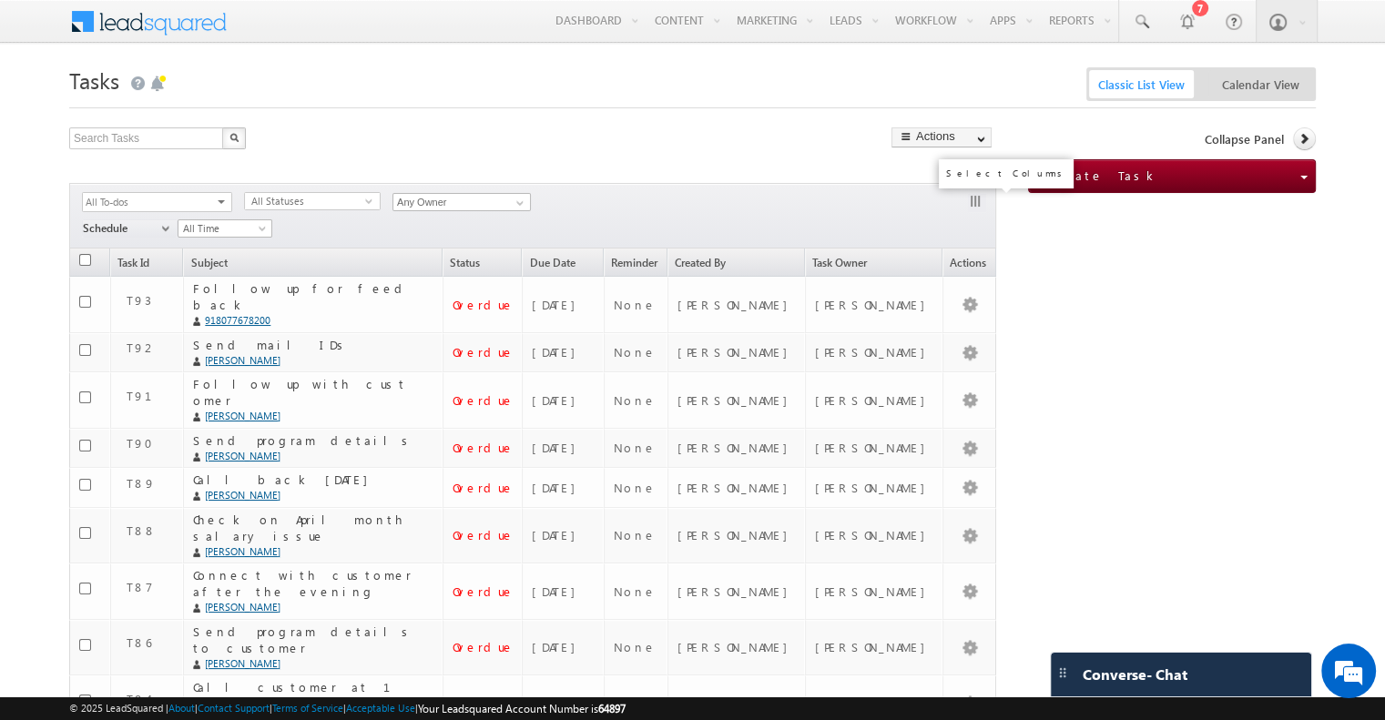
click at [974, 199] on button "button" at bounding box center [977, 203] width 18 height 18
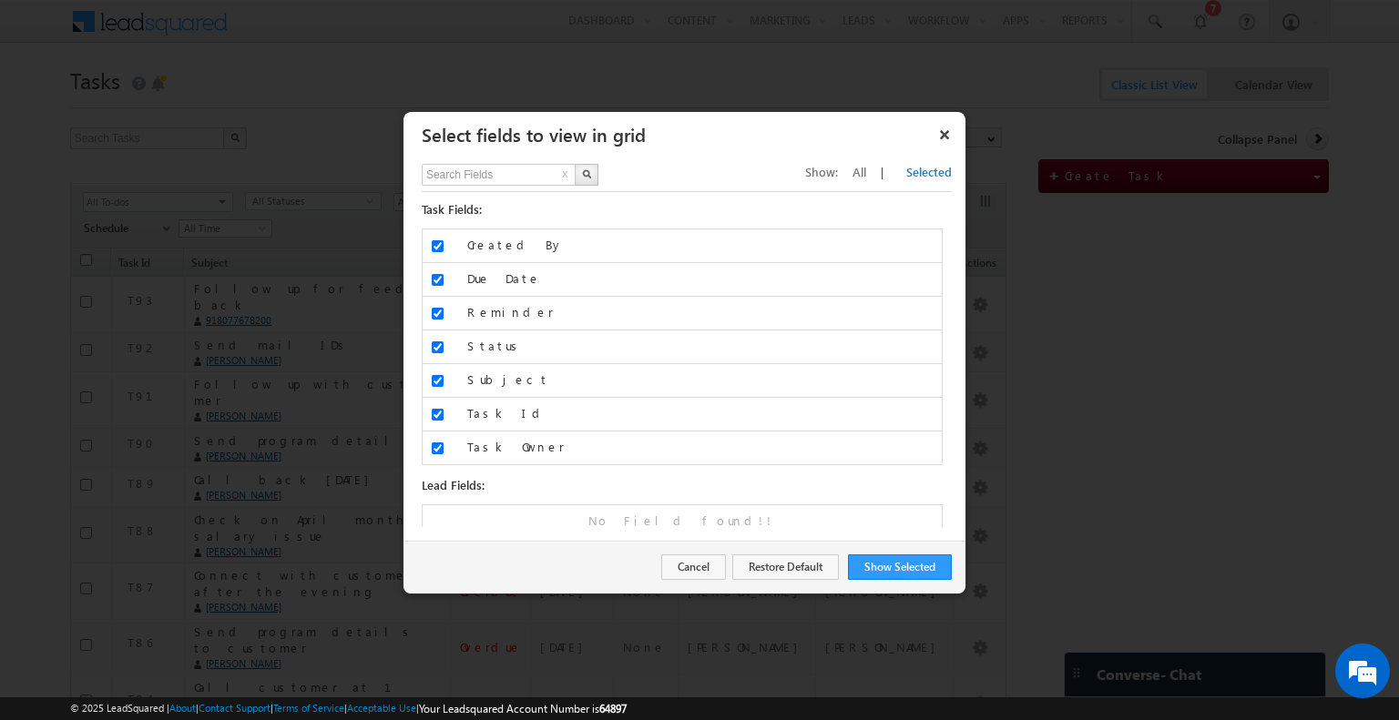
click at [866, 175] on span "All" at bounding box center [859, 171] width 14 height 15
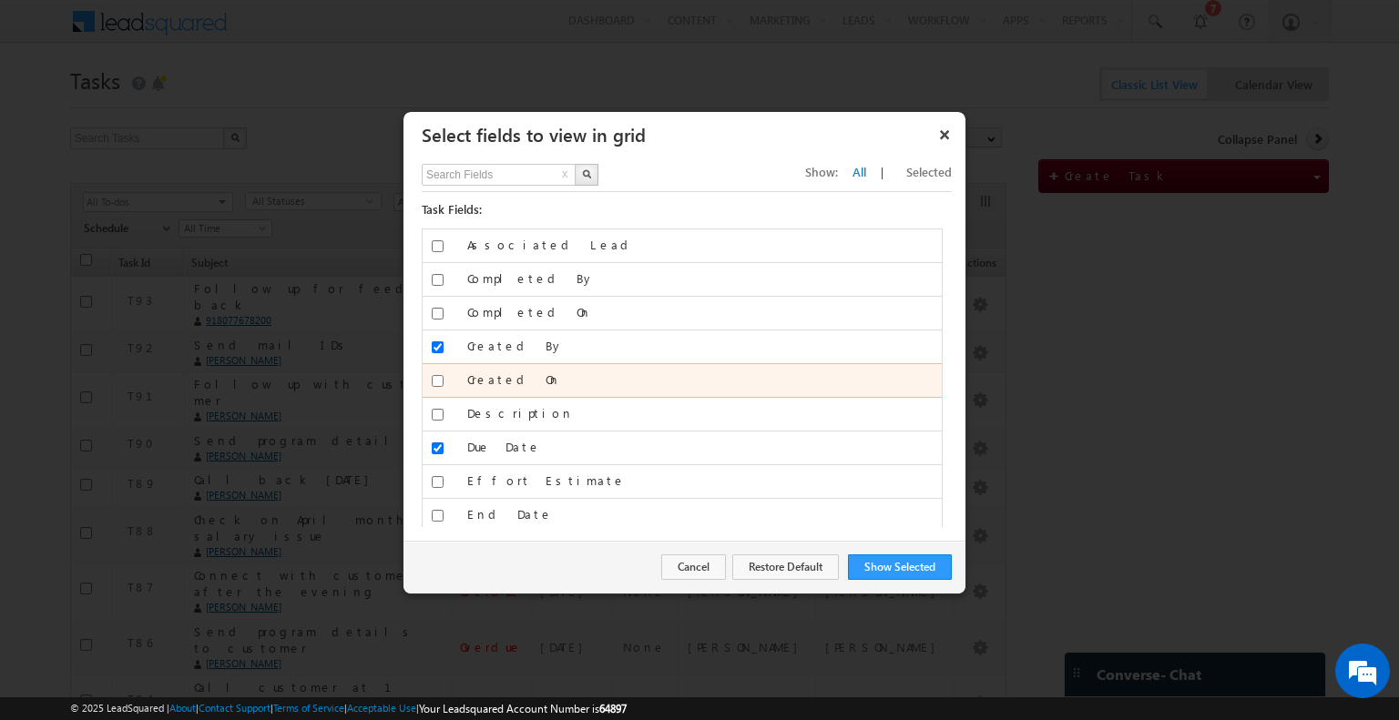
click at [442, 378] on input "Created On" at bounding box center [438, 381] width 12 height 12
checkbox input "true"
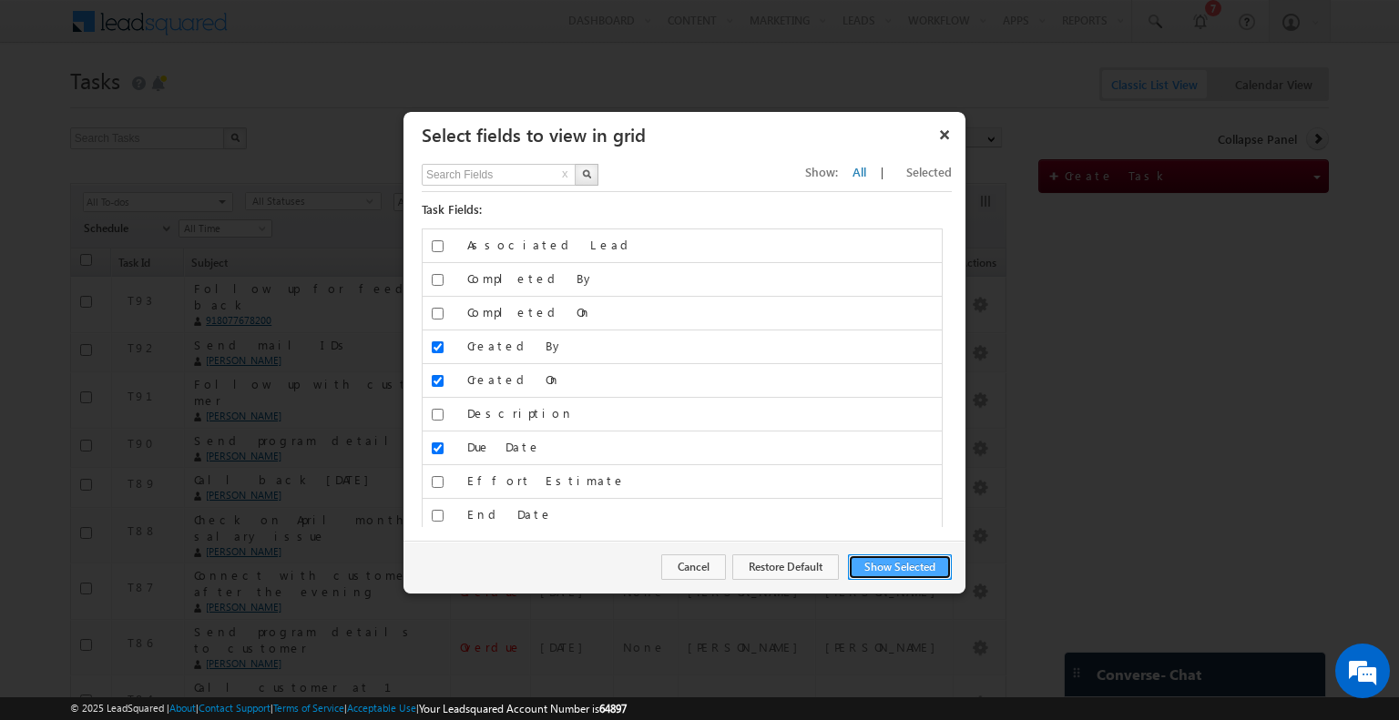
click at [896, 560] on button "Show Selected" at bounding box center [900, 567] width 104 height 25
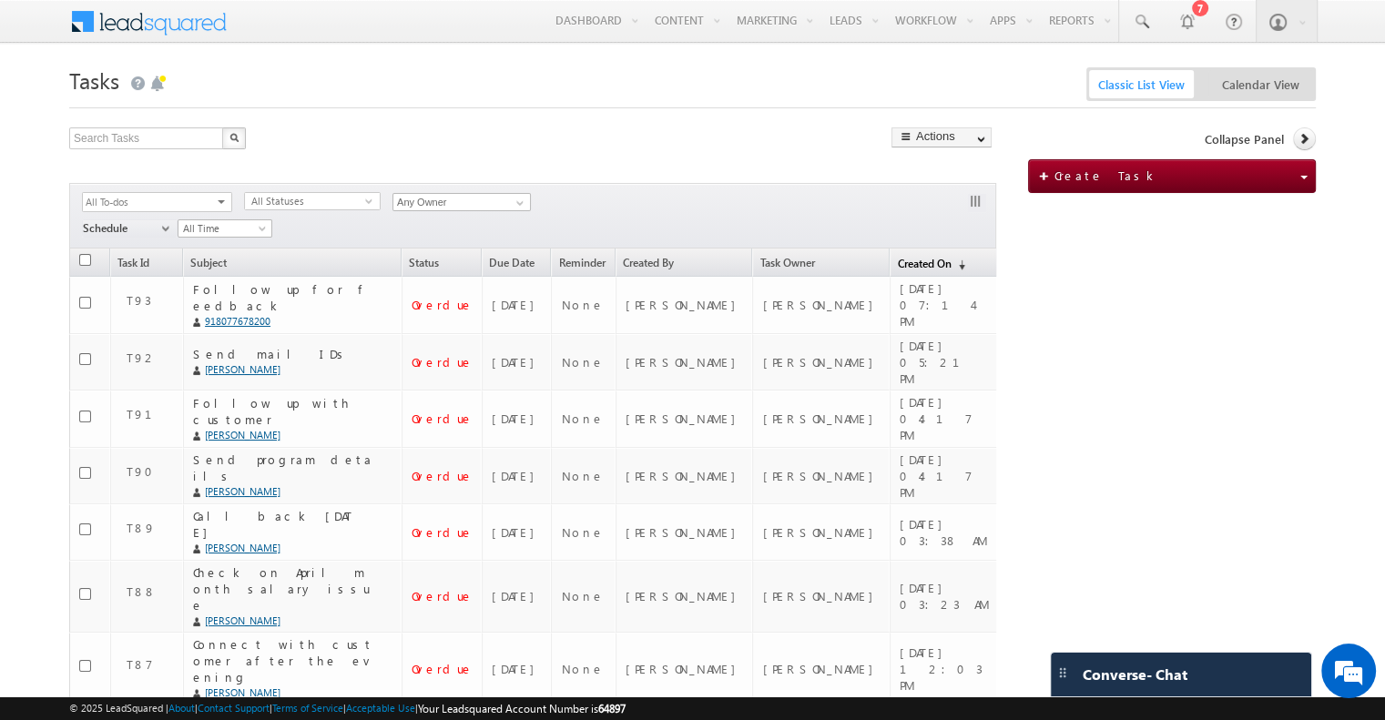
click at [951, 267] on span "(sorted descending)" at bounding box center [958, 265] width 15 height 15
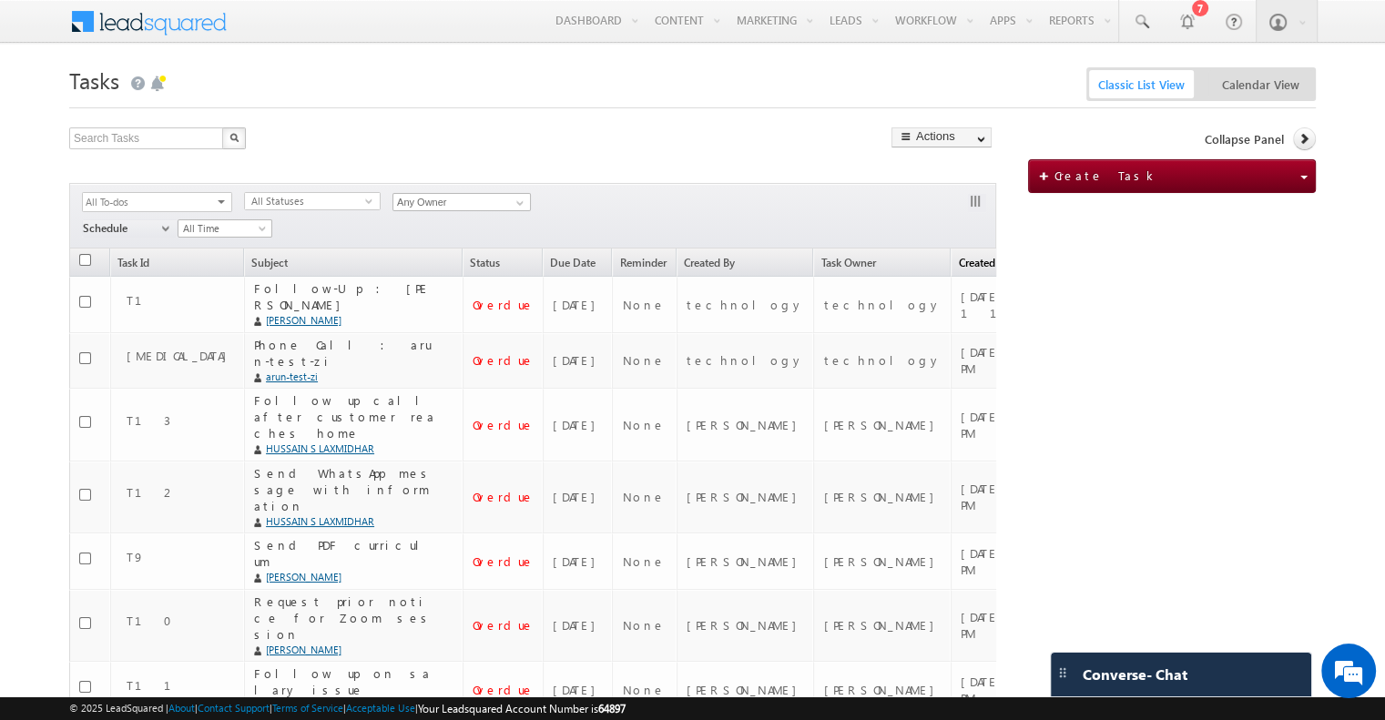
click at [952, 267] on link "Created On (sorted descending)" at bounding box center [1026, 267] width 148 height 18
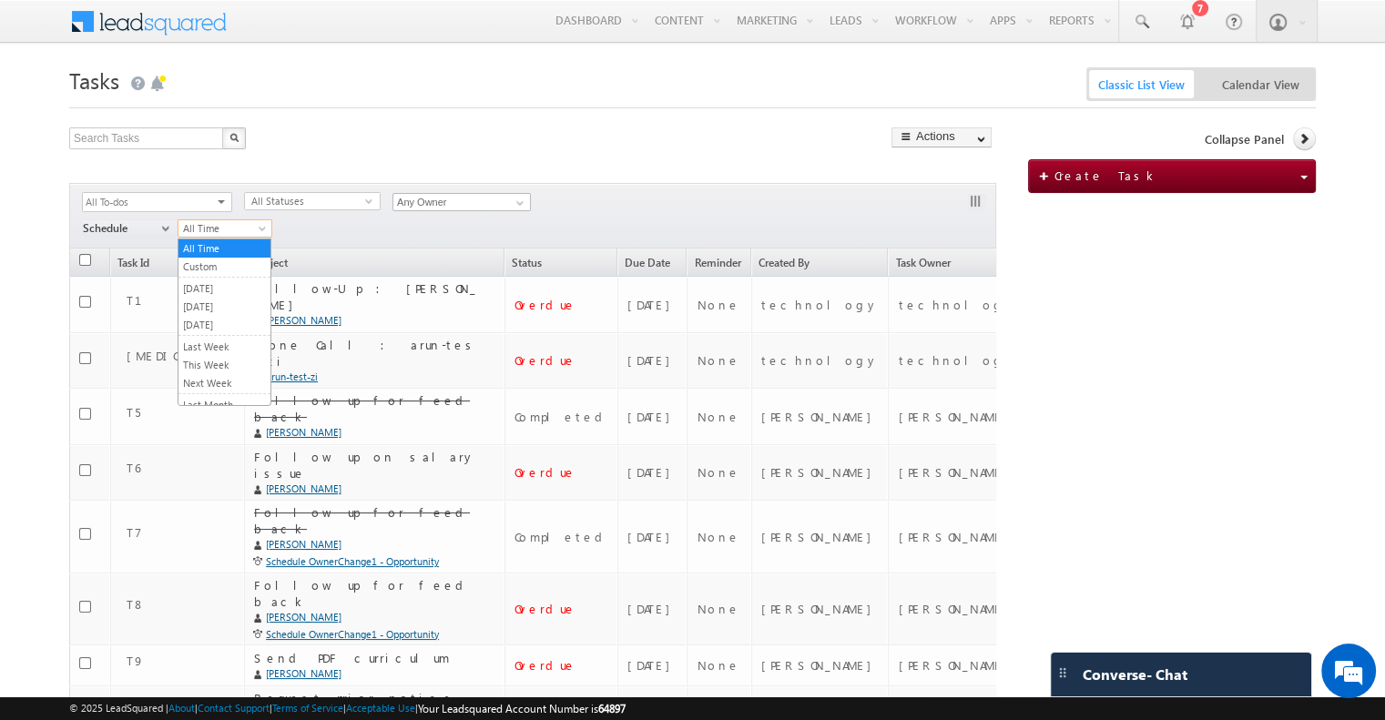
click at [201, 223] on span "All Time" at bounding box center [221, 228] width 87 height 16
click at [138, 145] on input "text" at bounding box center [147, 138] width 156 height 22
paste input "opportunitynew1234@gmail.com"
click at [240, 128] on button "button" at bounding box center [234, 138] width 24 height 22
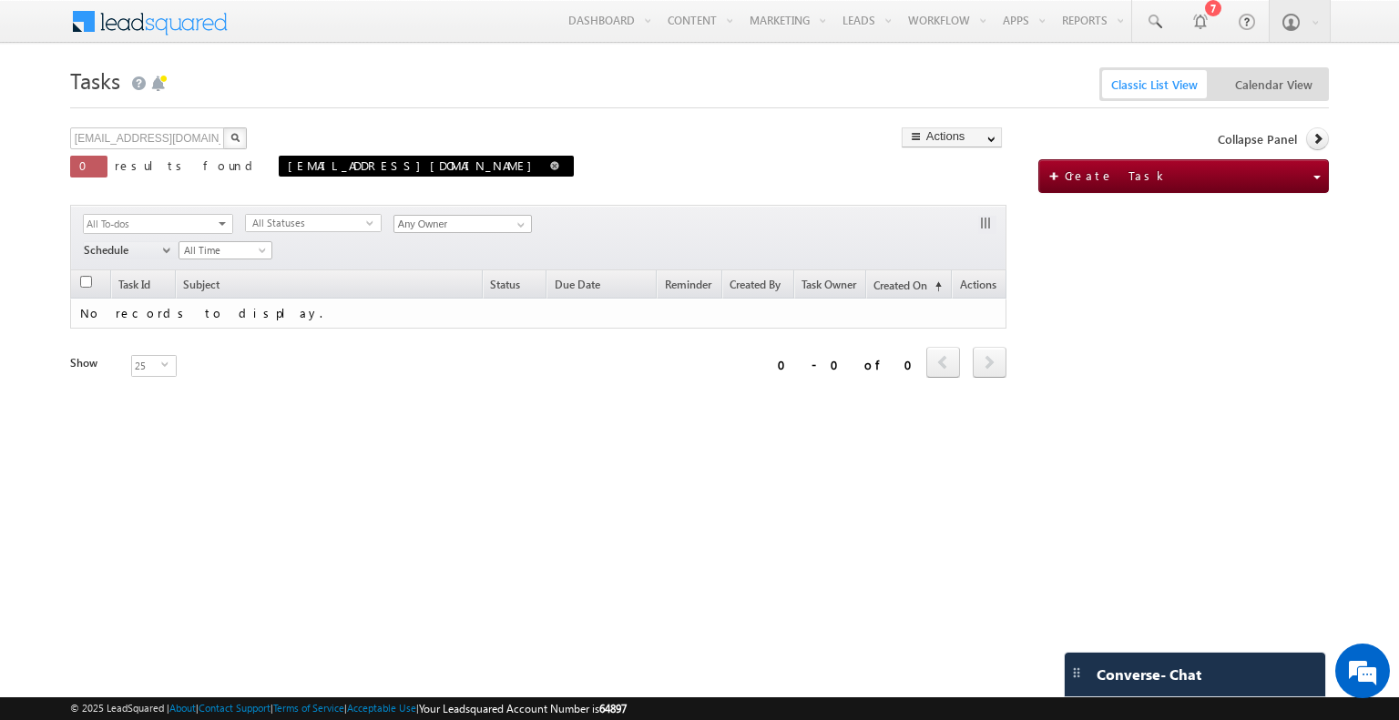
click at [553, 156] on span "opportunitynew1234@gmail.com" at bounding box center [426, 166] width 295 height 21
click at [555, 161] on span at bounding box center [554, 165] width 9 height 9
type input "Search Tasks"
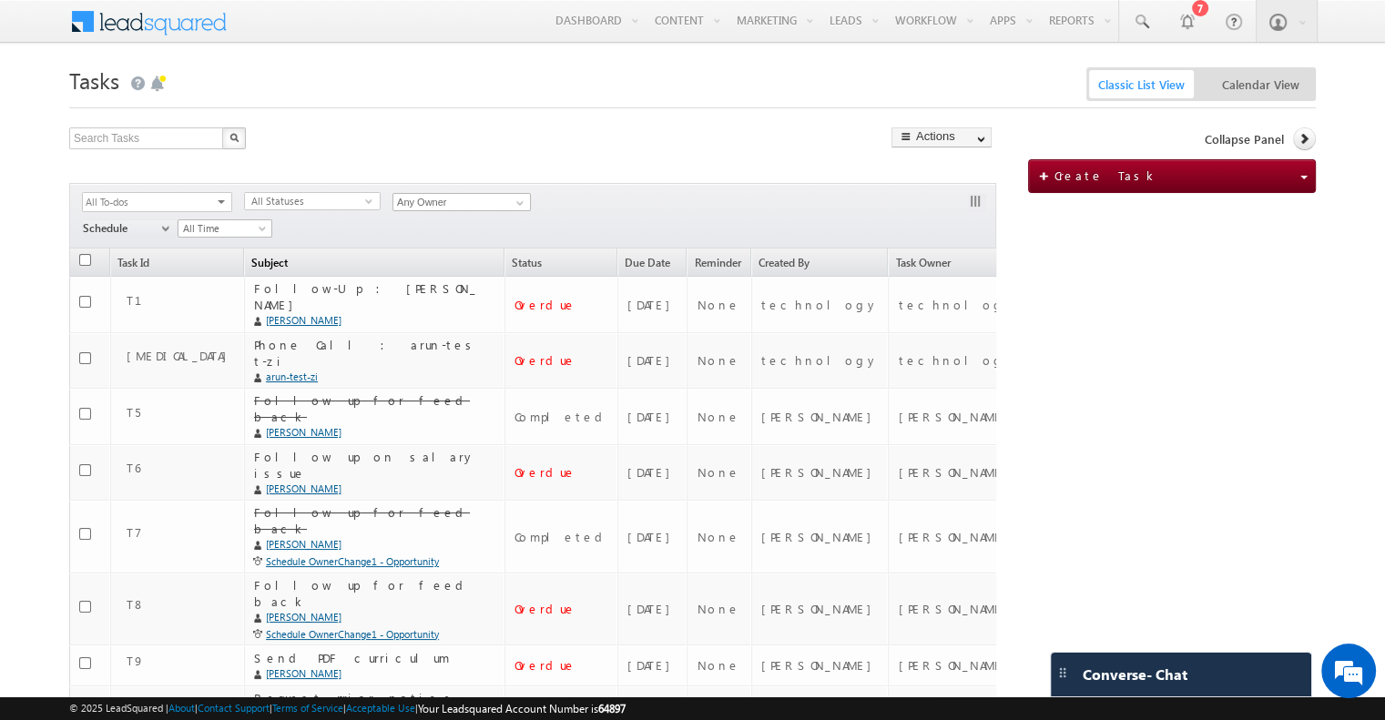
click at [463, 261] on link "Subject" at bounding box center [374, 267] width 259 height 18
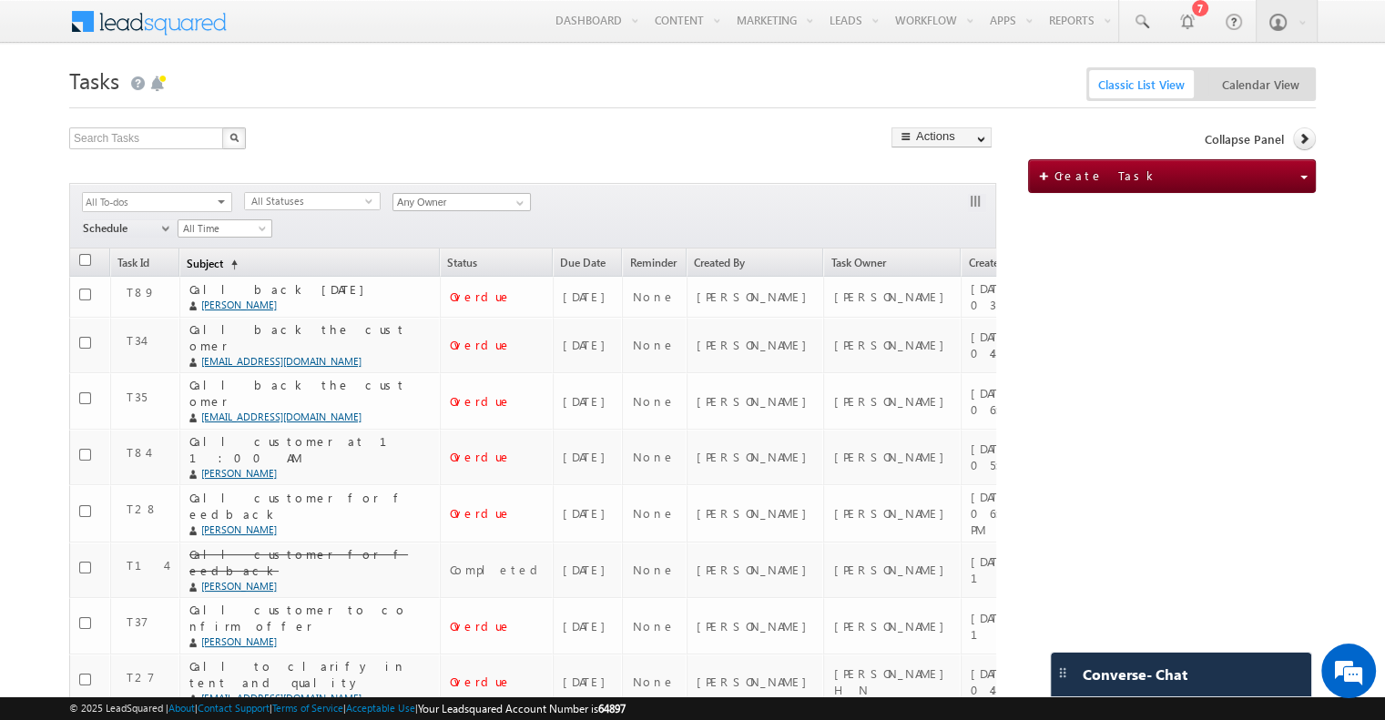
click at [439, 261] on link "Subject (sorted ascending)" at bounding box center [309, 267] width 259 height 18
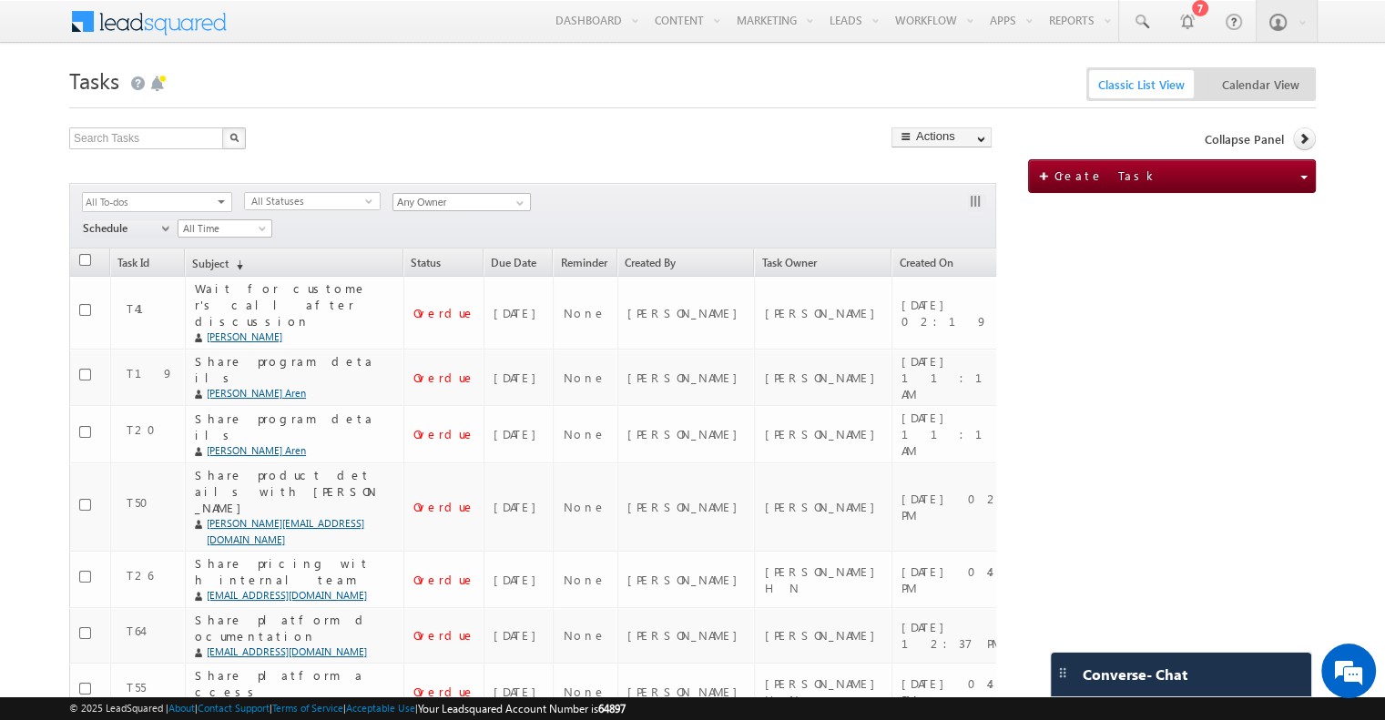
click at [172, 206] on span "All To-dos" at bounding box center [150, 202] width 134 height 19
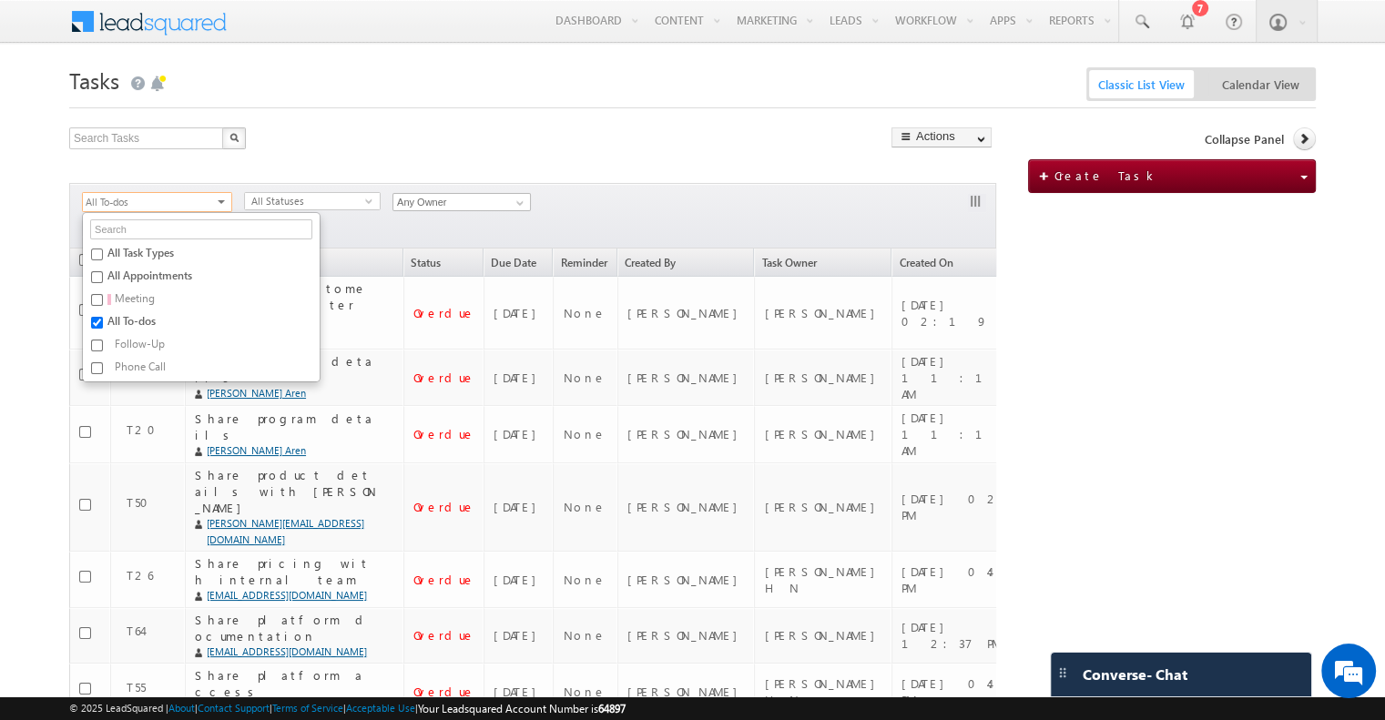
click at [98, 254] on input "All Task Types" at bounding box center [97, 255] width 12 height 12
checkbox input "true"
checkbox input "false"
click at [415, 225] on div "Filters All Task Types All Appointments Meeting All To-dos Follow-Up Phone Call…" at bounding box center [532, 216] width 927 height 66
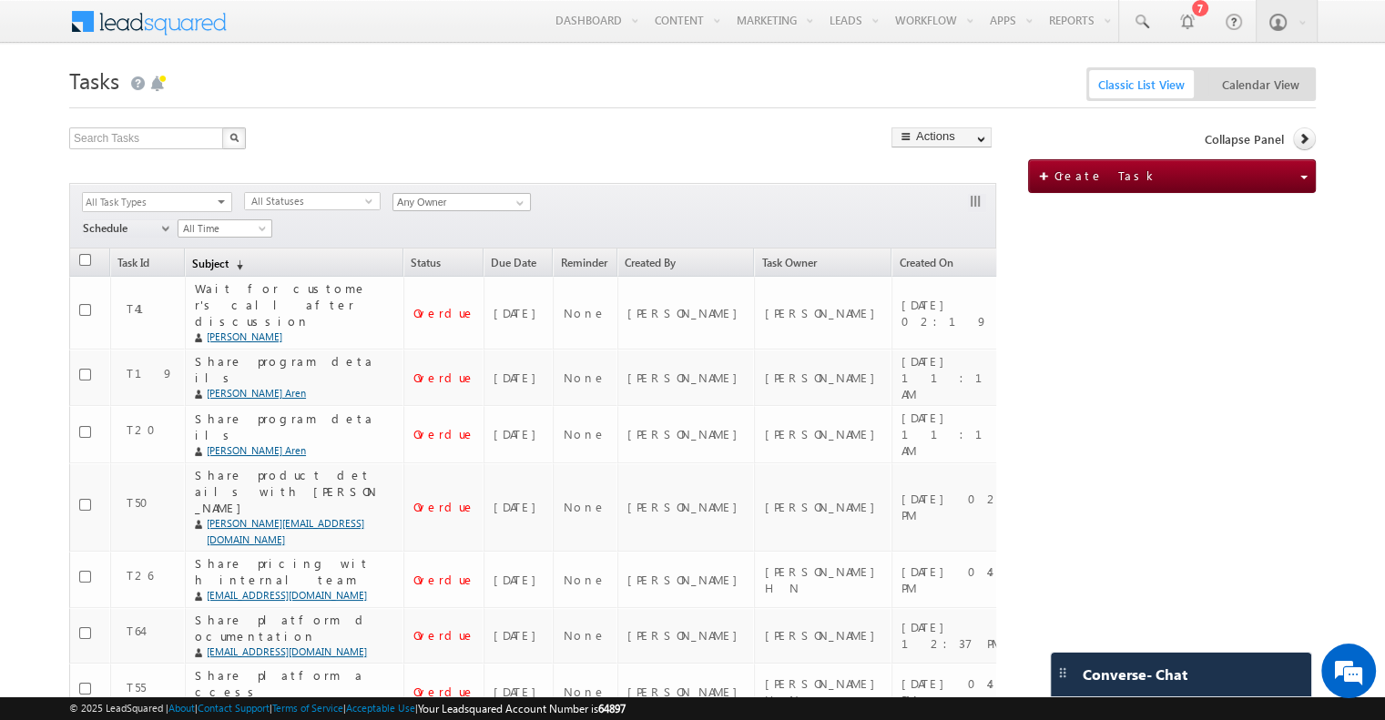
click at [403, 264] on link "Subject (sorted descending)" at bounding box center [294, 267] width 217 height 18
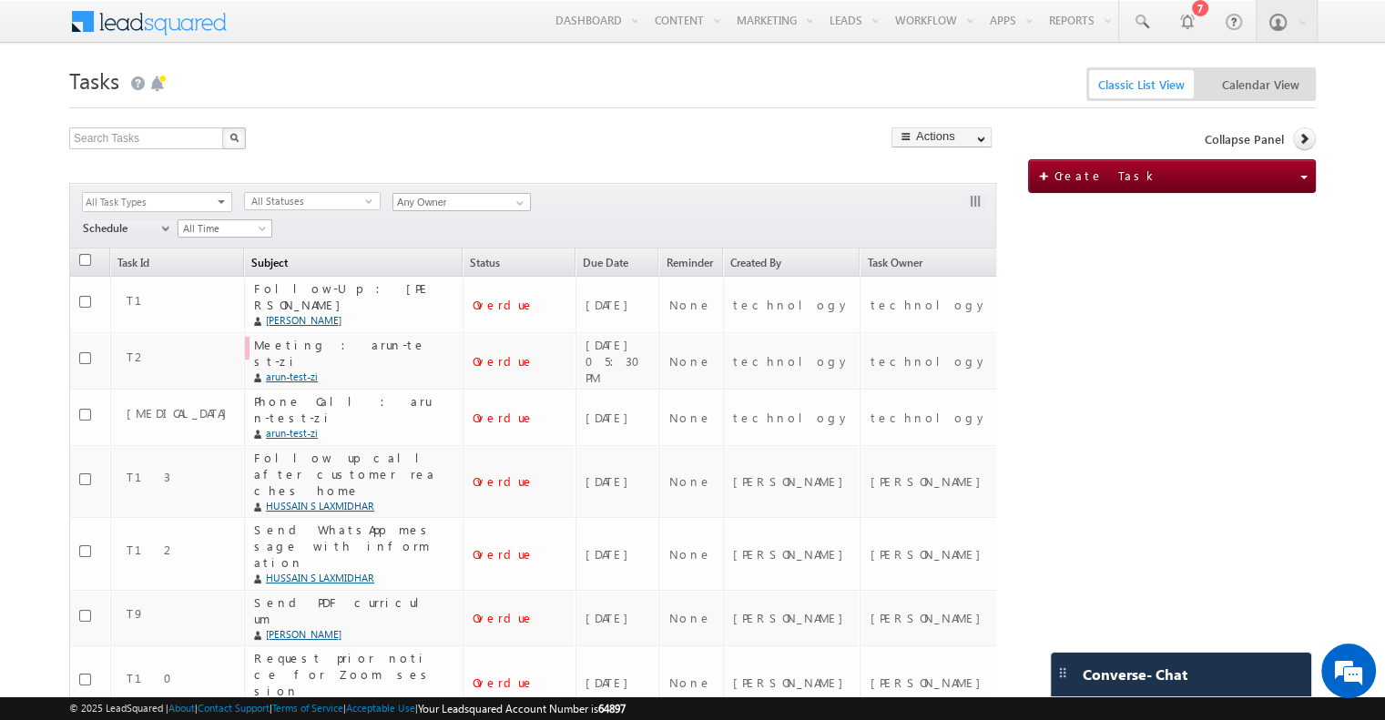
click at [414, 264] on link "Subject (sorted descending)" at bounding box center [353, 267] width 217 height 18
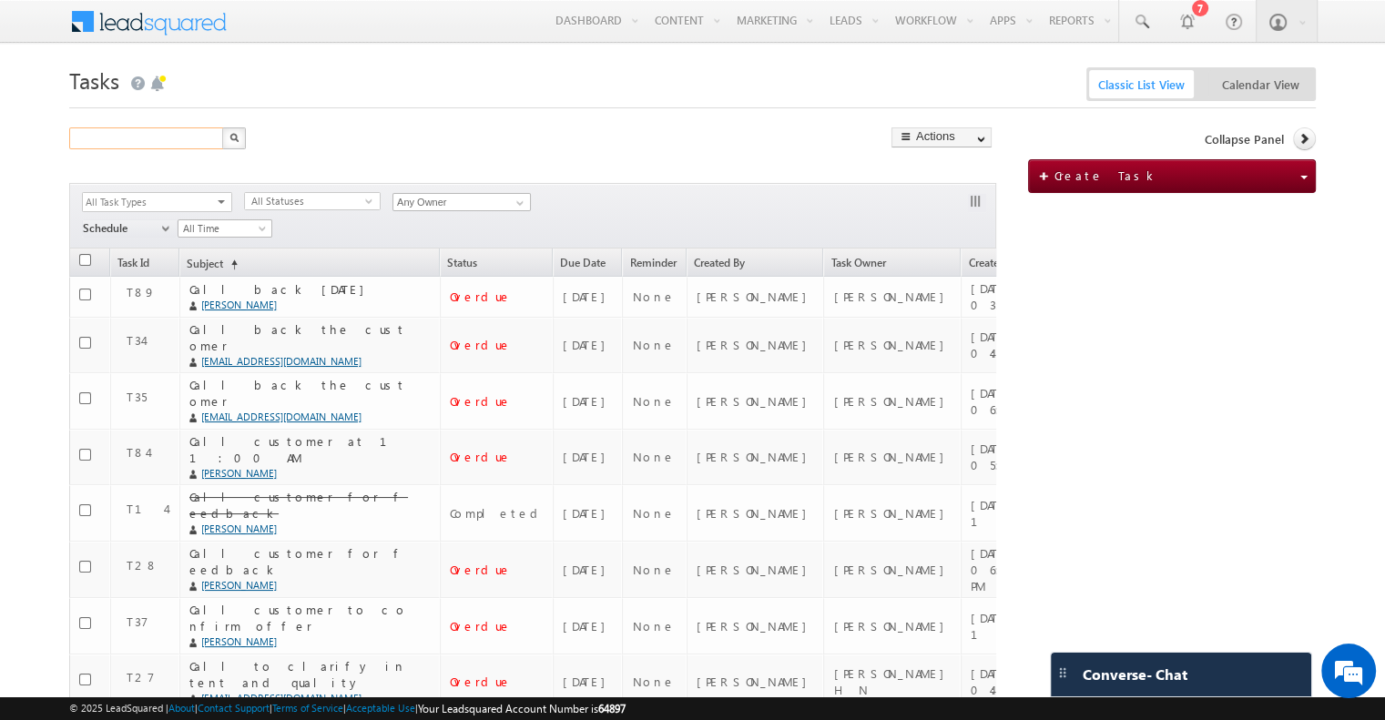
click at [140, 142] on input "text" at bounding box center [147, 138] width 156 height 22
type input "Zipteams"
click at [245, 141] on button "button" at bounding box center [234, 138] width 24 height 22
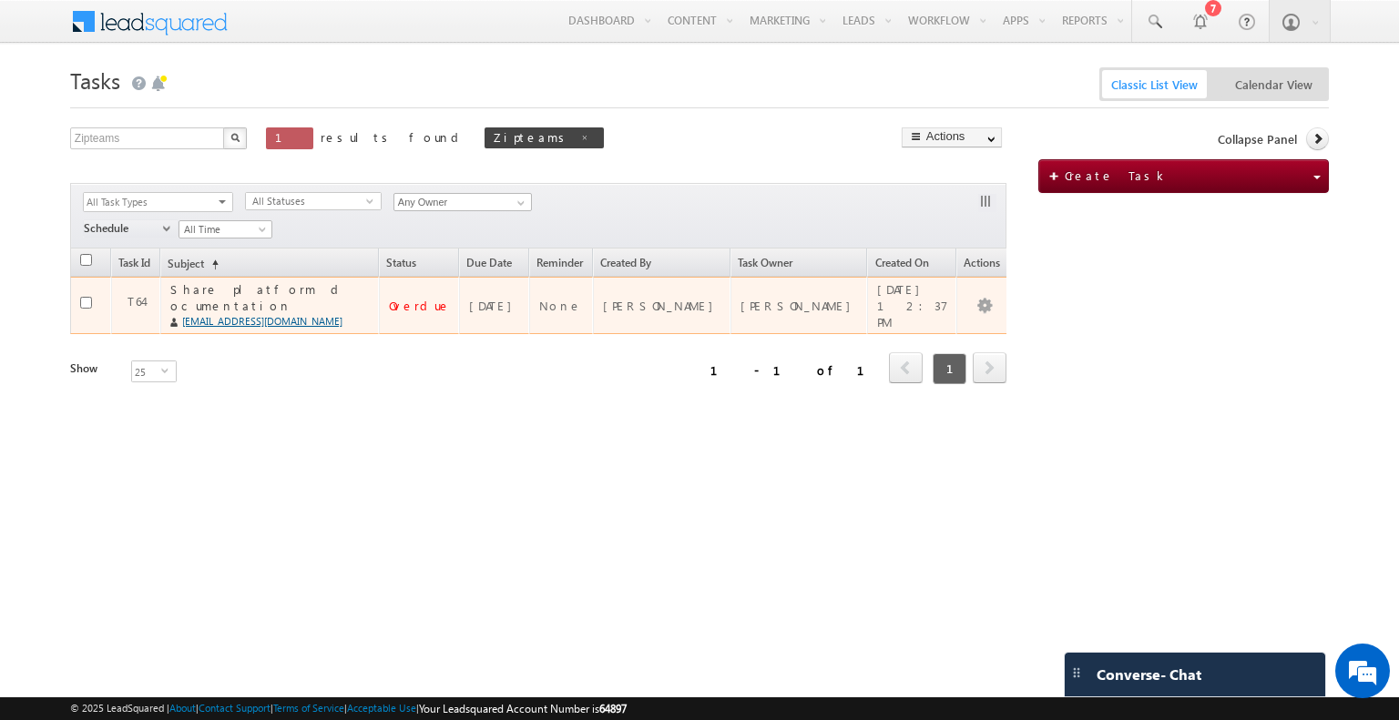
click at [333, 313] on link "rsingla@univoedtech.com" at bounding box center [267, 321] width 170 height 16
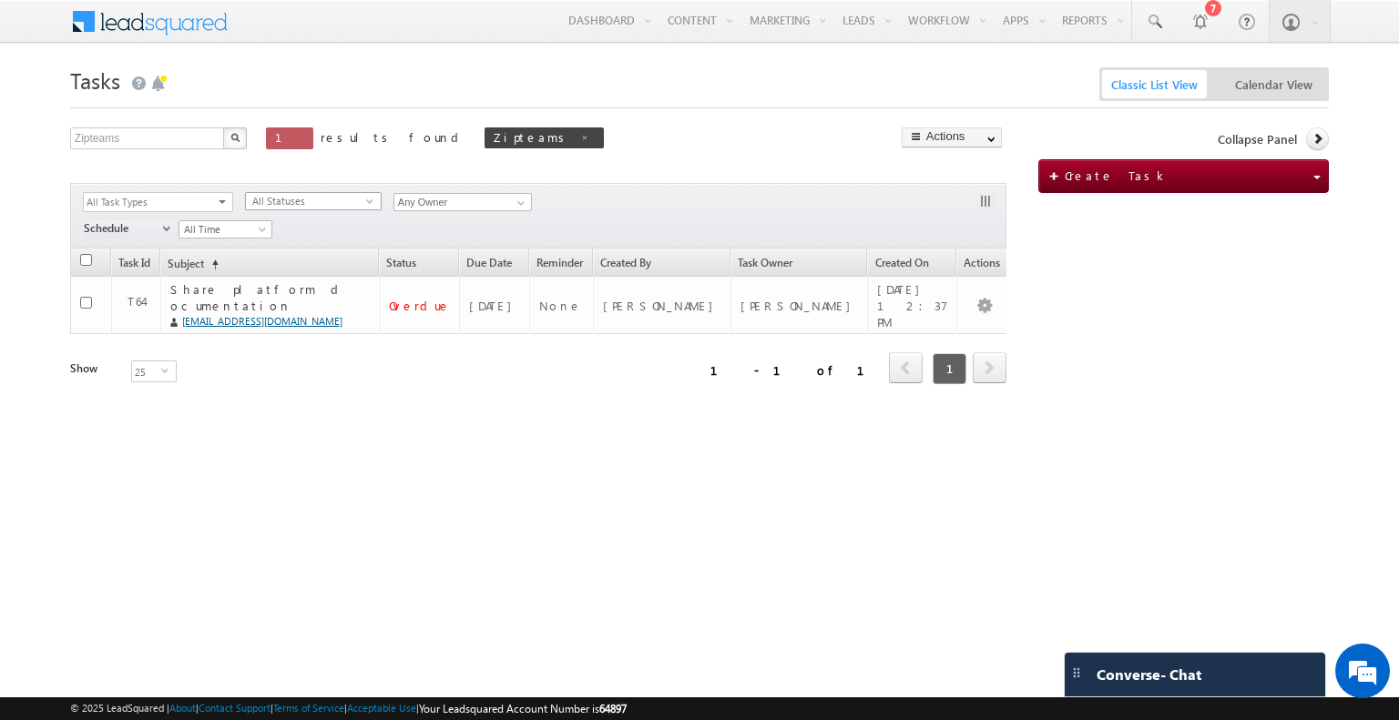
click at [346, 204] on span "All Statuses" at bounding box center [306, 201] width 120 height 16
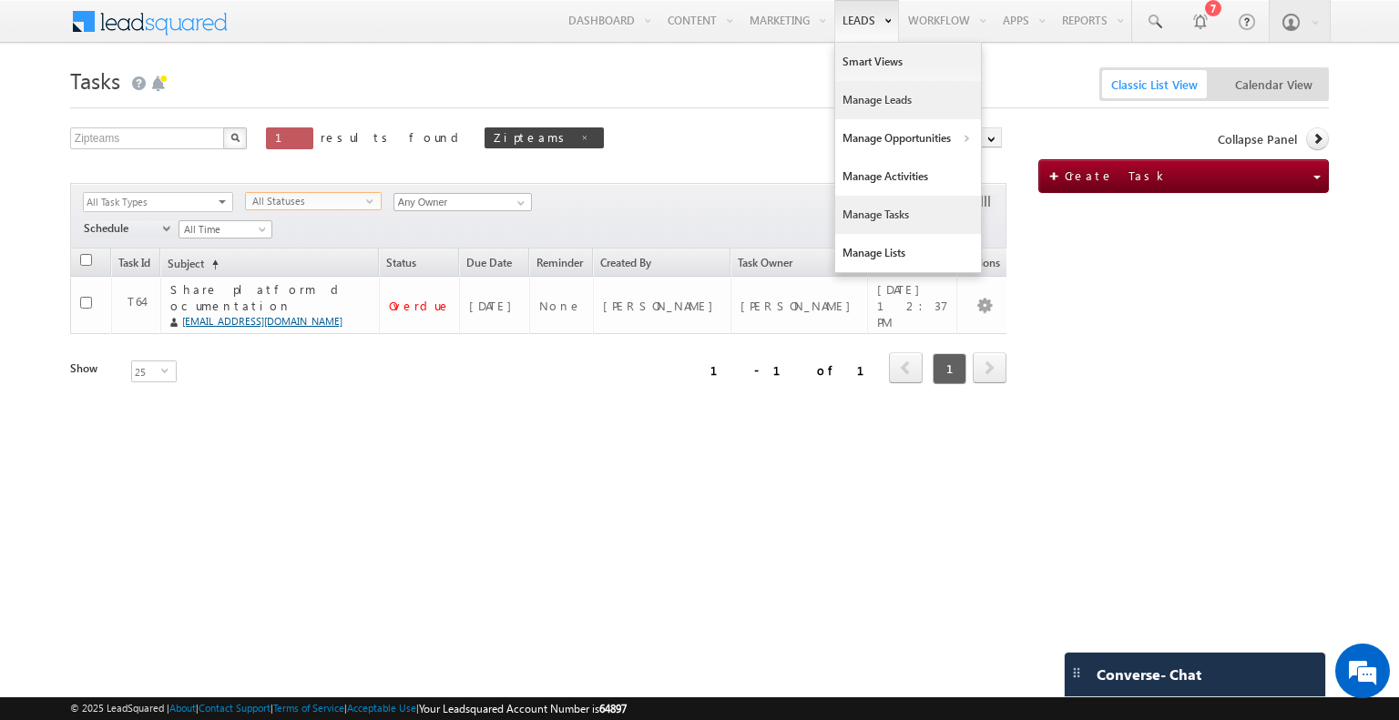
click at [882, 105] on link "Manage Leads" at bounding box center [908, 100] width 146 height 38
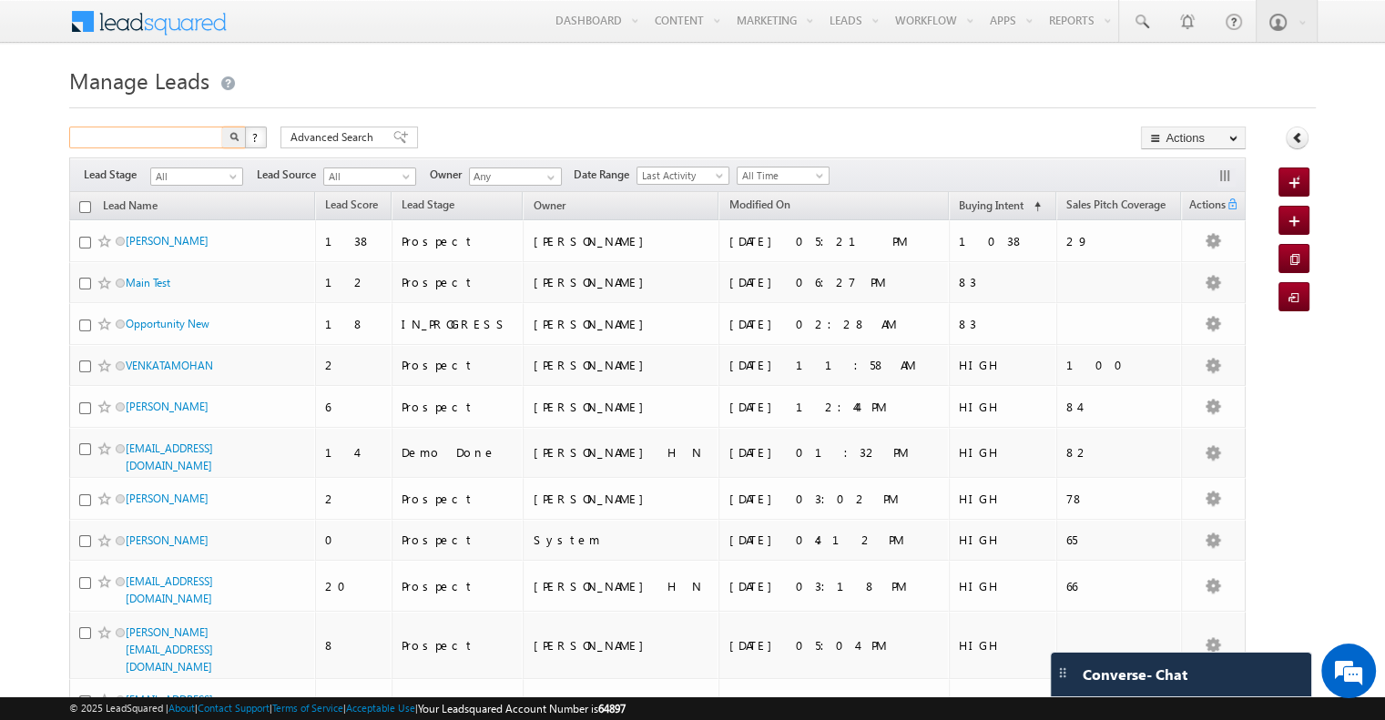
click at [149, 134] on input "text" at bounding box center [147, 138] width 156 height 22
paste input "[EMAIL_ADDRESS][DOMAIN_NAME]"
type input "[EMAIL_ADDRESS][DOMAIN_NAME]"
click at [222, 127] on button "button" at bounding box center [234, 138] width 24 height 22
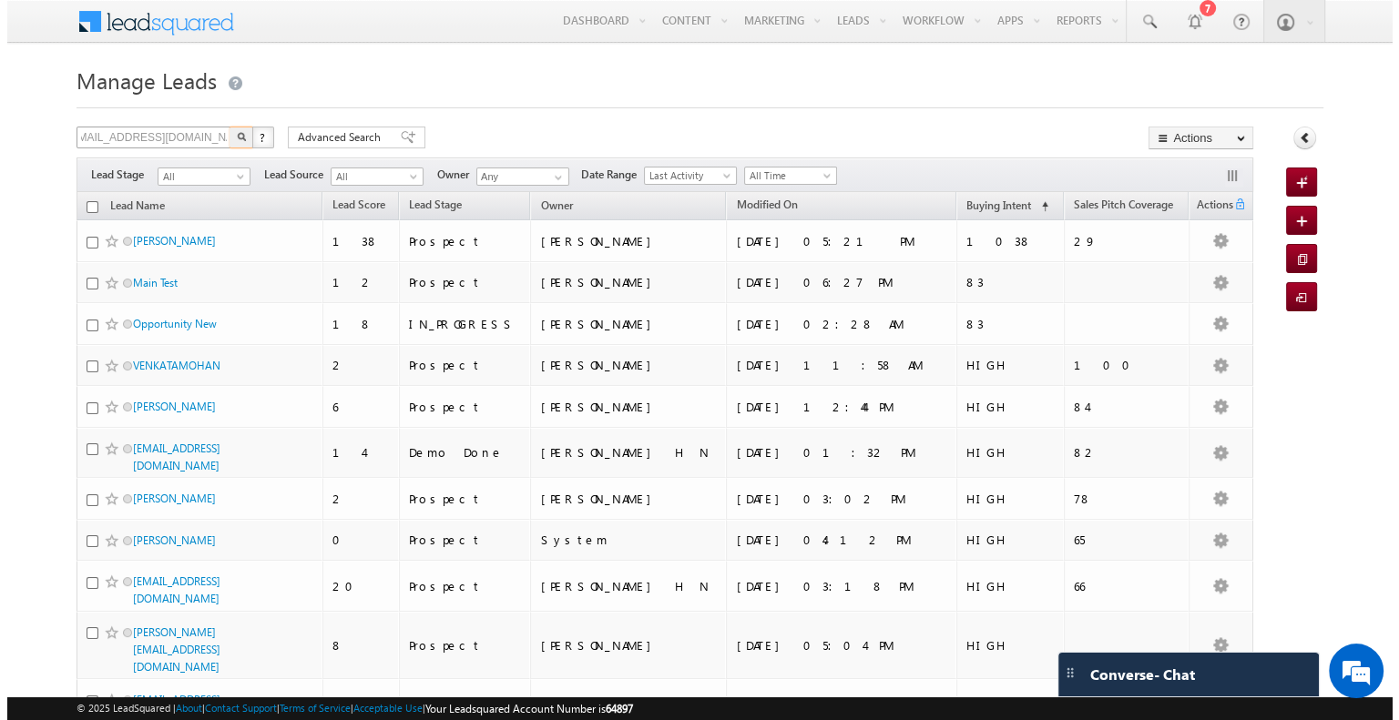
scroll to position [0, 0]
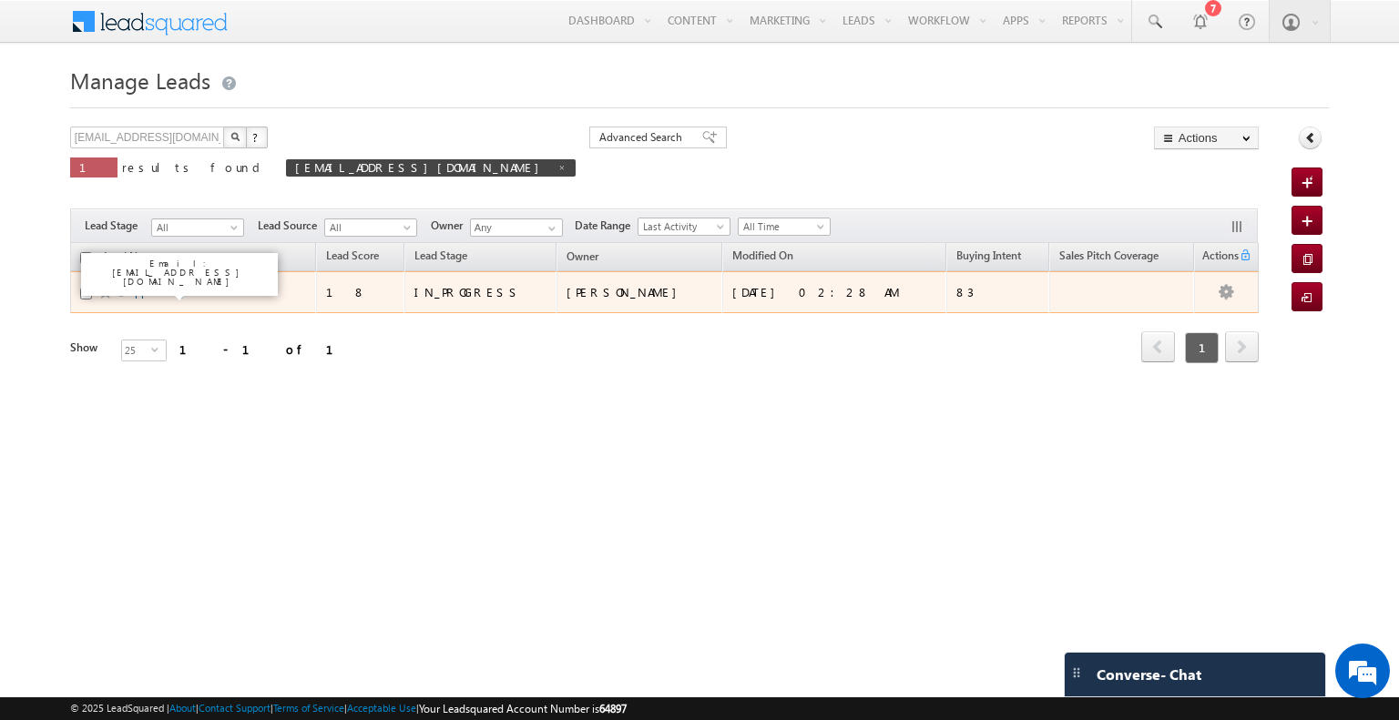
click at [175, 285] on link "Opportunity New" at bounding box center [169, 292] width 84 height 14
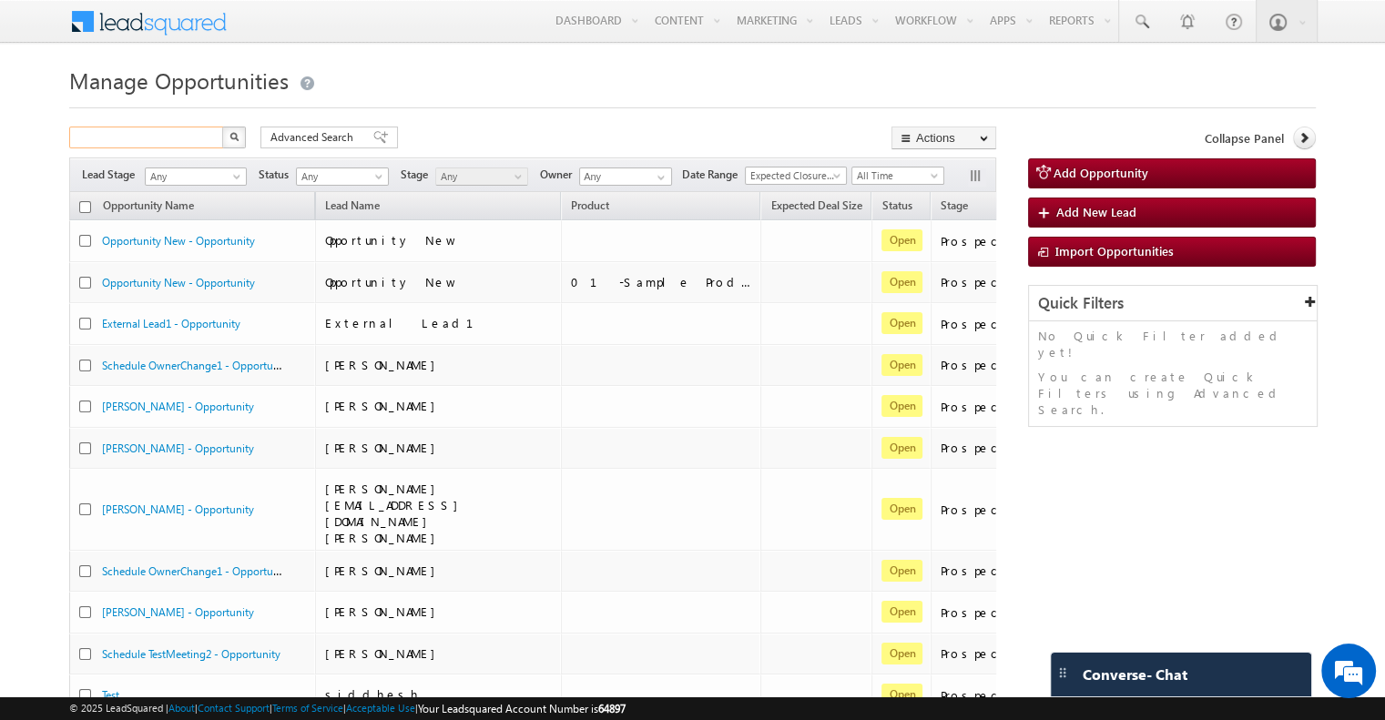
click at [112, 138] on input "text" at bounding box center [147, 138] width 156 height 22
paste input "[EMAIL_ADDRESS][DOMAIN_NAME]"
type input "[EMAIL_ADDRESS][DOMAIN_NAME]"
click at [222, 127] on button "button" at bounding box center [234, 138] width 24 height 22
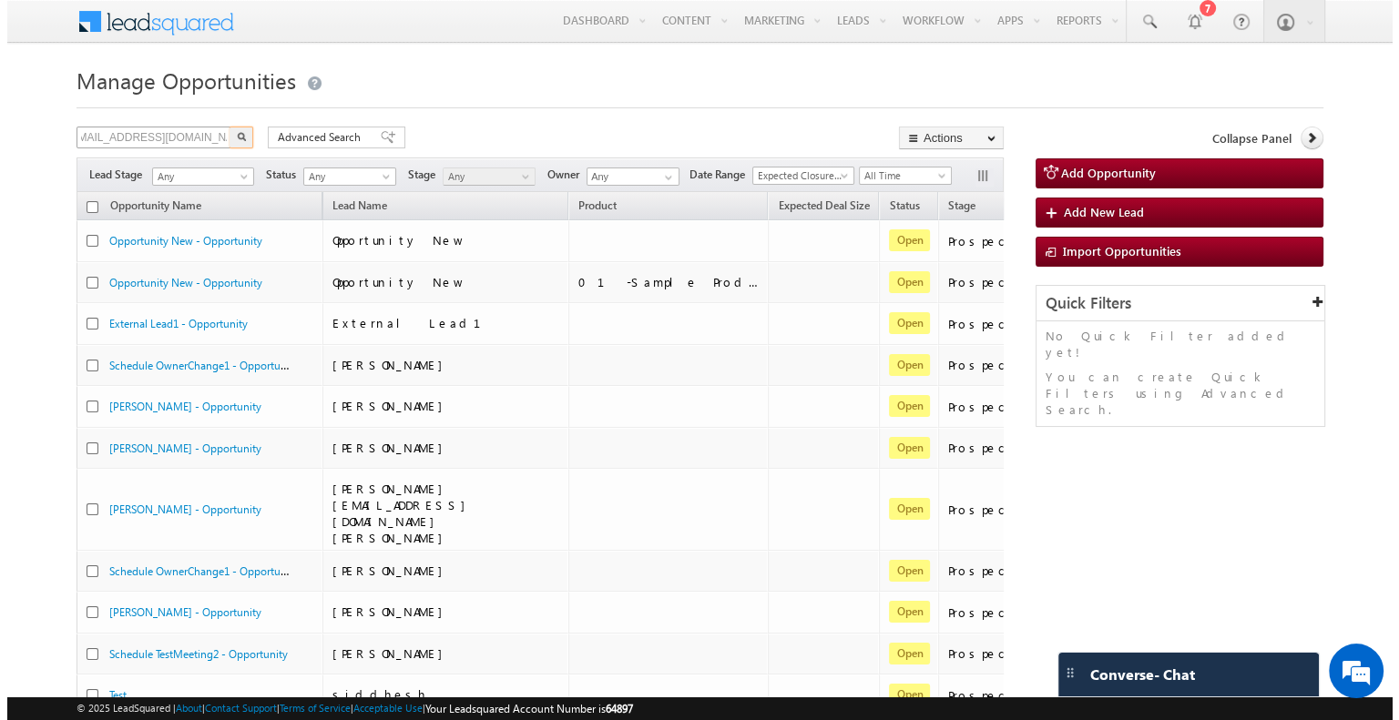
scroll to position [0, 0]
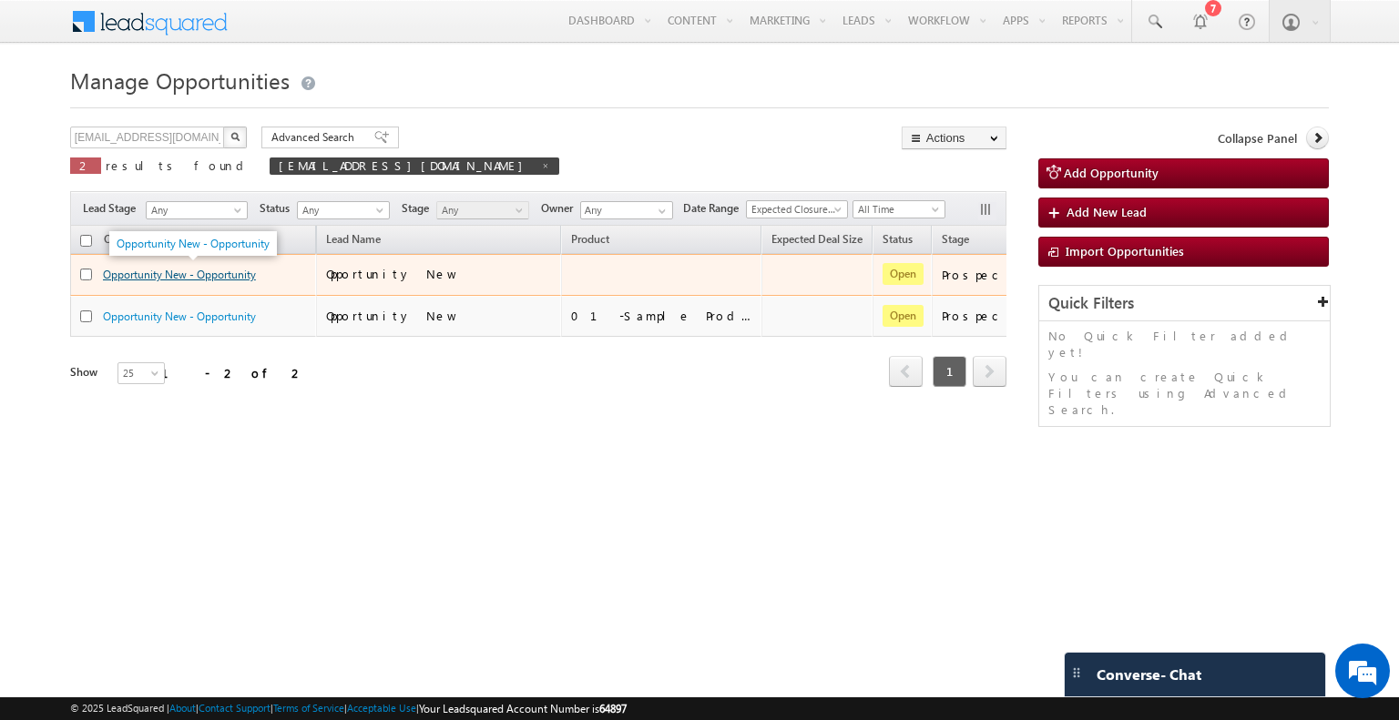
click at [186, 269] on link "Opportunity New - Opportunity" at bounding box center [179, 275] width 153 height 14
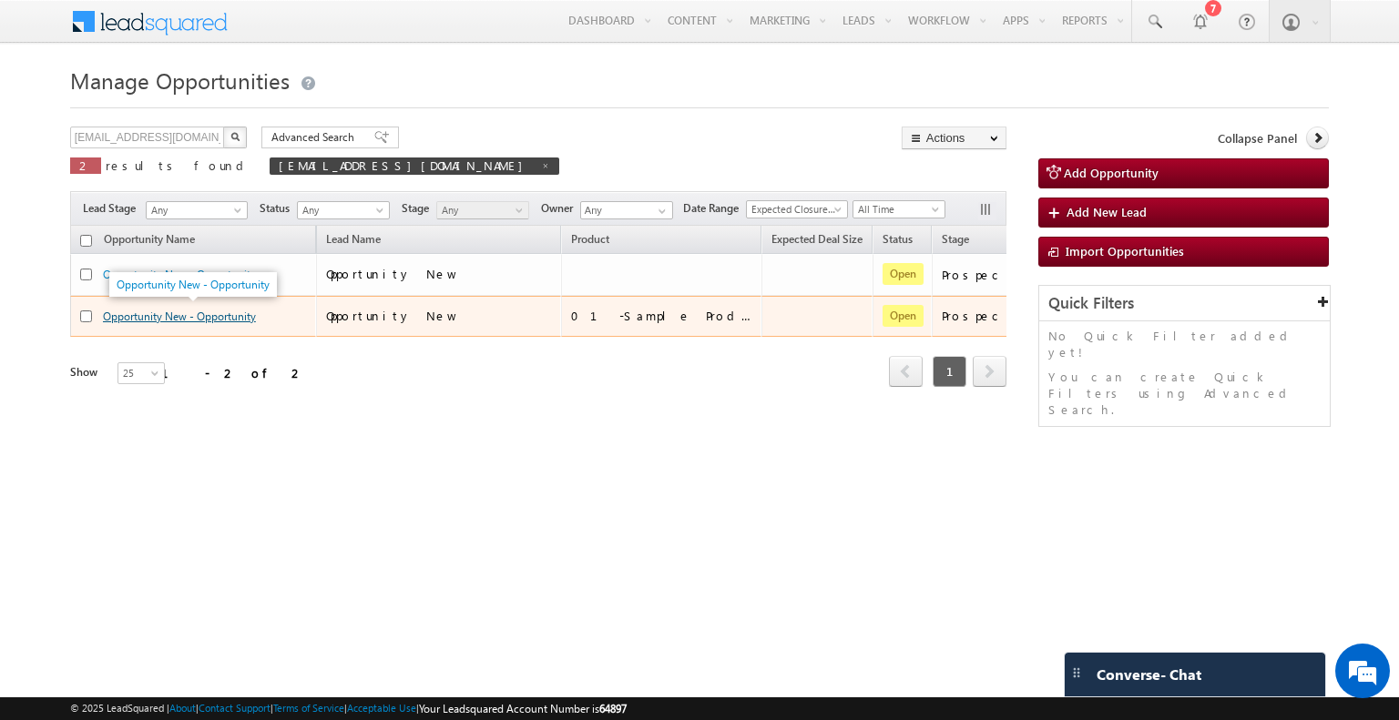
click at [190, 310] on link "Opportunity New - Opportunity" at bounding box center [179, 317] width 153 height 14
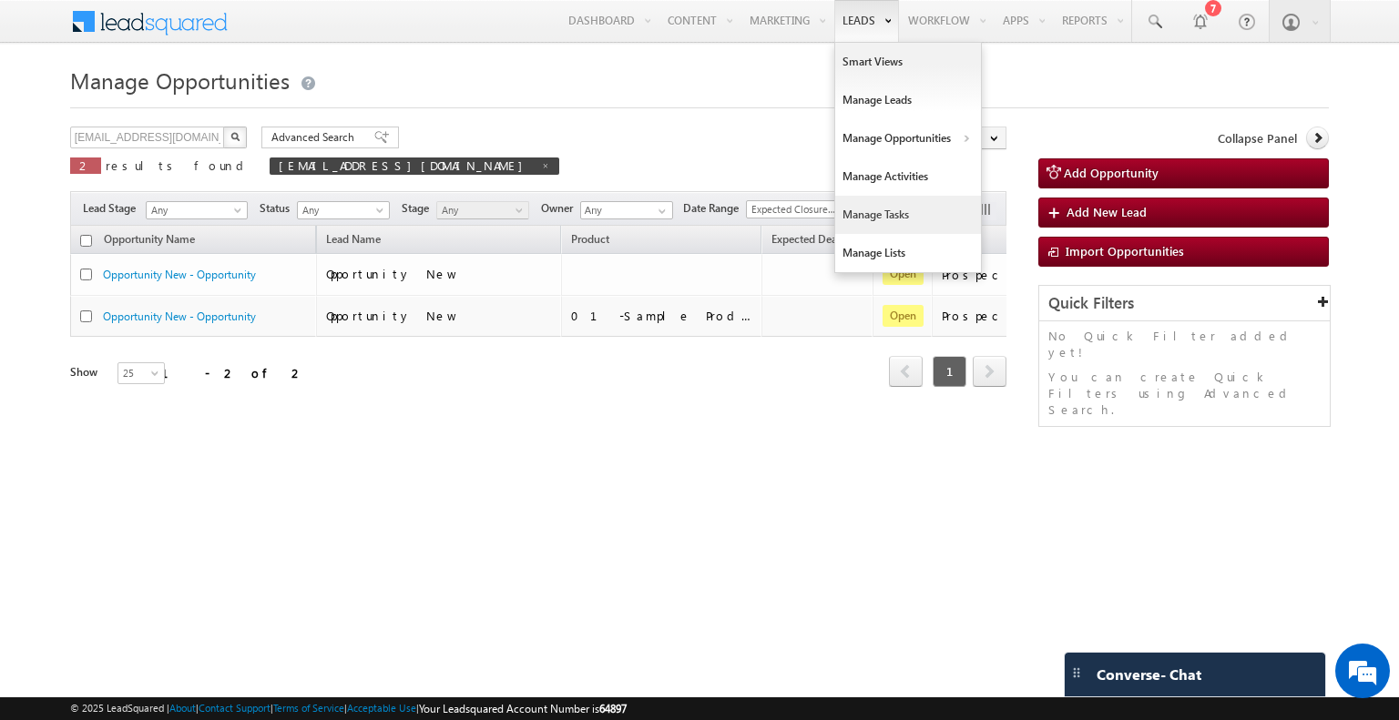
click at [865, 218] on link "Manage Tasks" at bounding box center [908, 215] width 146 height 38
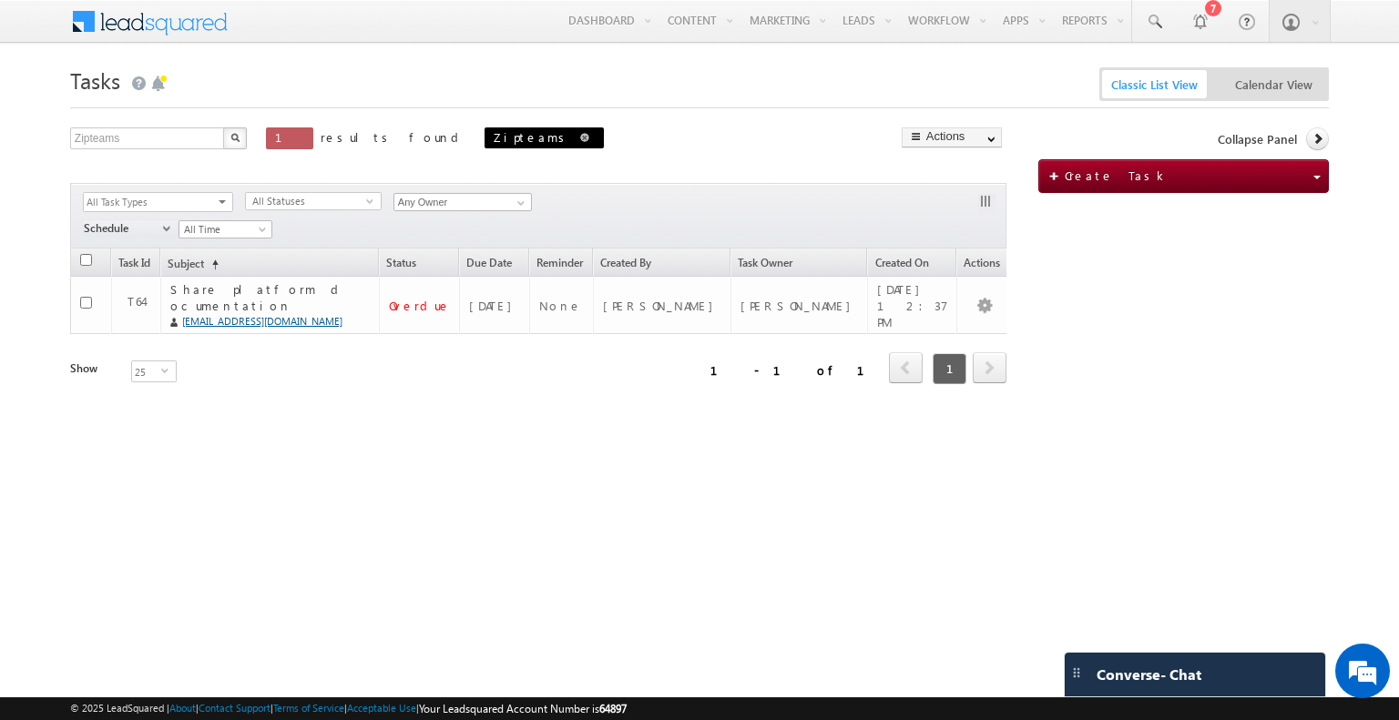
click at [580, 138] on span at bounding box center [584, 137] width 9 height 9
type input "Search Tasks"
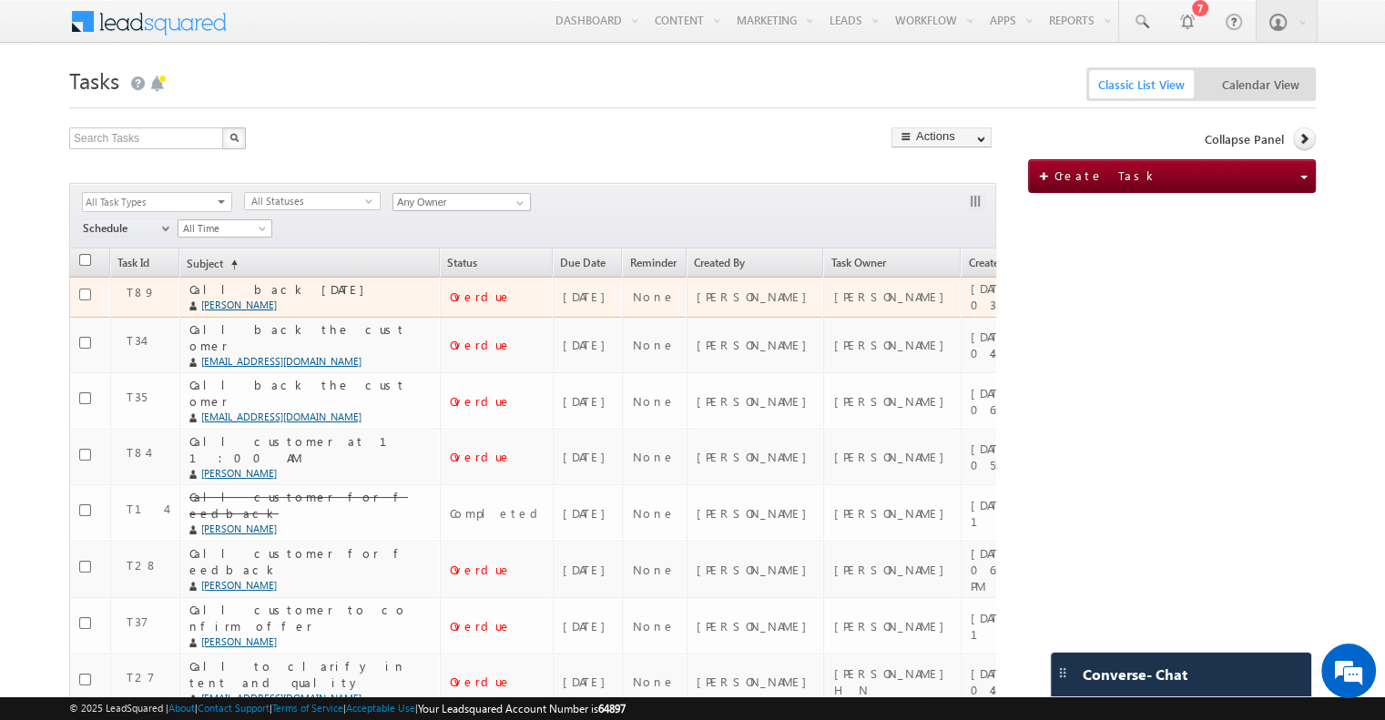
click at [88, 293] on input "checkbox" at bounding box center [85, 295] width 12 height 12
click at [1027, 321] on link "Edit" at bounding box center [1072, 322] width 91 height 22
checkbox input "true"
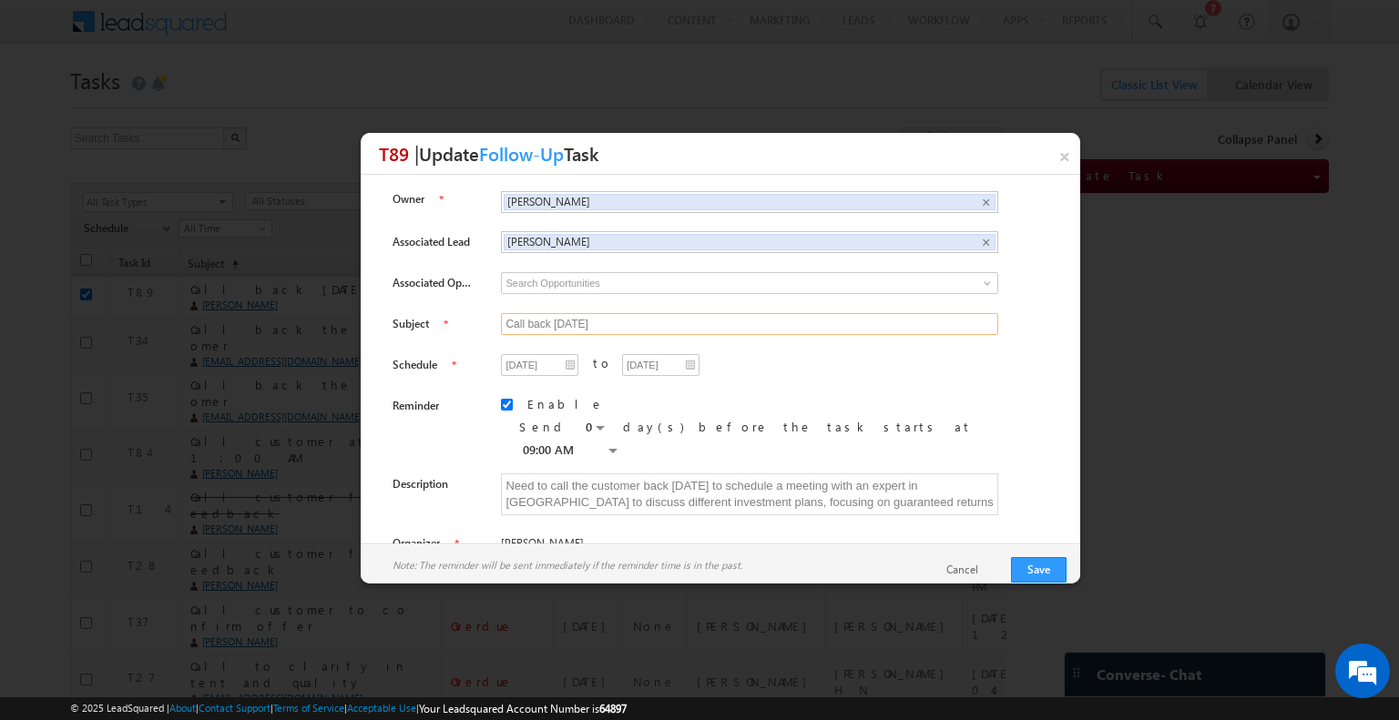
click at [501, 322] on input "Call back [DATE]" at bounding box center [749, 324] width 497 height 22
type input "Zipteams-Call back [DATE]"
click at [1031, 568] on button "Save" at bounding box center [1039, 569] width 56 height 25
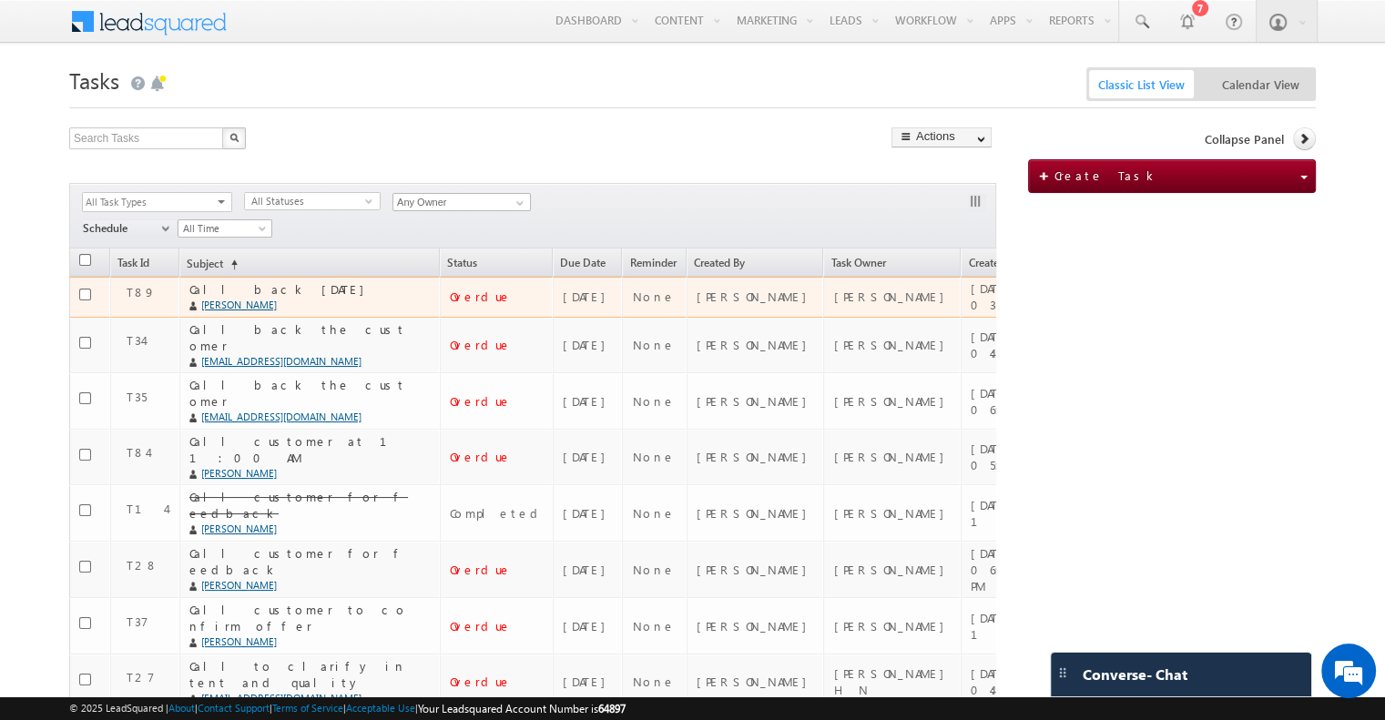
click at [1027, 320] on link "Edit" at bounding box center [1072, 322] width 91 height 22
checkbox input "true"
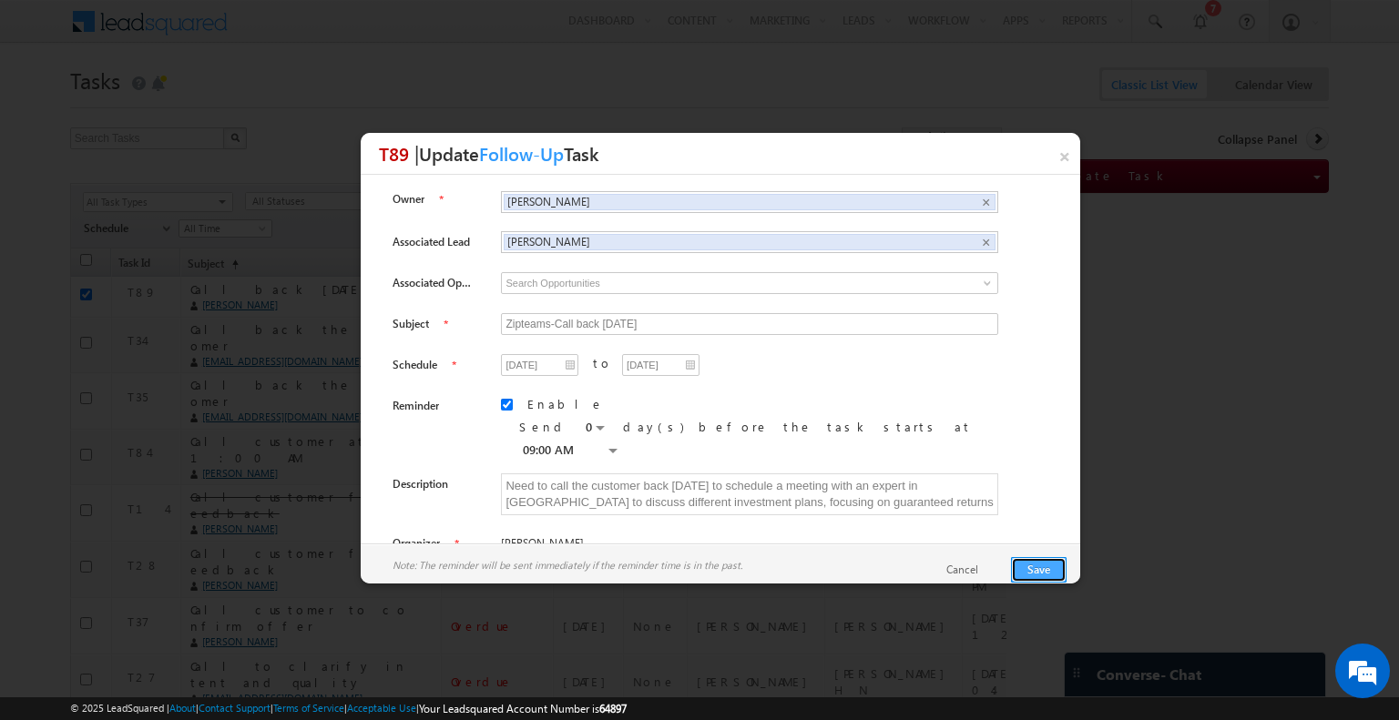
click at [1045, 567] on button "Save" at bounding box center [1039, 569] width 56 height 25
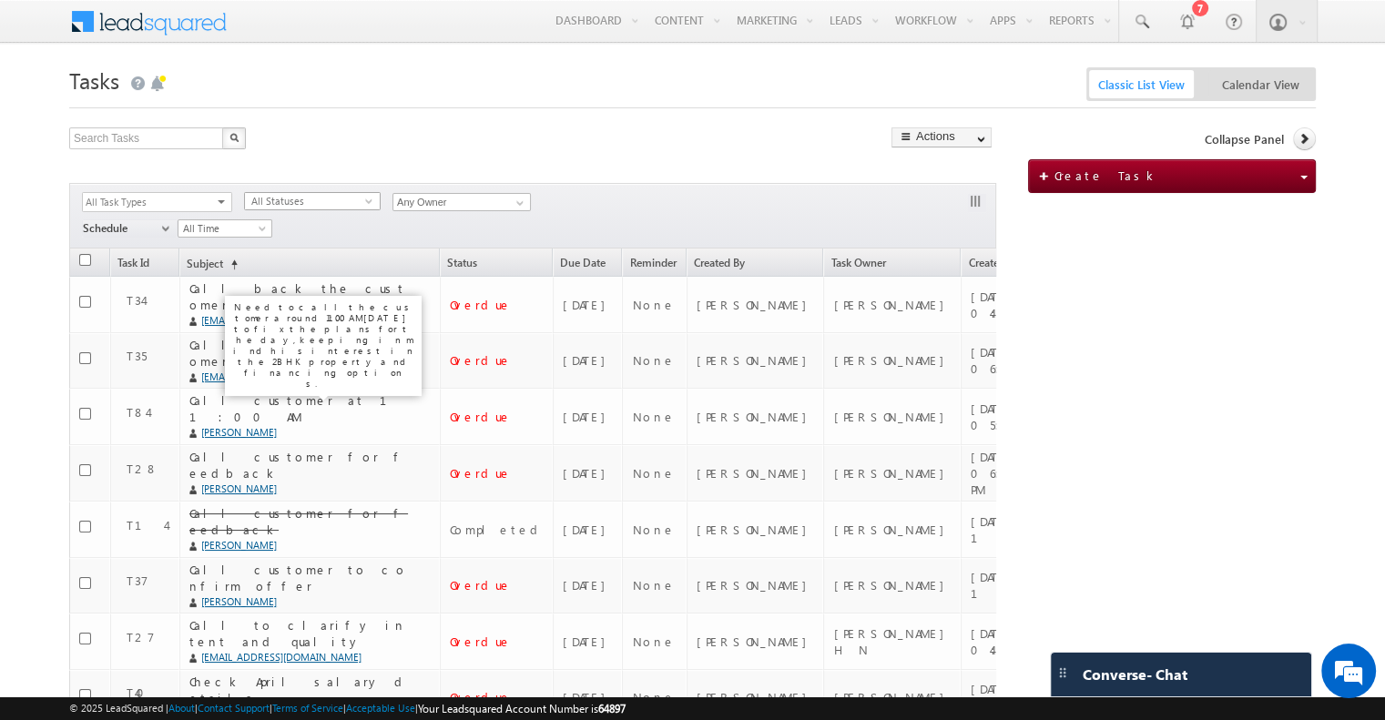
click at [275, 205] on span "All Statuses" at bounding box center [305, 201] width 120 height 16
click at [291, 277] on li "Pending and Overdue" at bounding box center [312, 276] width 135 height 18
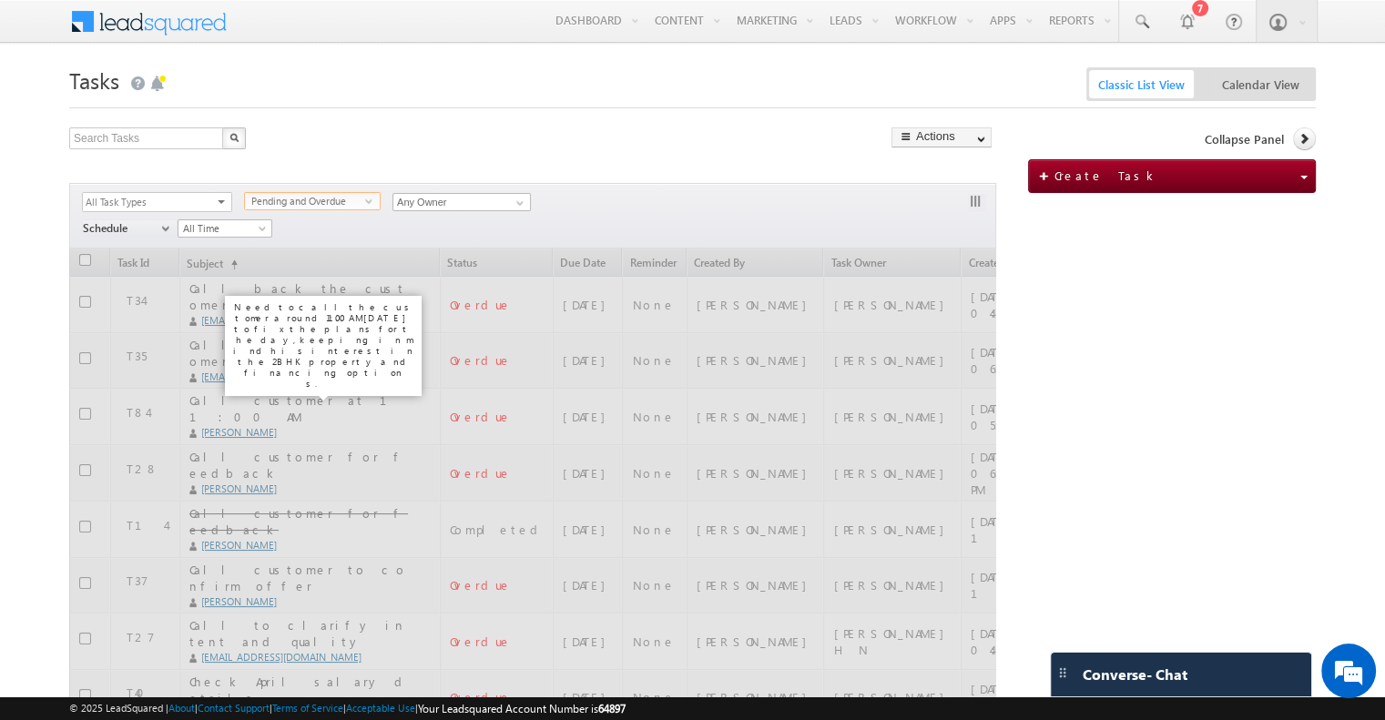
click at [312, 199] on span "Pending and Overdue" at bounding box center [305, 201] width 120 height 16
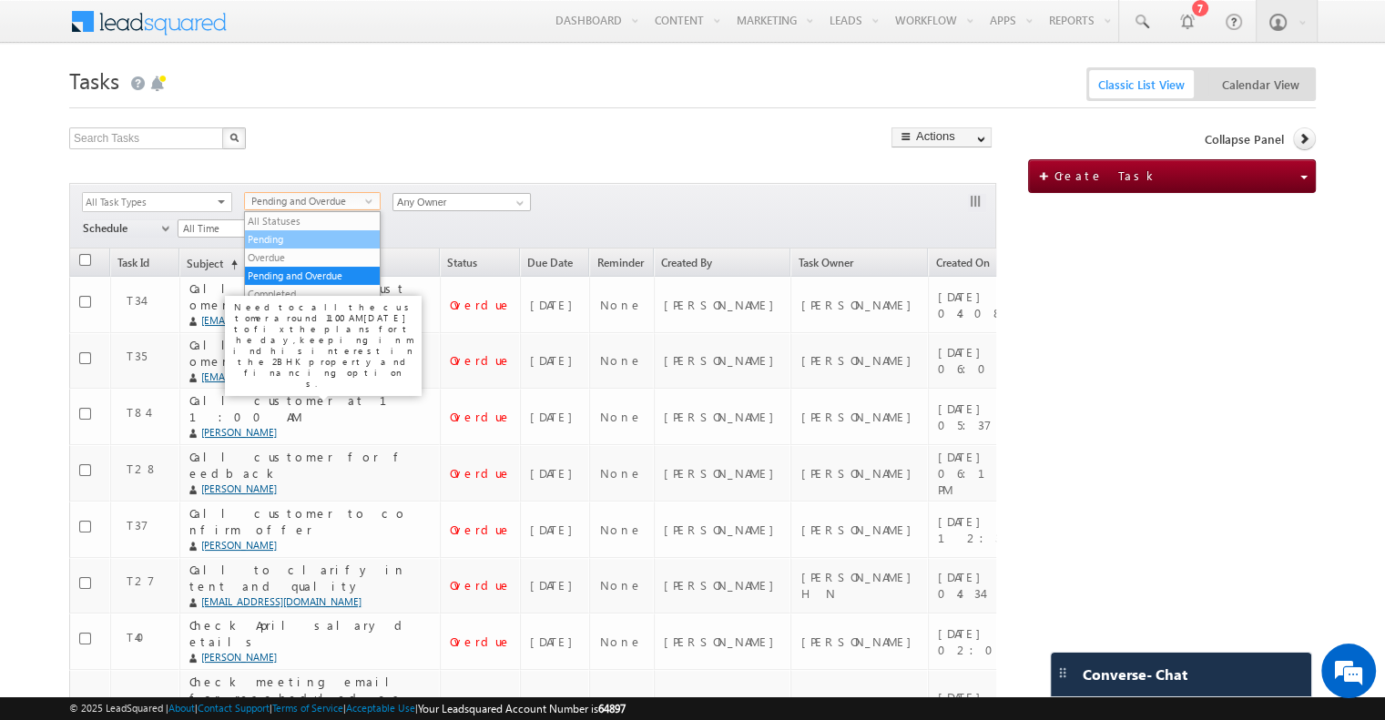
click at [305, 233] on li "Pending" at bounding box center [312, 239] width 135 height 18
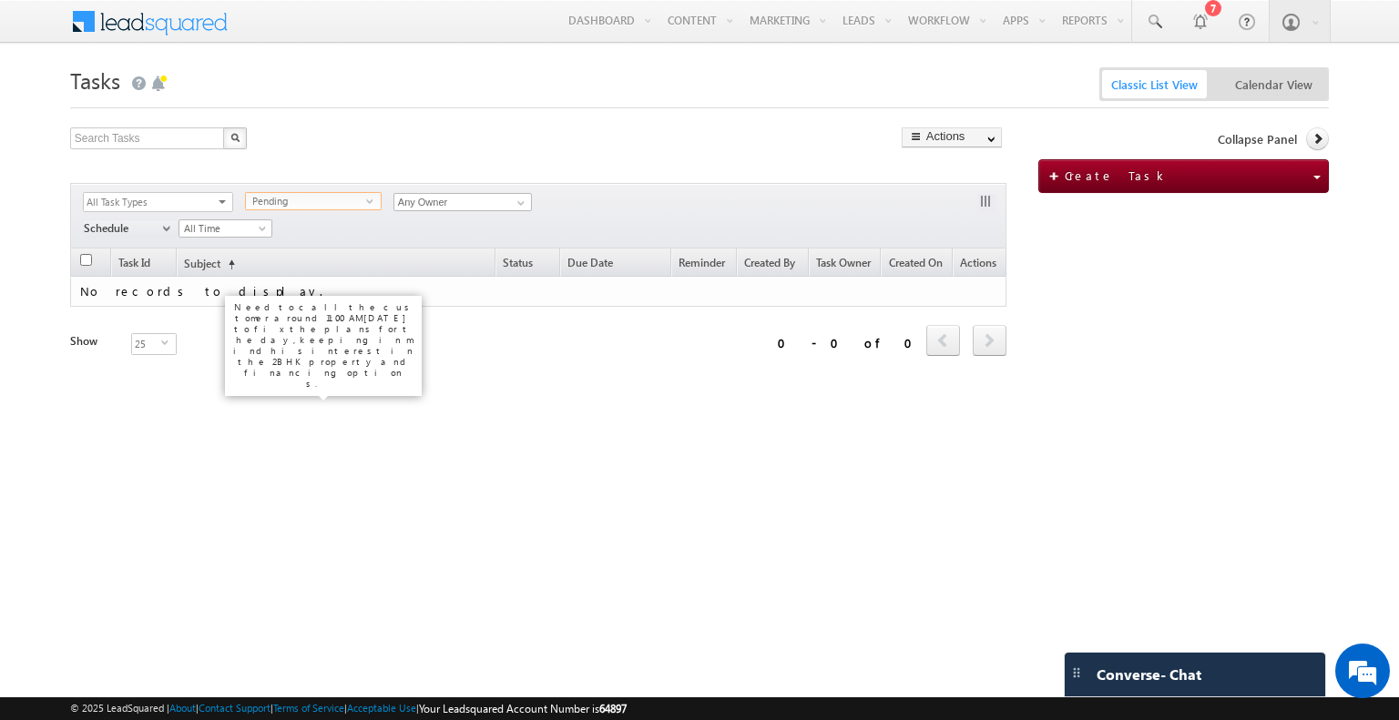
click at [314, 204] on span "Pending" at bounding box center [306, 201] width 120 height 16
click at [299, 271] on li "Pending and Overdue" at bounding box center [313, 276] width 135 height 18
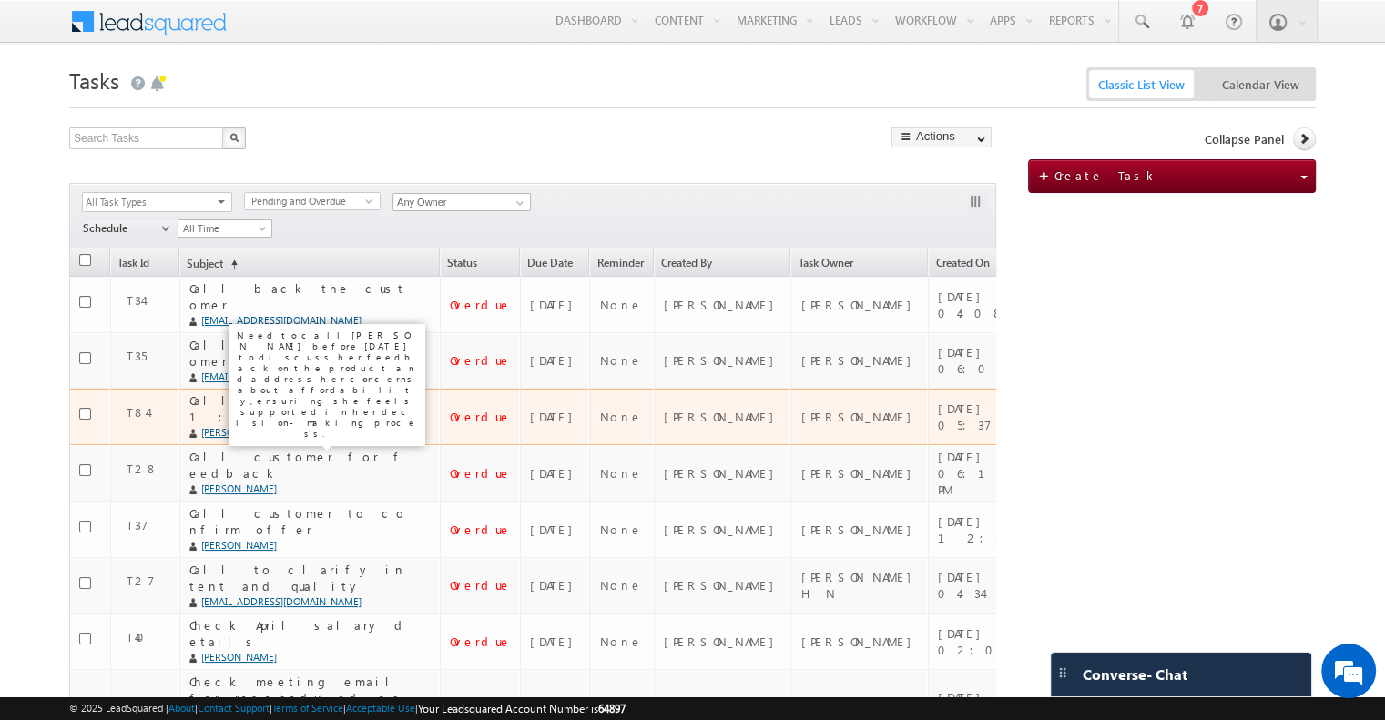
click at [0, 0] on link "Edit" at bounding box center [0, 0] width 0 height 0
checkbox input "true"
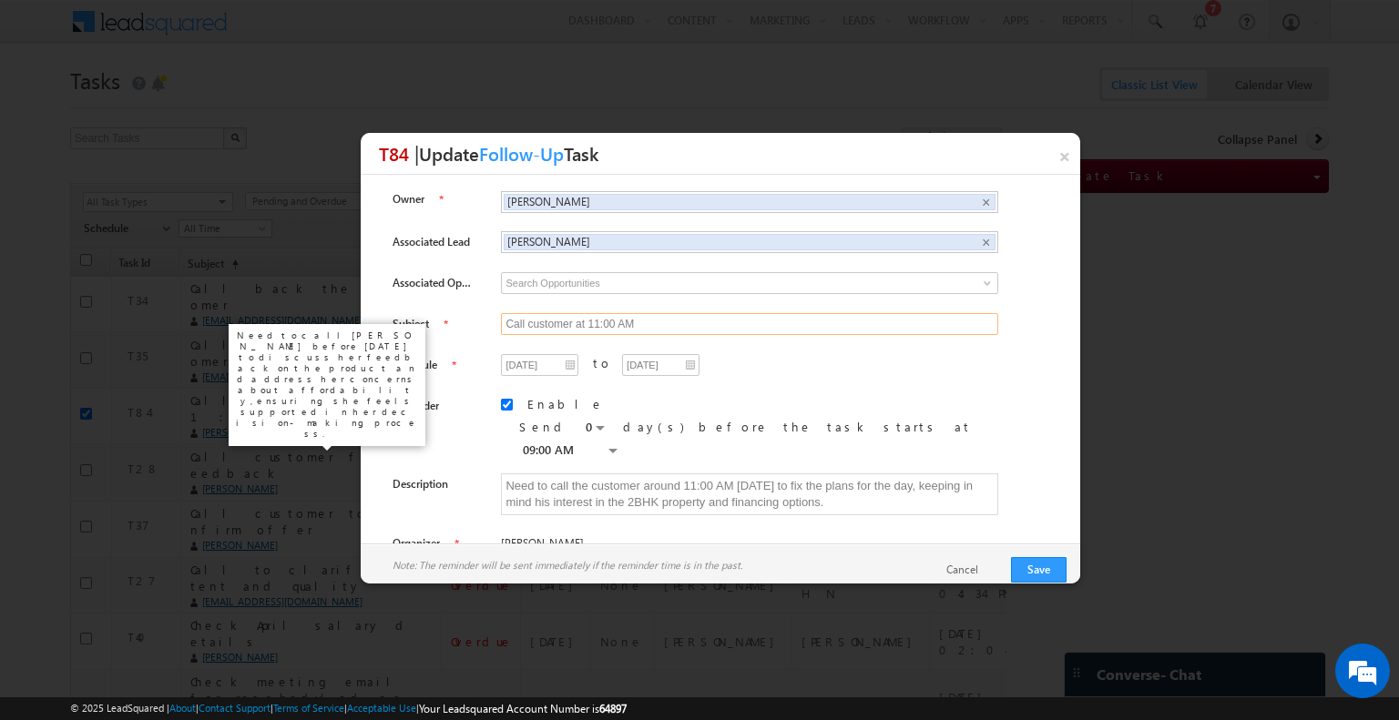
click at [501, 321] on input "Call customer at 11:00 AM" at bounding box center [749, 324] width 497 height 22
type input "Zipteams-Call customer at 11:00 AM"
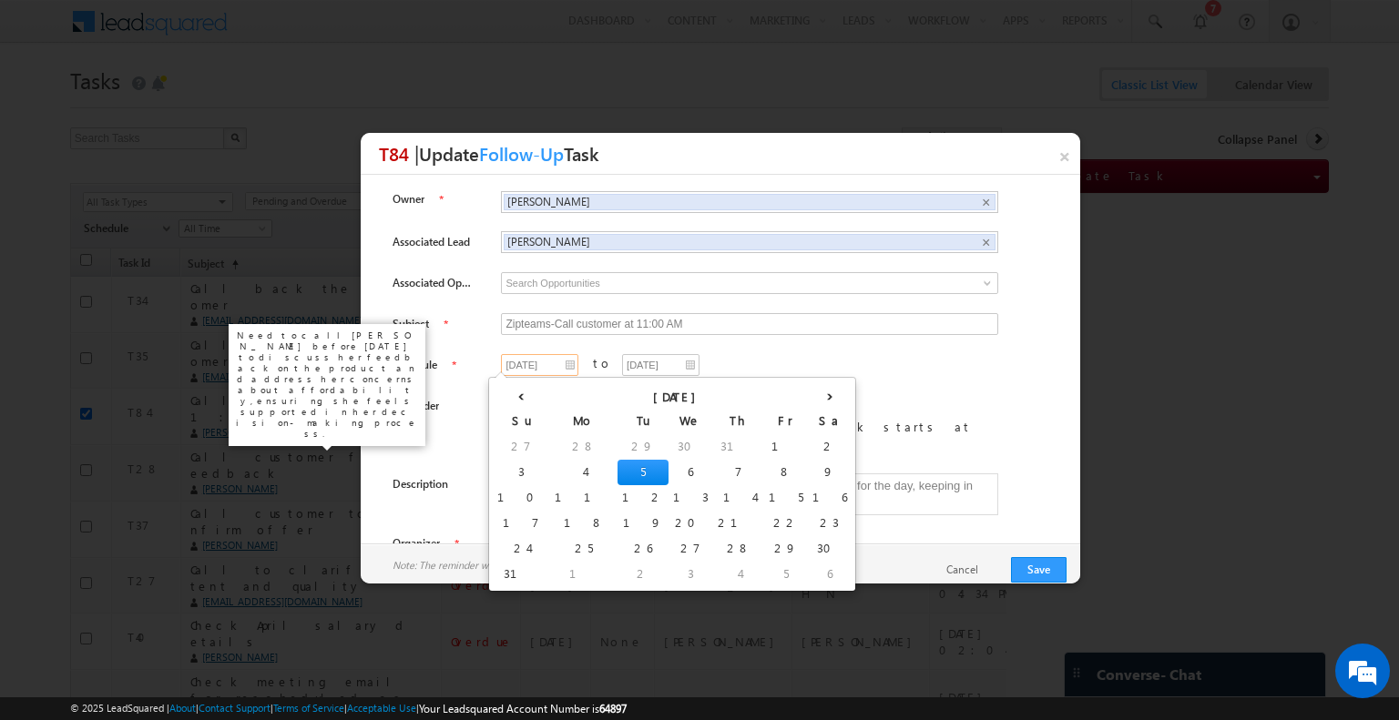
click at [554, 362] on input "[DATE]" at bounding box center [539, 365] width 77 height 22
click at [808, 390] on th "›" at bounding box center [830, 395] width 44 height 27
click at [813, 390] on th "›" at bounding box center [846, 395] width 67 height 27
click at [639, 462] on td "8" at bounding box center [661, 472] width 44 height 25
type input "[DATE]"
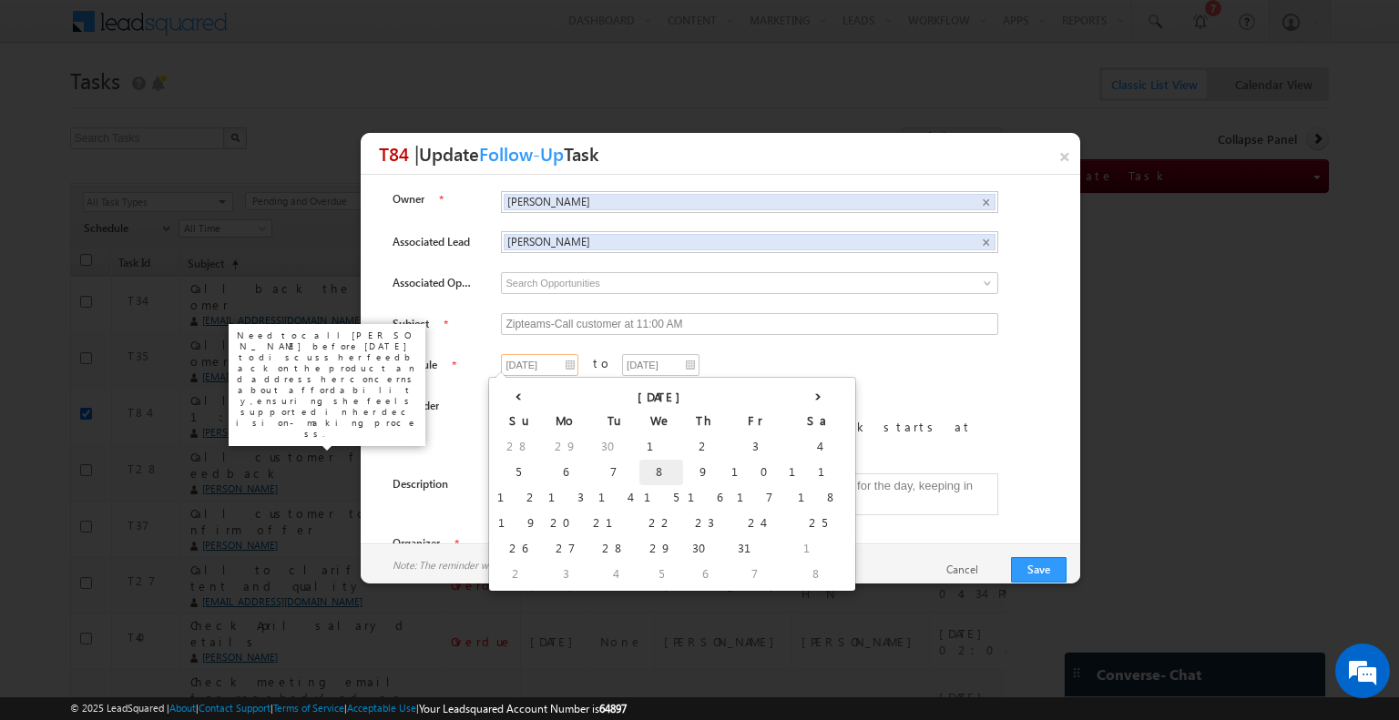
type input "[DATE]"
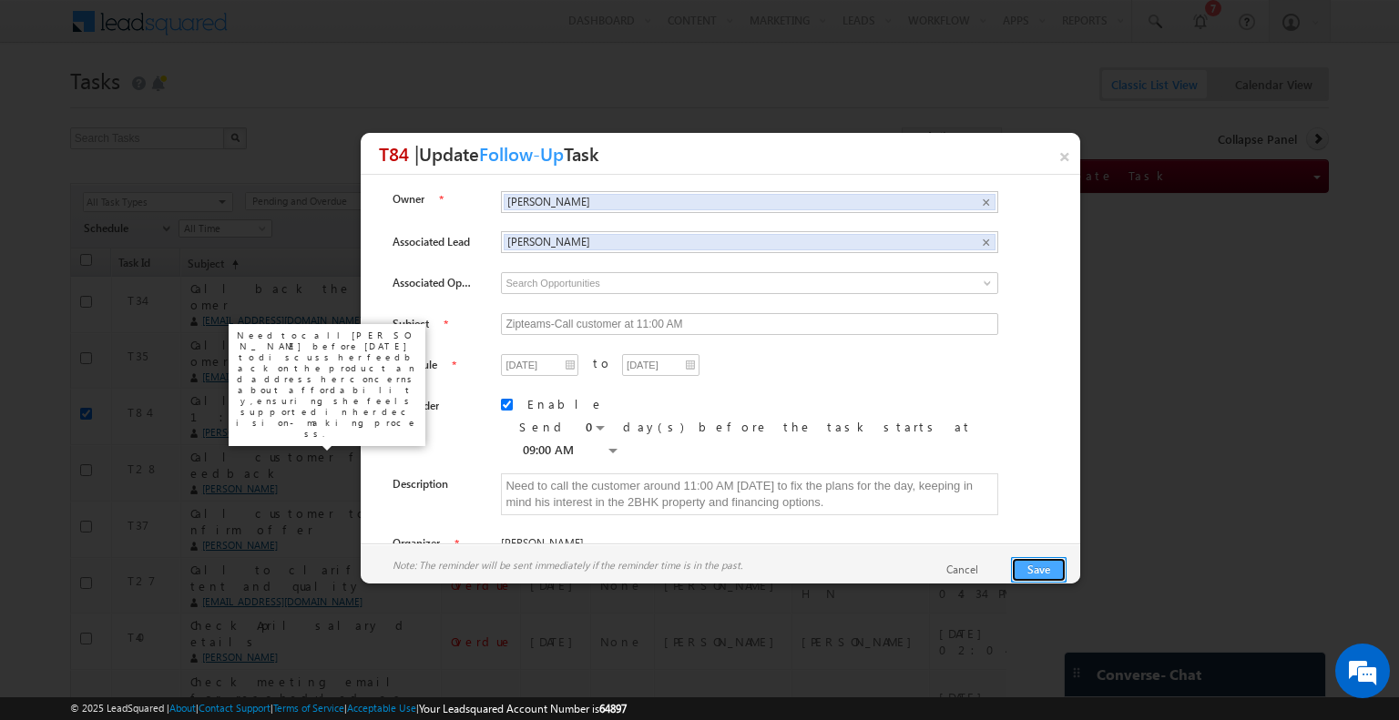
click at [1027, 568] on button "Save" at bounding box center [1039, 569] width 56 height 25
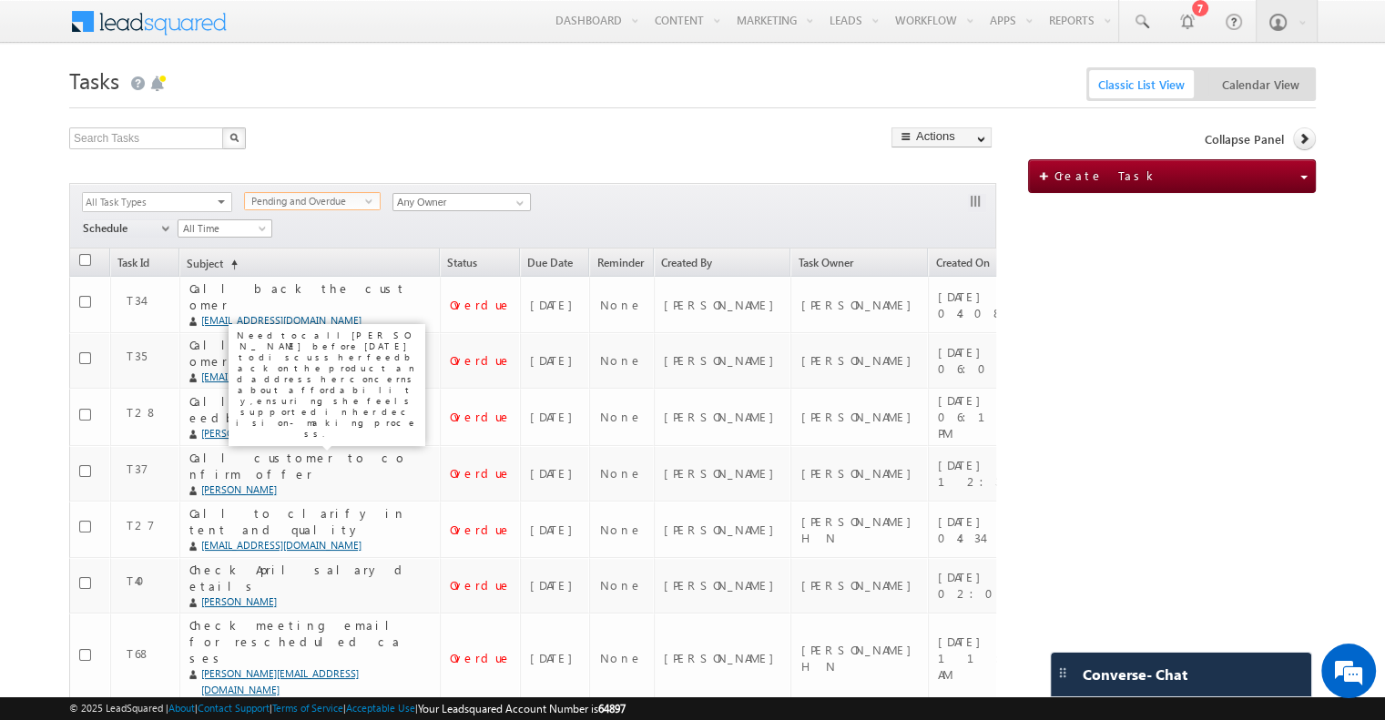
click at [347, 203] on span "Pending and Overdue" at bounding box center [305, 201] width 120 height 16
click at [287, 244] on li "Pending" at bounding box center [312, 239] width 135 height 18
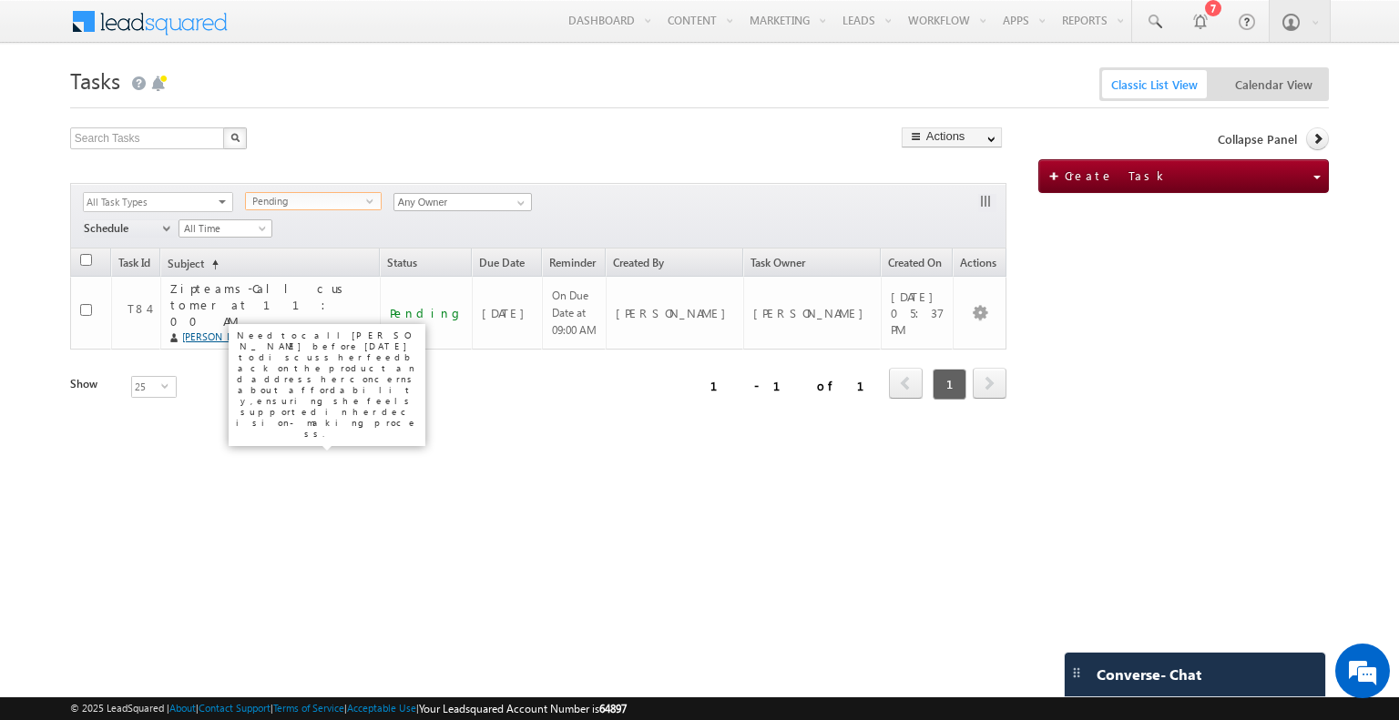
click at [441, 431] on div "Refresh first prev 1 next last 1 - 1 of 1 Task Id Subject (sorted ascending) St…" at bounding box center [538, 361] width 936 height 224
